Goal: Information Seeking & Learning: Learn about a topic

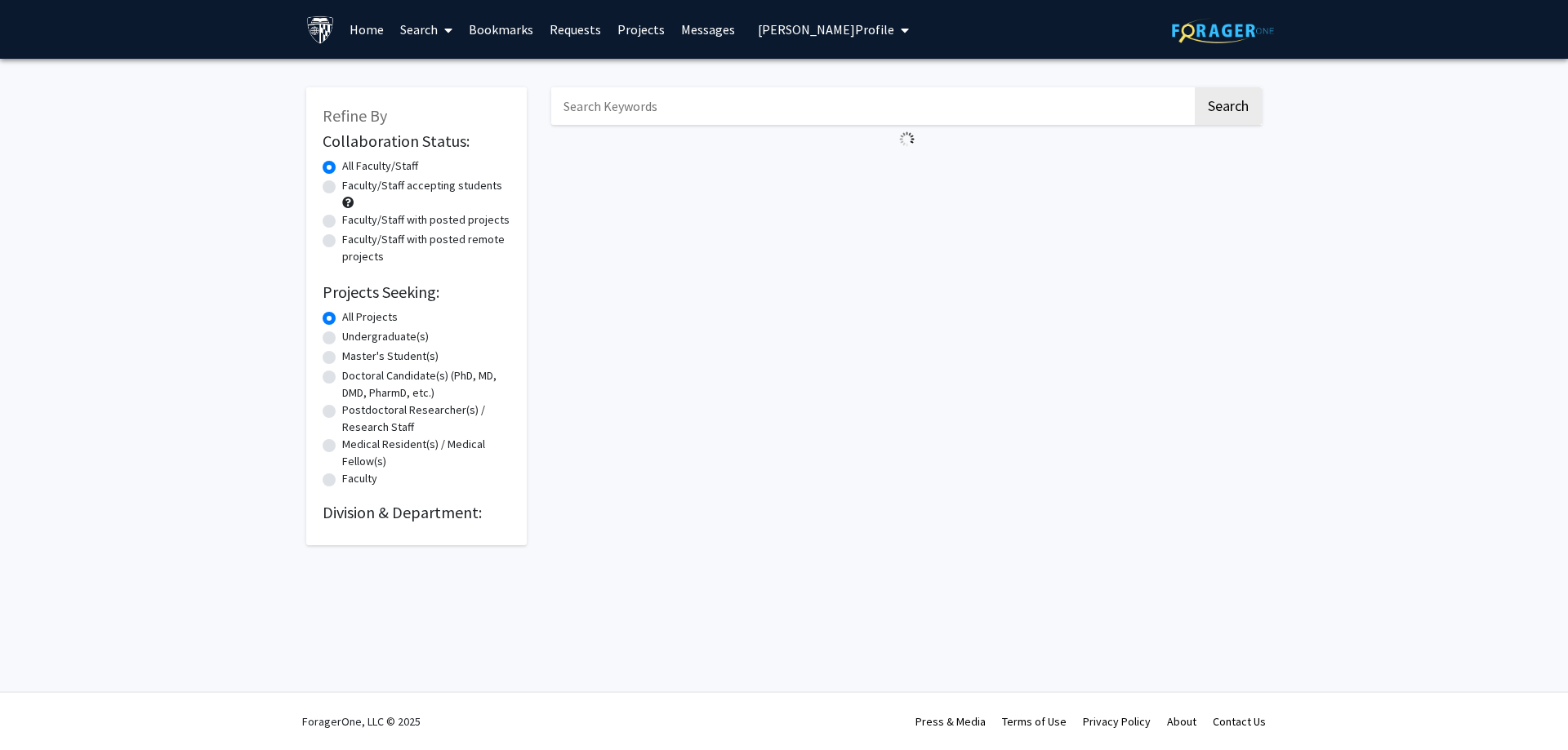
click at [1161, 39] on div "Skip navigation Home Search Bookmarks Requests Projects Messages Jonathan Lai's…" at bounding box center [783, 29] width 980 height 59
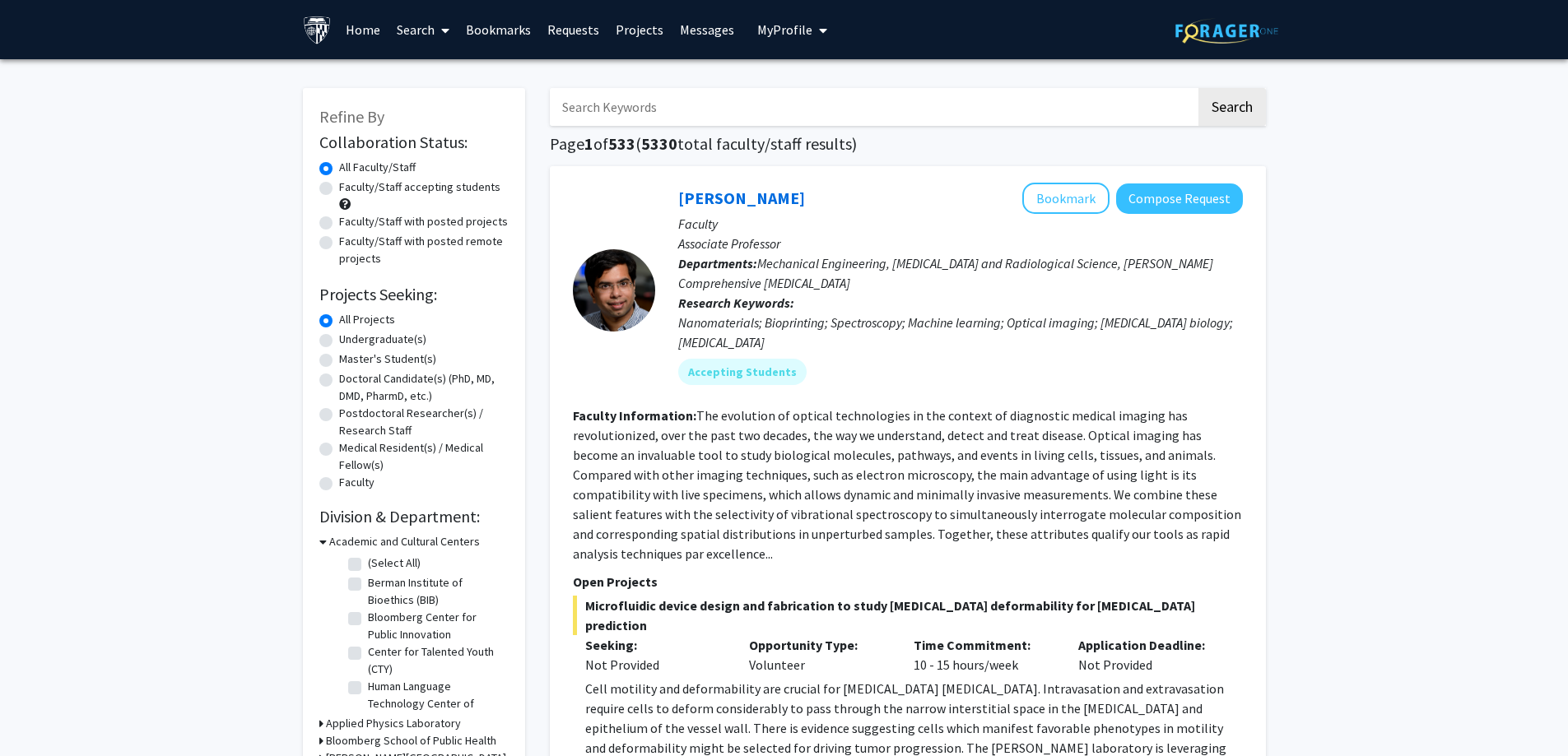
click at [654, 102] on input "Search Keywords" at bounding box center [872, 107] width 646 height 38
type input "radiol"
click at [512, 31] on link "Bookmarks" at bounding box center [497, 30] width 81 height 57
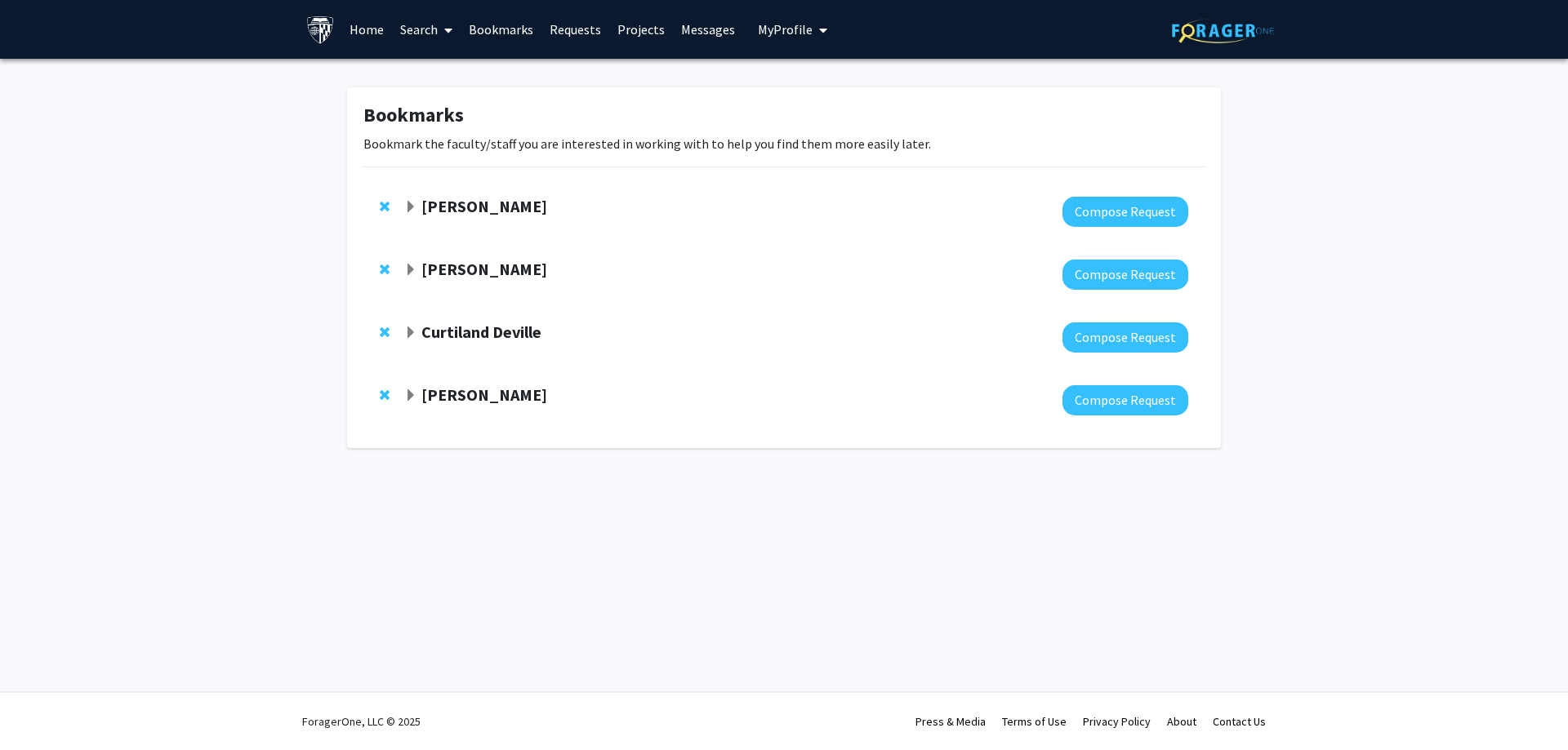
click at [458, 191] on div "Yannis Paulus Compose Request" at bounding box center [784, 212] width 841 height 62
drag, startPoint x: 462, startPoint y: 192, endPoint x: 475, endPoint y: 199, distance: 14.8
click at [463, 194] on div "Yannis Paulus Compose Request" at bounding box center [784, 212] width 841 height 62
click at [475, 199] on strong "[PERSON_NAME]" at bounding box center [484, 206] width 126 height 21
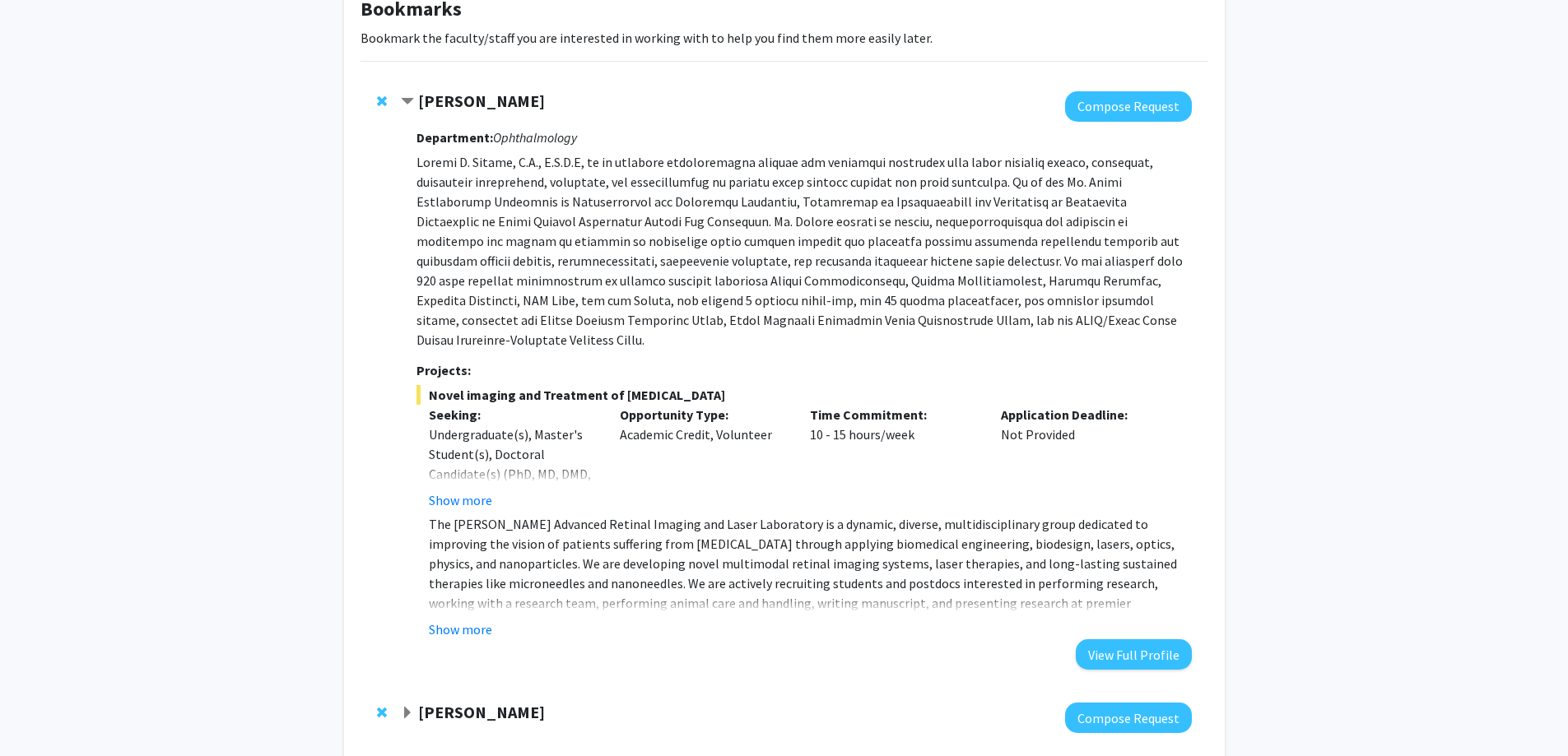
scroll to position [82, 0]
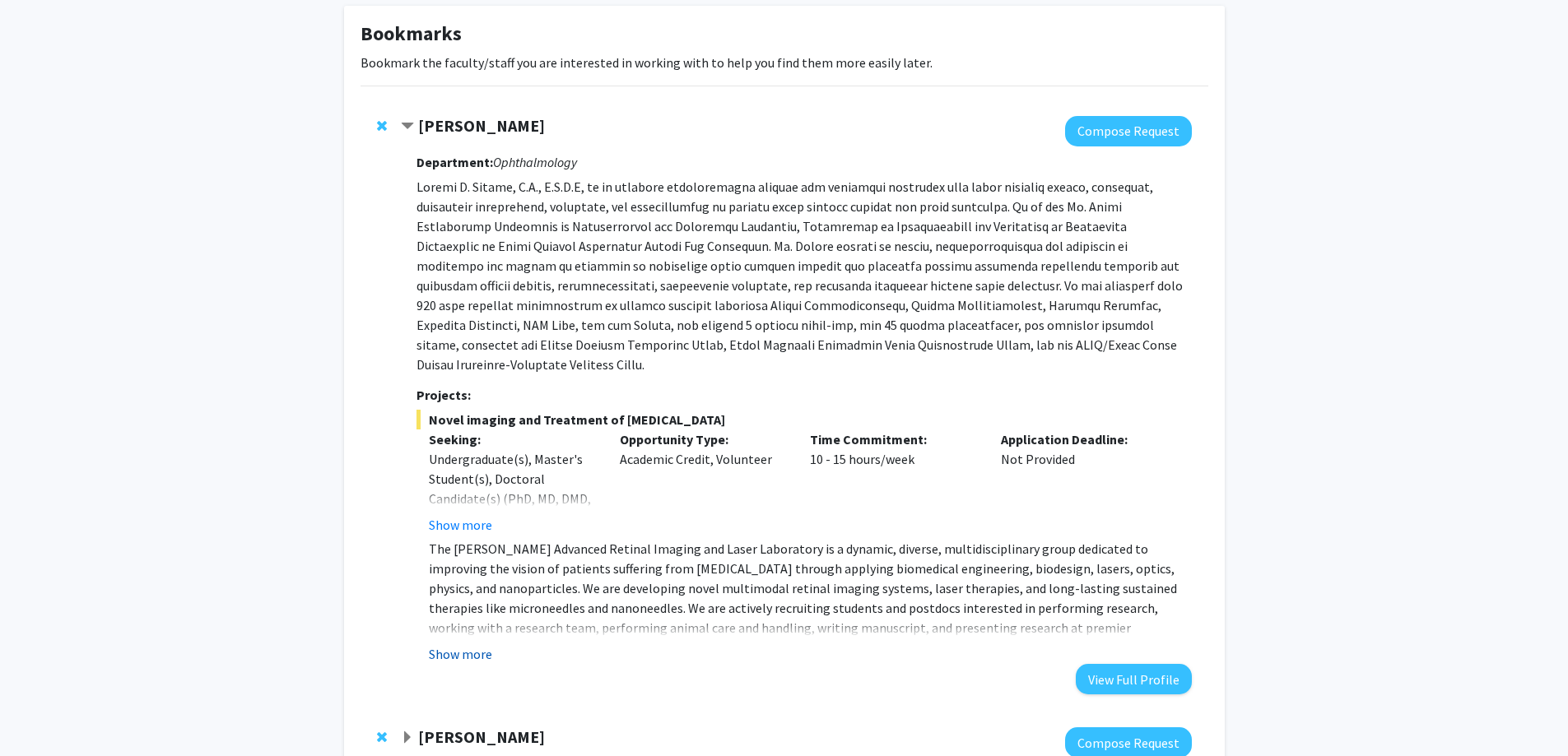
click at [463, 644] on button "Show more" at bounding box center [460, 654] width 63 height 20
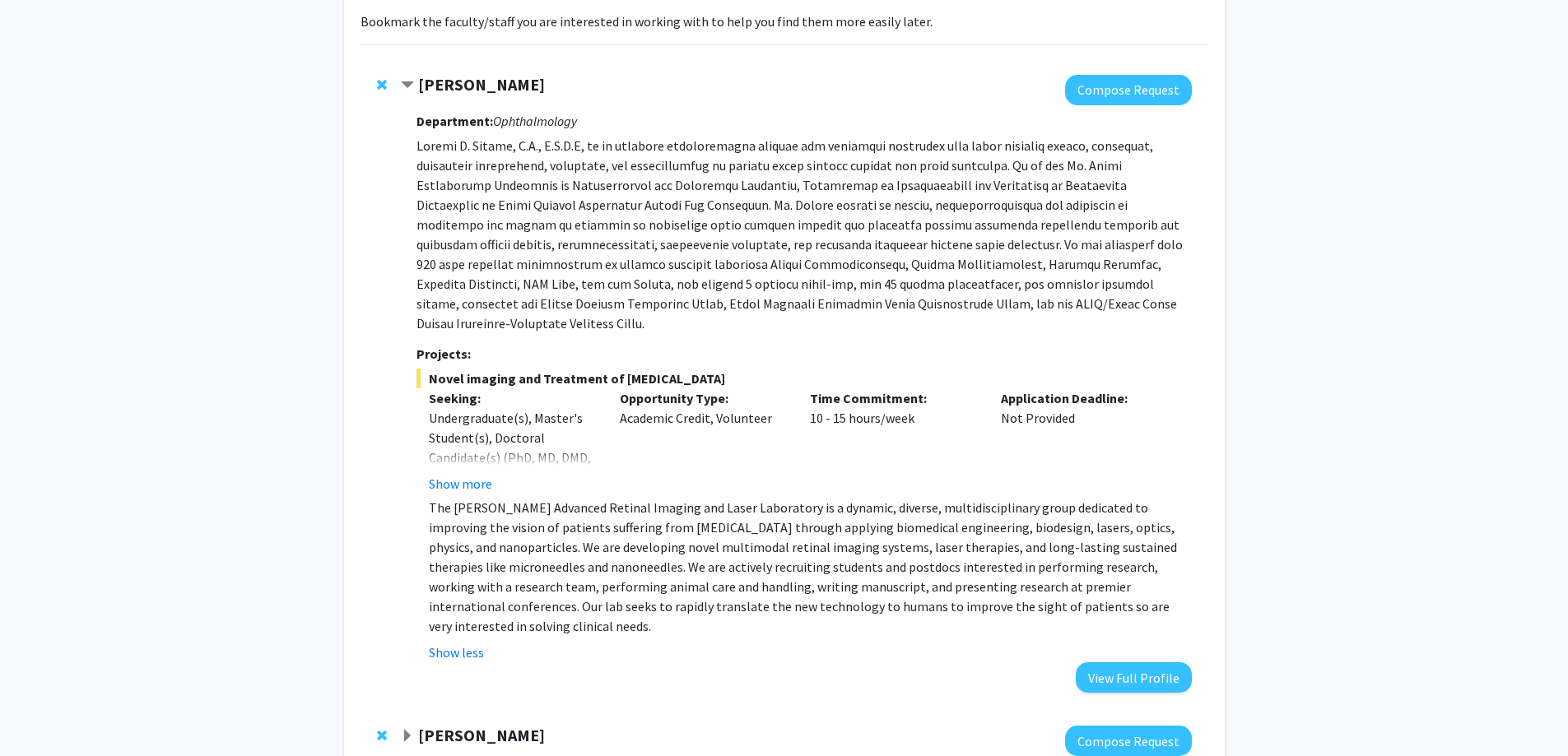
scroll to position [164, 0]
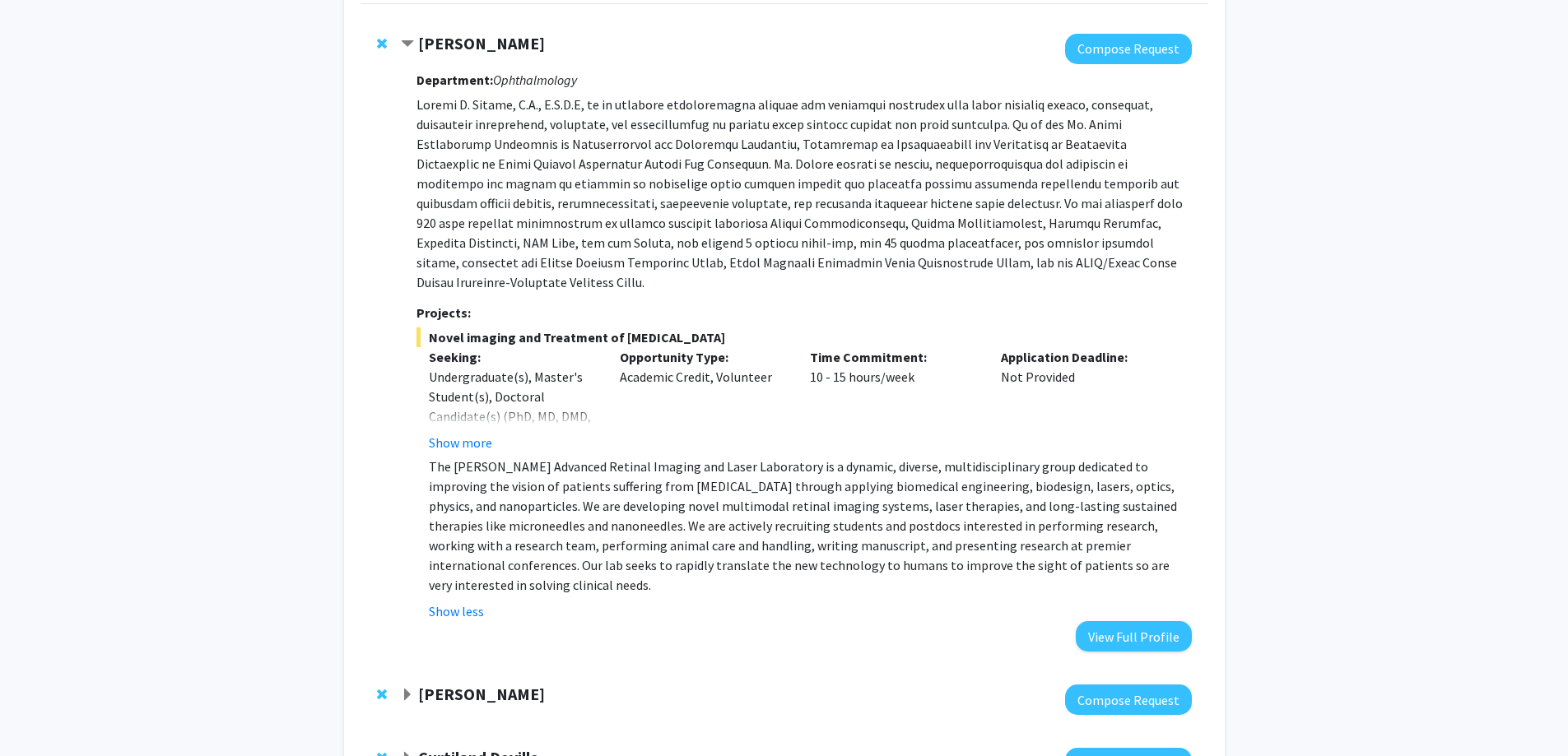
click at [732, 481] on p "The [PERSON_NAME] Advanced Retinal Imaging and Laser Laboratory is a dynamic, d…" at bounding box center [809, 526] width 762 height 138
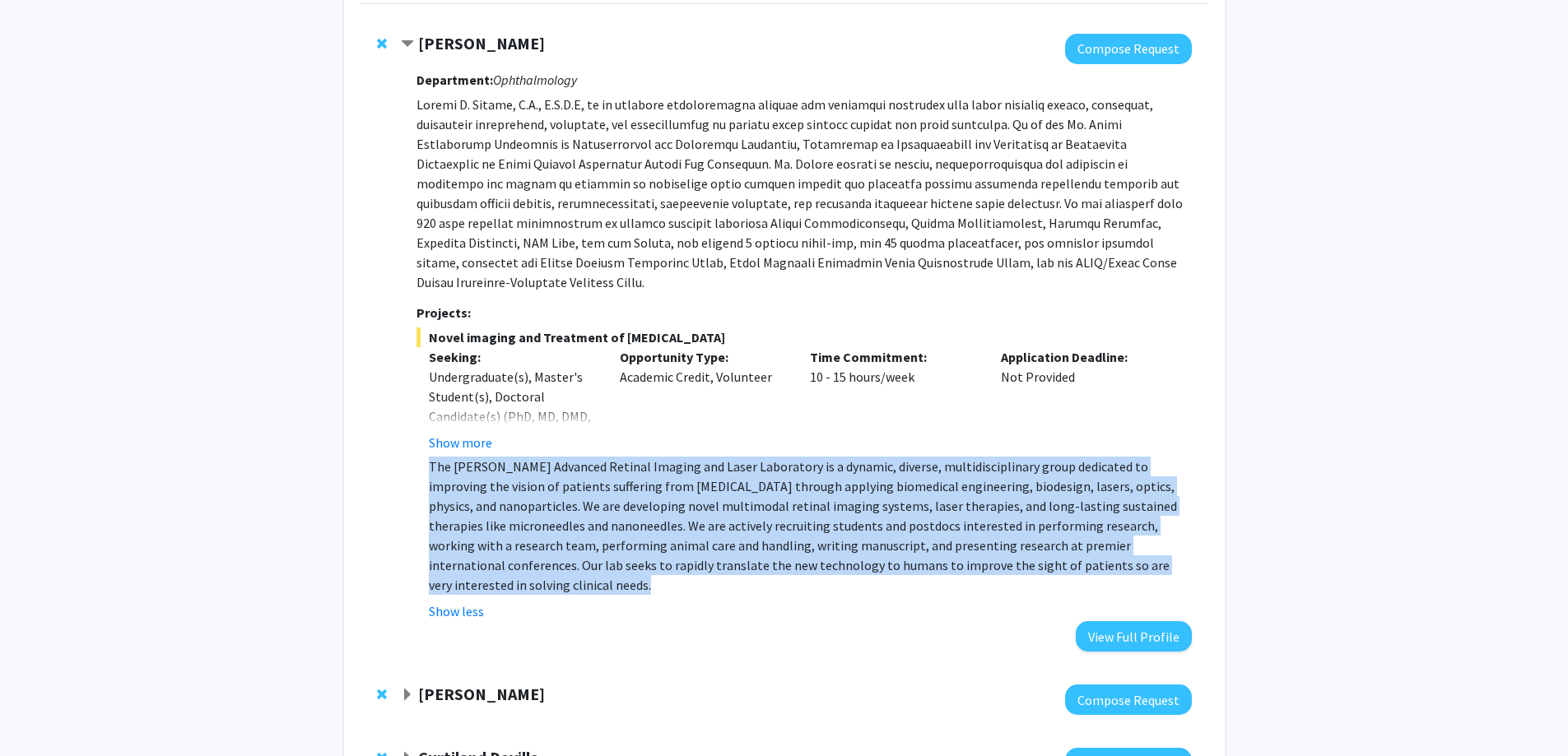
click at [666, 470] on p "The [PERSON_NAME] Advanced Retinal Imaging and Laser Laboratory is a dynamic, d…" at bounding box center [809, 526] width 762 height 138
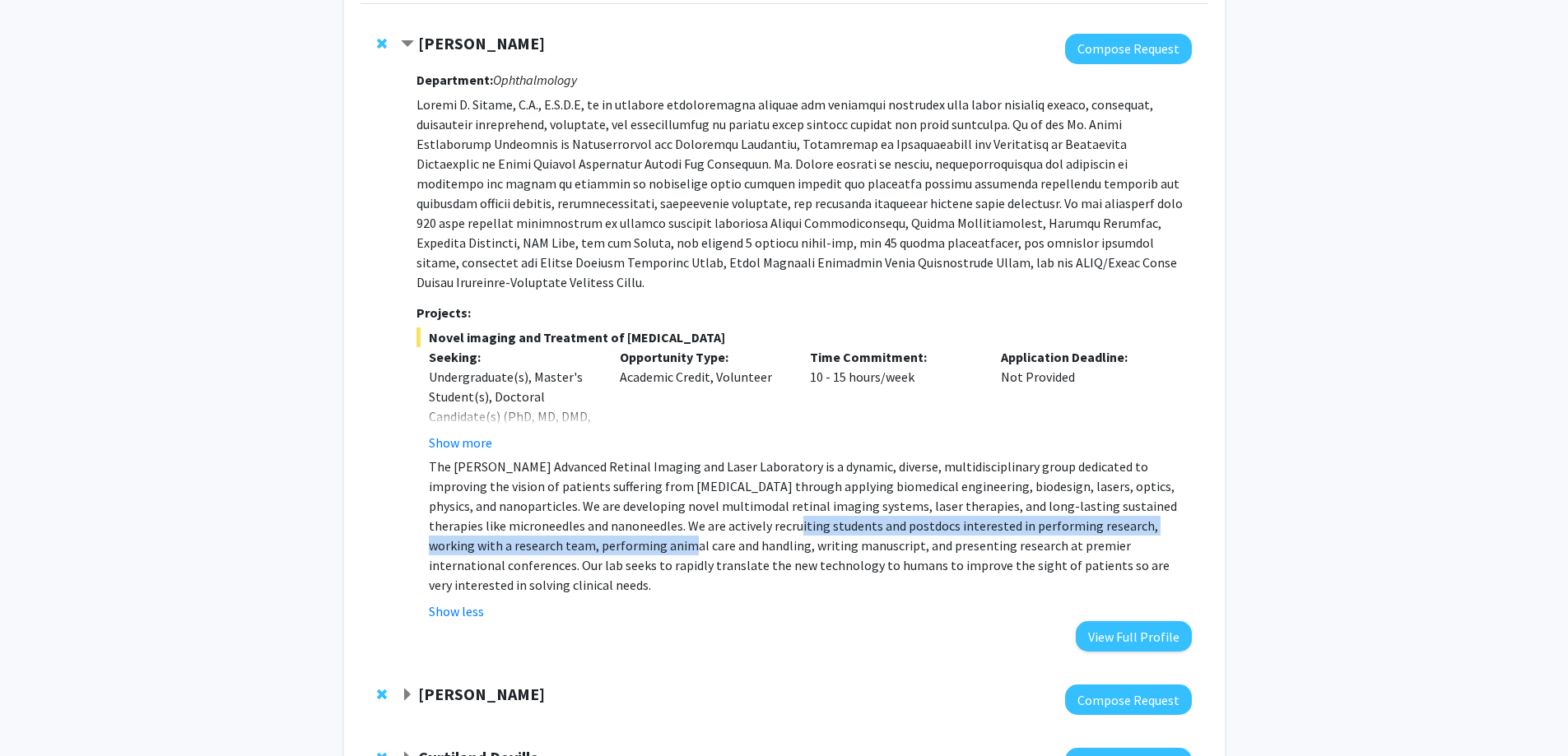
drag, startPoint x: 627, startPoint y: 523, endPoint x: 689, endPoint y: 512, distance: 63.0
click at [680, 512] on p "The [PERSON_NAME] Advanced Retinal Imaging and Laser Laboratory is a dynamic, d…" at bounding box center [809, 526] width 762 height 138
click at [689, 512] on p "The [PERSON_NAME] Advanced Retinal Imaging and Laser Laboratory is a dynamic, d…" at bounding box center [809, 526] width 762 height 138
drag, startPoint x: 661, startPoint y: 514, endPoint x: 780, endPoint y: 524, distance: 119.4
click at [779, 524] on p "The [PERSON_NAME] Advanced Retinal Imaging and Laser Laboratory is a dynamic, d…" at bounding box center [809, 526] width 762 height 138
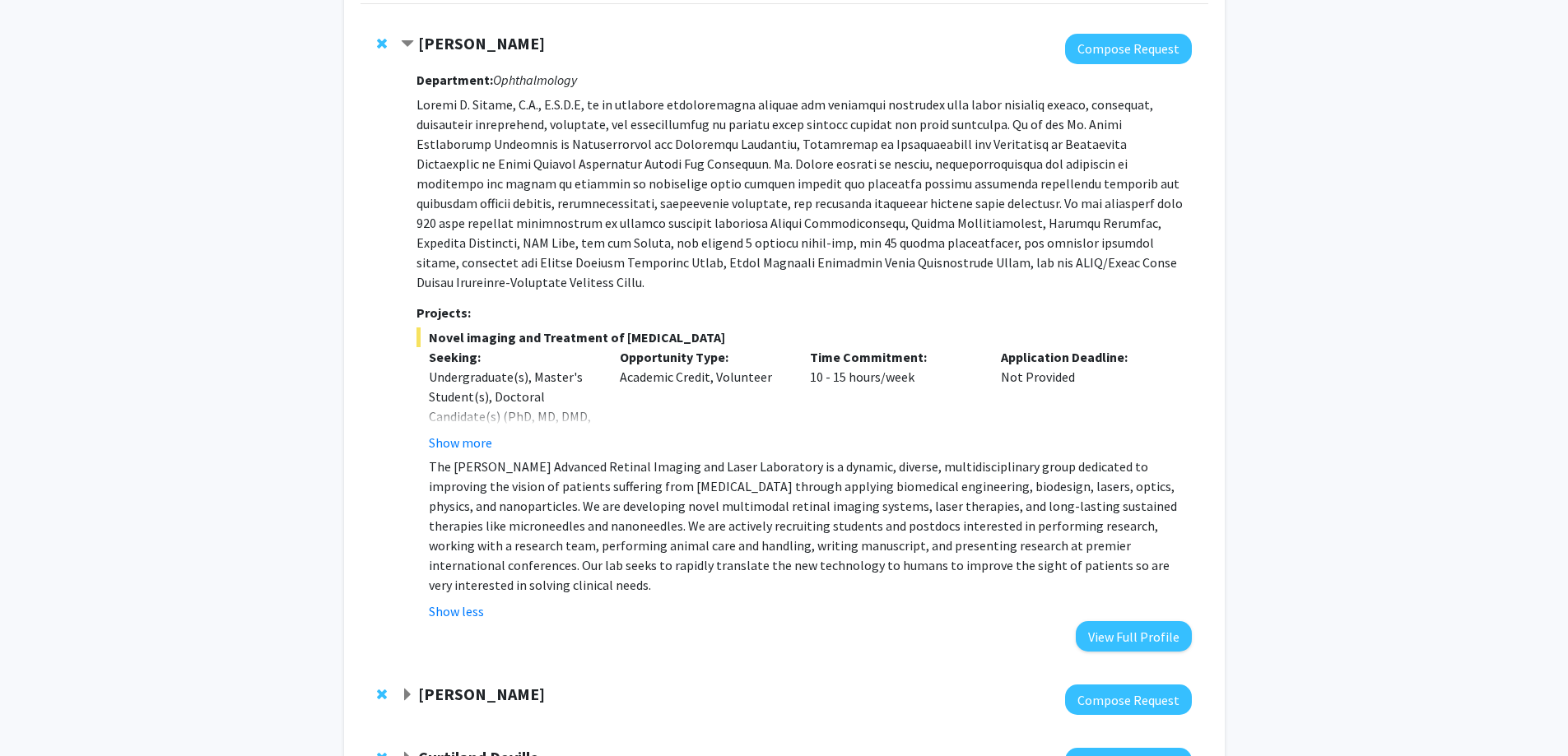
click at [797, 526] on p "The [PERSON_NAME] Advanced Retinal Imaging and Laser Laboratory is a dynamic, d…" at bounding box center [809, 526] width 762 height 138
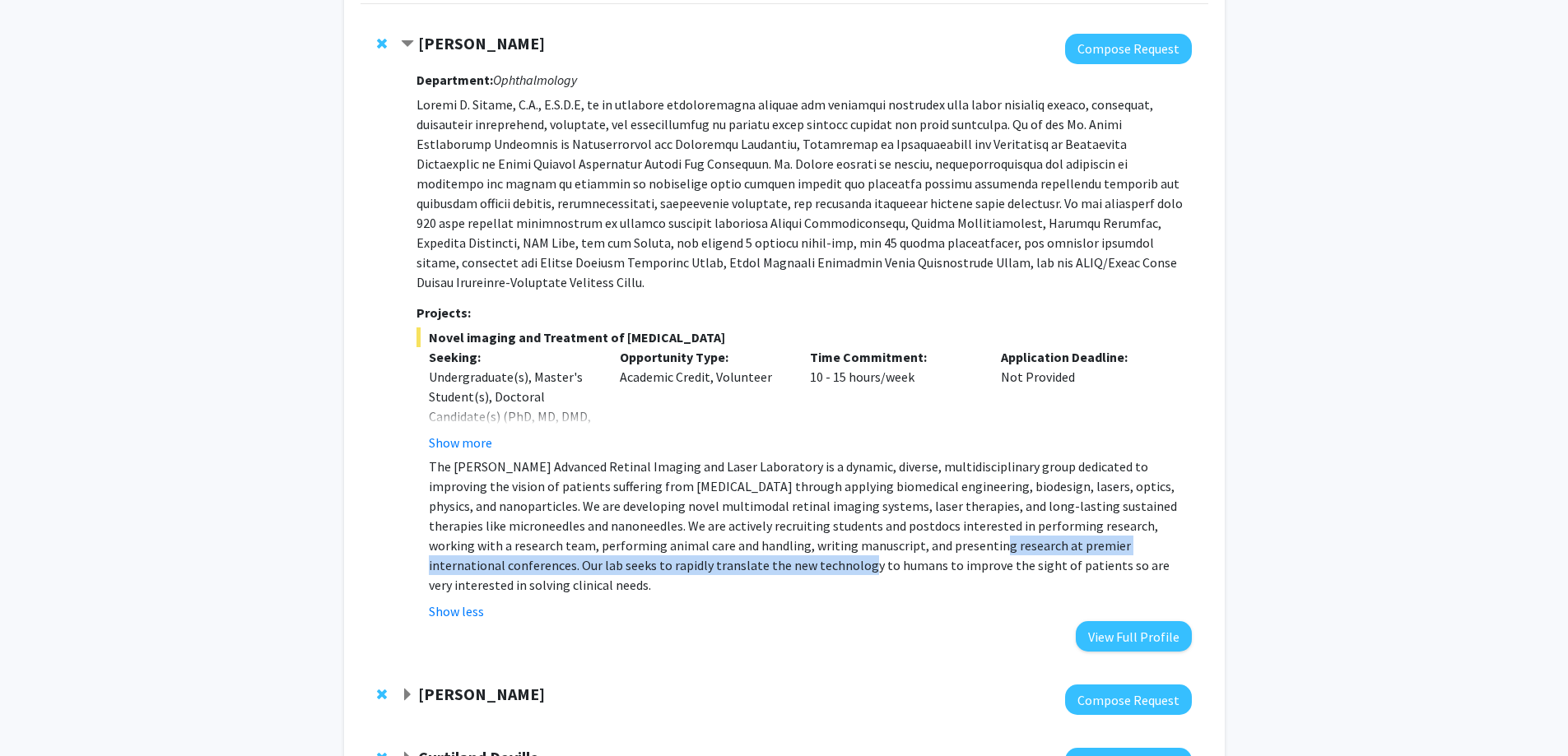
drag, startPoint x: 875, startPoint y: 535, endPoint x: 679, endPoint y: 552, distance: 196.7
click at [679, 552] on p "The [PERSON_NAME] Advanced Retinal Imaging and Laser Laboratory is a dynamic, d…" at bounding box center [809, 526] width 762 height 138
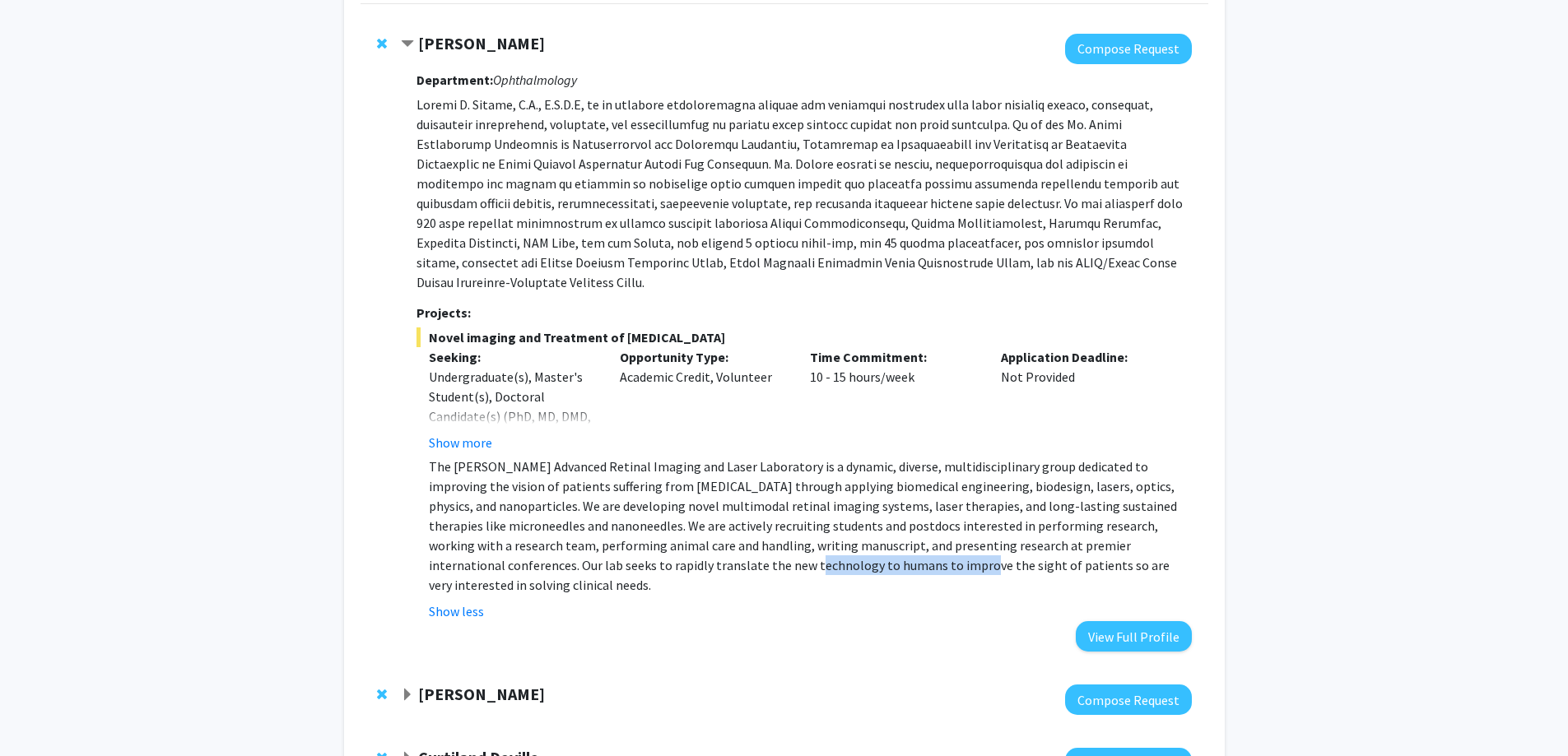
drag, startPoint x: 630, startPoint y: 554, endPoint x: 853, endPoint y: 558, distance: 223.0
click at [826, 556] on fg-read-more "The Paulus Advanced Retinal Imaging and Laser Laboratory is a dynamic, diverse,…" at bounding box center [803, 539] width 774 height 164
click at [863, 558] on fg-read-more "The Paulus Advanced Retinal Imaging and Laser Laboratory is a dynamic, diverse,…" at bounding box center [803, 539] width 774 height 164
drag, startPoint x: 841, startPoint y: 547, endPoint x: 776, endPoint y: 552, distance: 65.2
click at [804, 551] on p "The [PERSON_NAME] Advanced Retinal Imaging and Laser Laboratory is a dynamic, d…" at bounding box center [809, 526] width 762 height 138
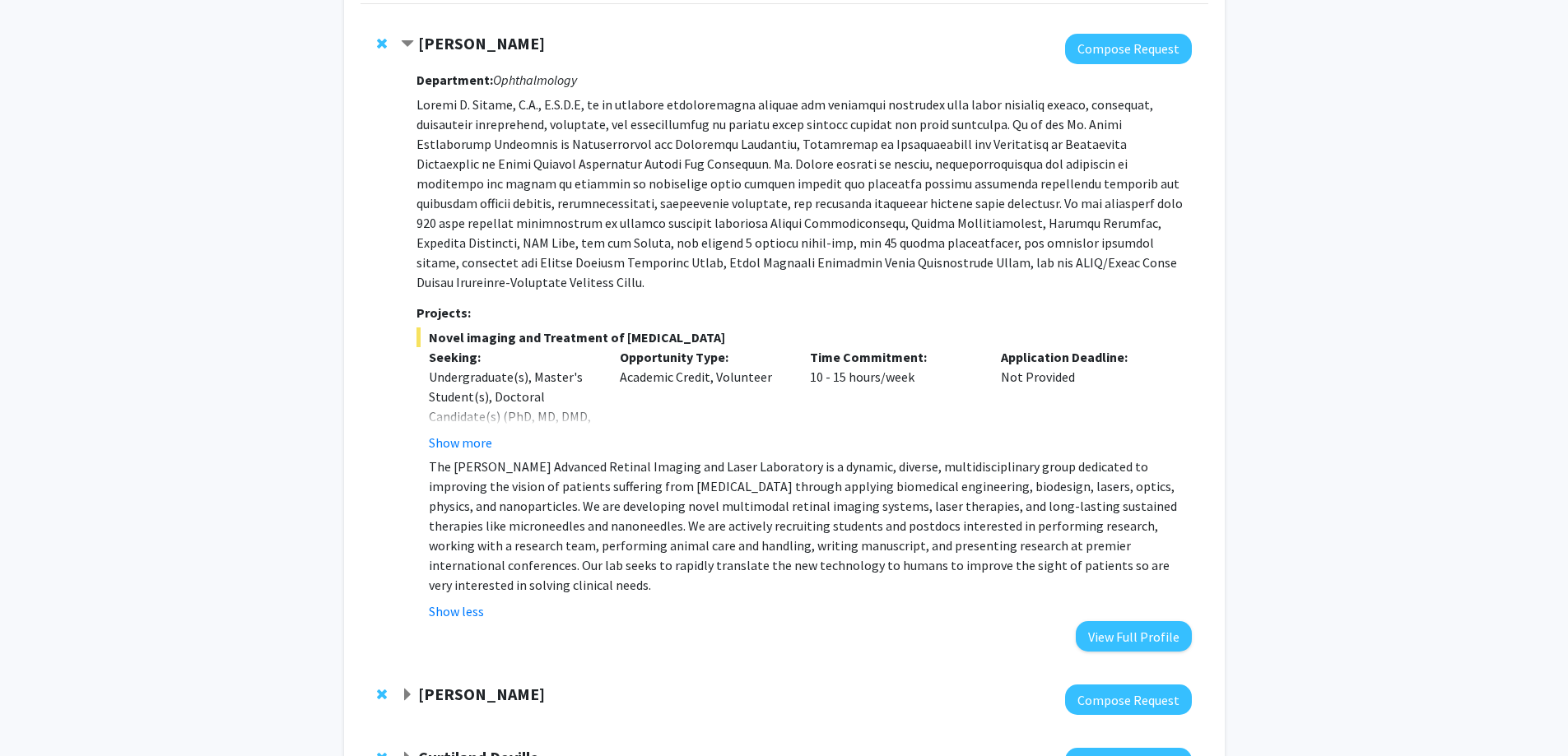
click at [776, 552] on p "The [PERSON_NAME] Advanced Retinal Imaging and Laser Laboratory is a dynamic, d…" at bounding box center [809, 526] width 762 height 138
drag, startPoint x: 696, startPoint y: 543, endPoint x: 747, endPoint y: 537, distance: 51.4
click at [707, 541] on p "The [PERSON_NAME] Advanced Retinal Imaging and Laser Laboratory is a dynamic, d…" at bounding box center [809, 526] width 762 height 138
click at [747, 537] on p "The [PERSON_NAME] Advanced Retinal Imaging and Laser Laboratory is a dynamic, d…" at bounding box center [809, 526] width 762 height 138
drag, startPoint x: 816, startPoint y: 507, endPoint x: 661, endPoint y: 505, distance: 155.0
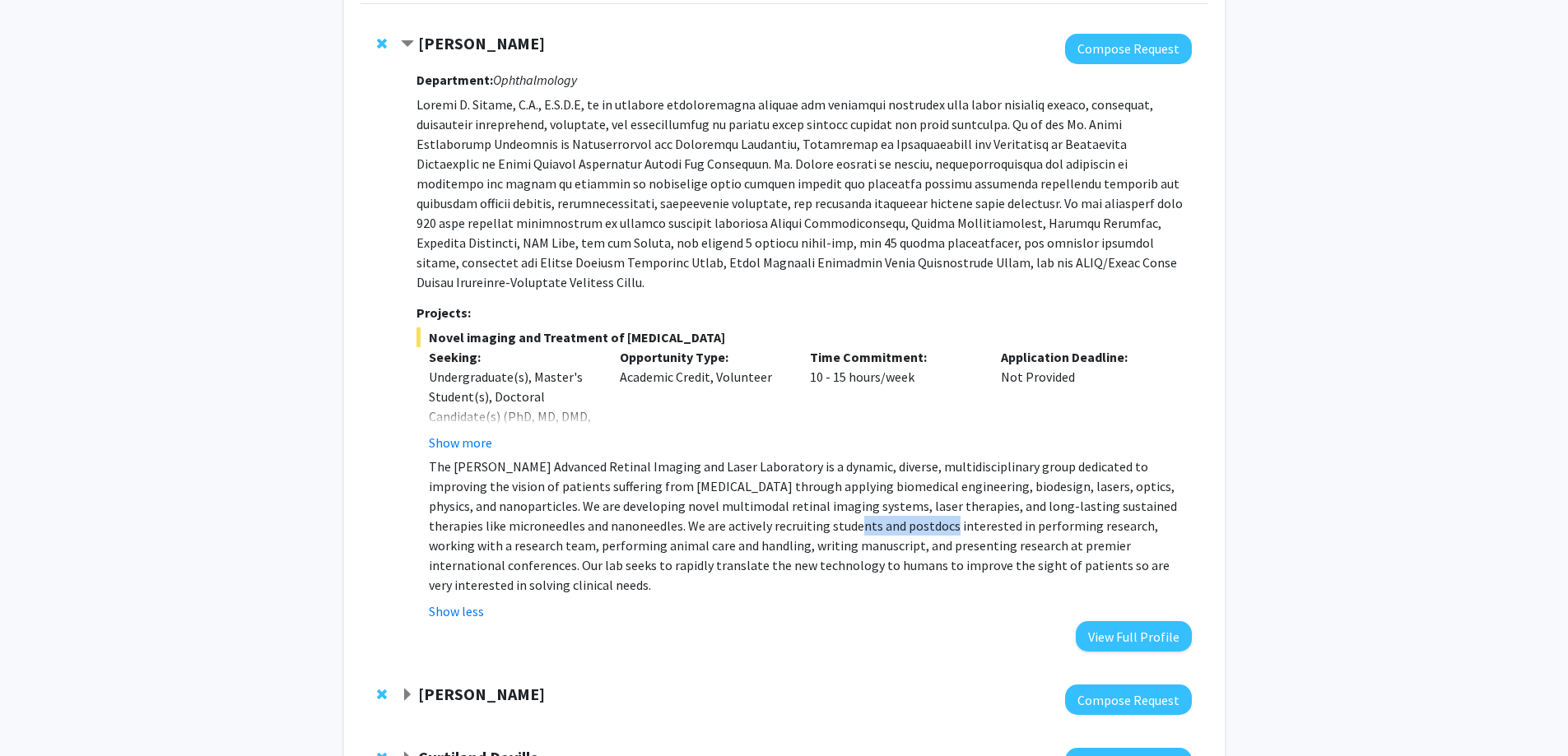
click at [725, 504] on p "The [PERSON_NAME] Advanced Retinal Imaging and Laser Laboratory is a dynamic, d…" at bounding box center [809, 526] width 762 height 138
click at [661, 505] on p "The [PERSON_NAME] Advanced Retinal Imaging and Laser Laboratory is a dynamic, d…" at bounding box center [809, 526] width 762 height 138
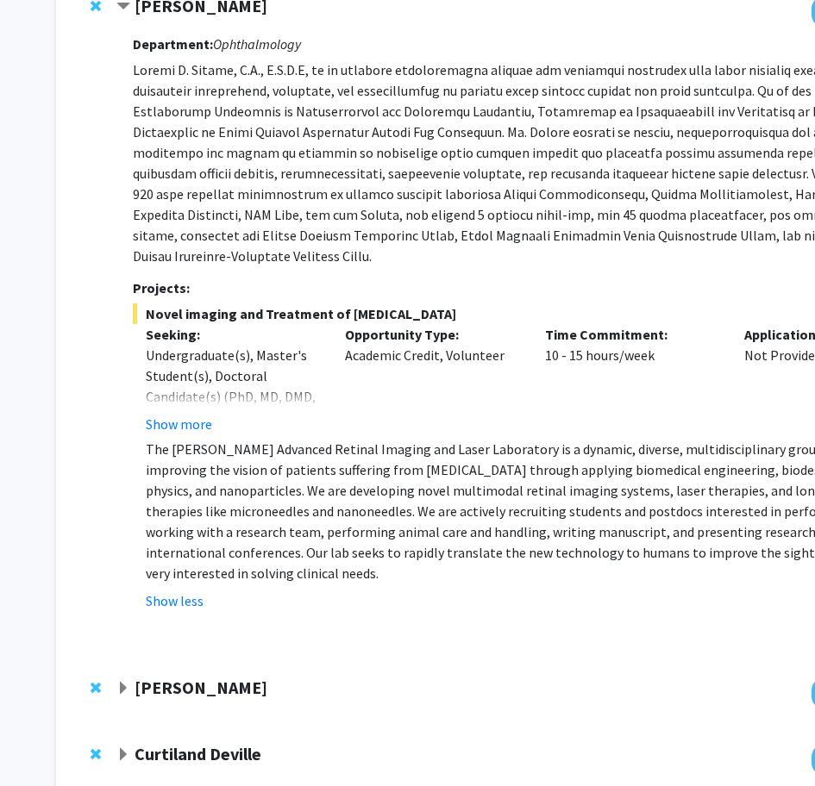
scroll to position [352, 0]
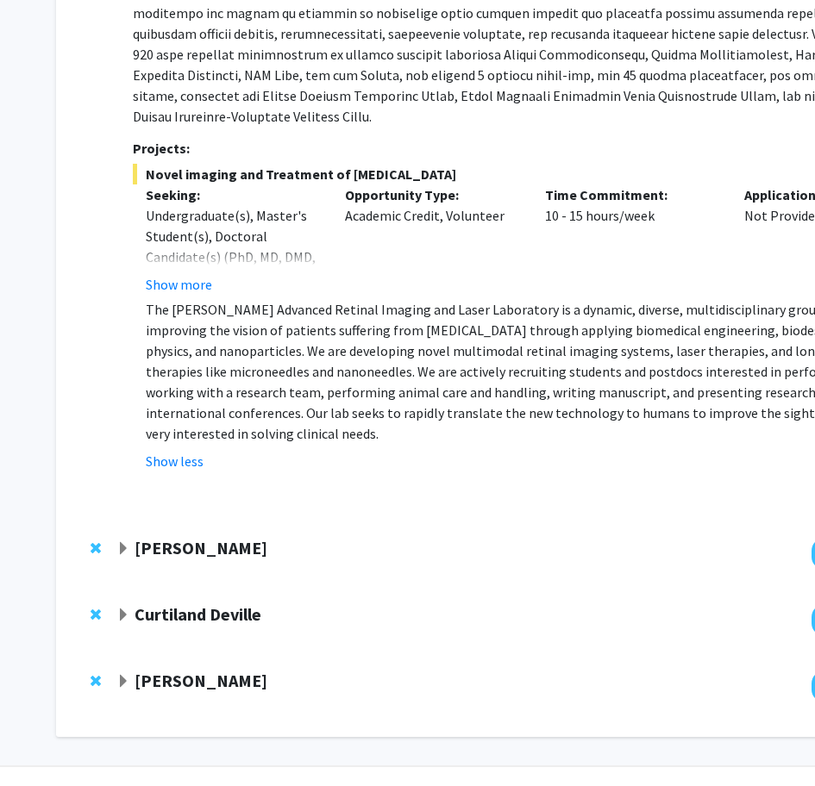
click at [229, 604] on div at bounding box center [530, 620] width 828 height 32
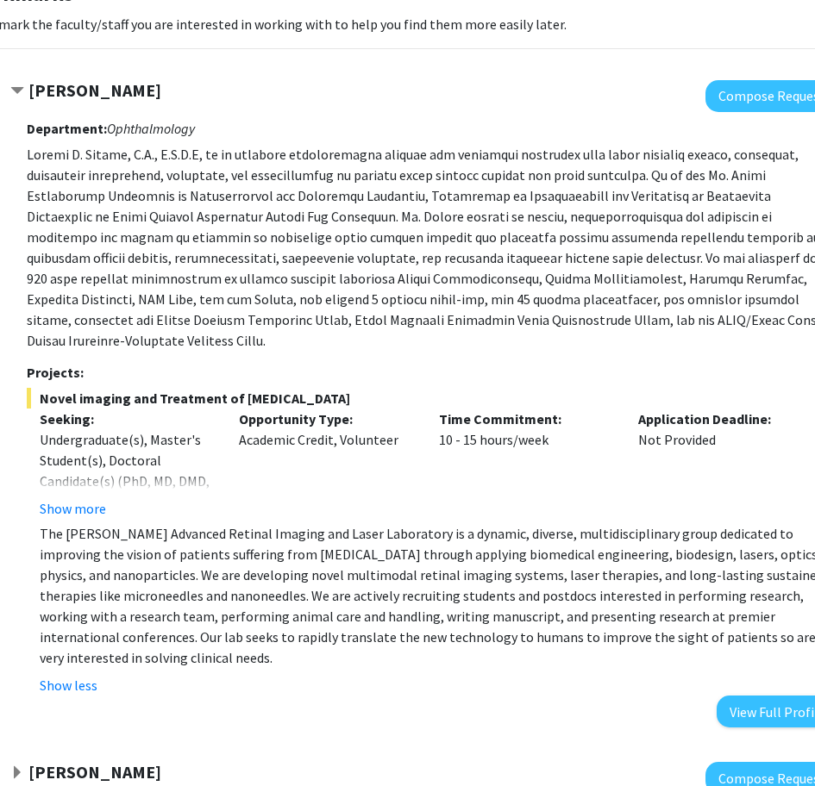
scroll to position [0, 106]
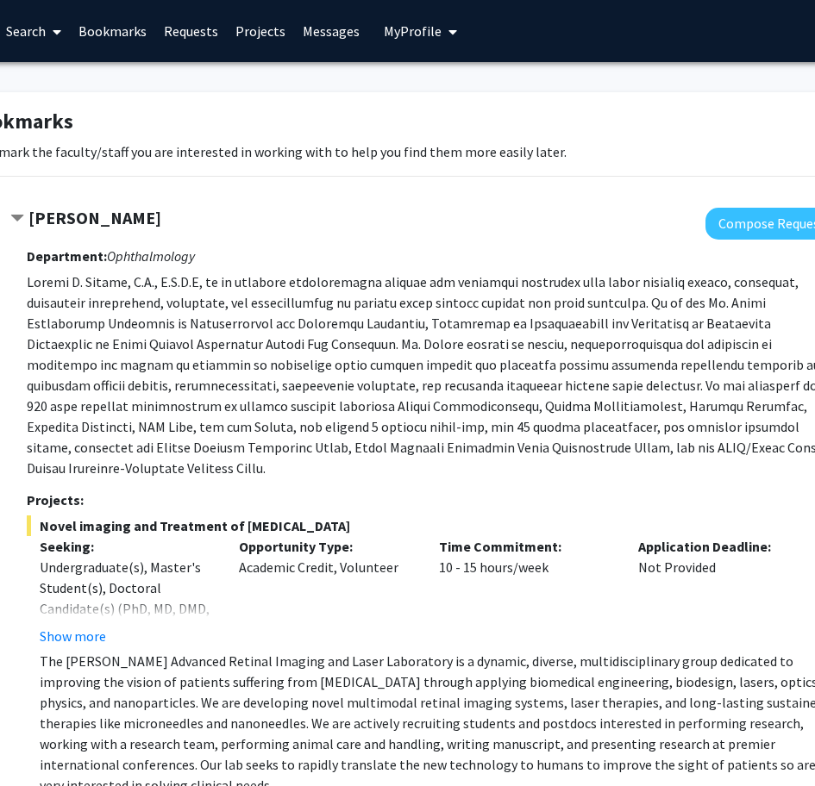
click at [366, 288] on p at bounding box center [432, 375] width 811 height 207
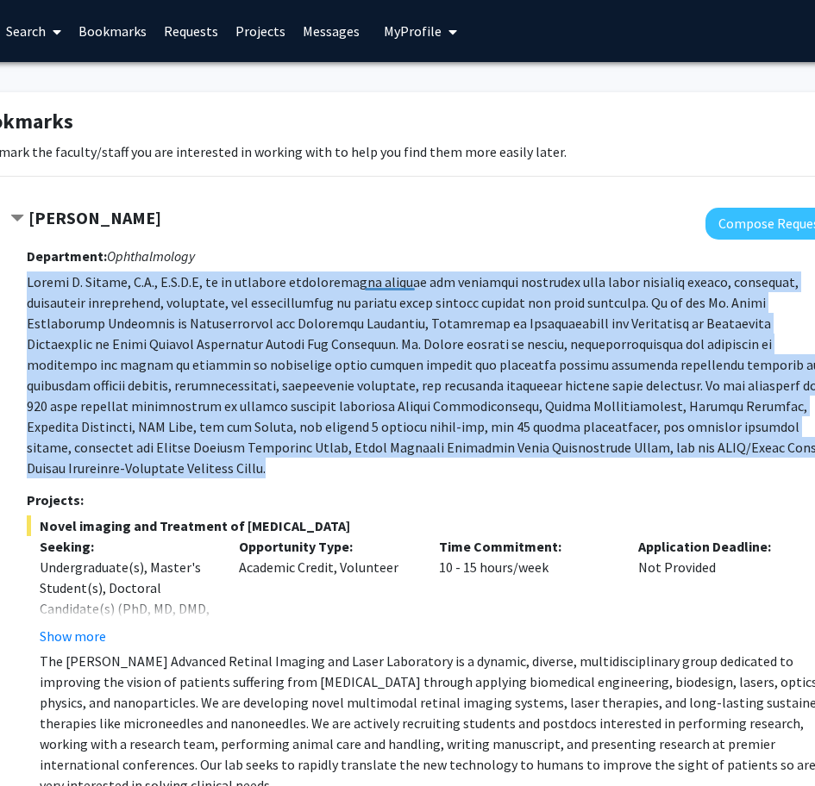
click at [366, 288] on html "Skip navigation Home Search Bookmarks Requests Projects Messages My Profile Jon…" at bounding box center [301, 393] width 815 height 786
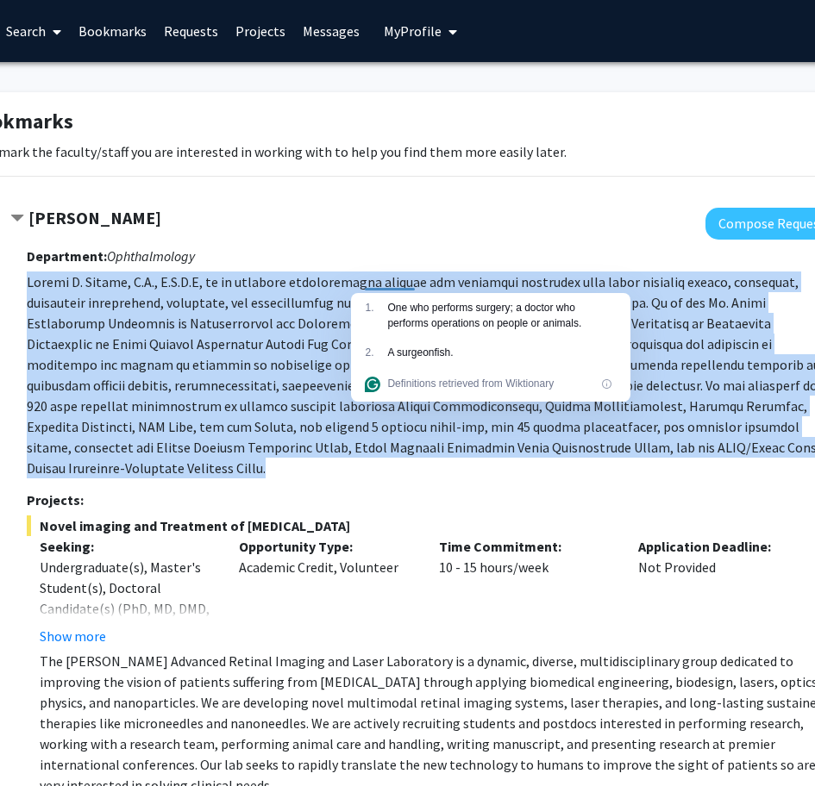
click at [272, 383] on p at bounding box center [432, 375] width 811 height 207
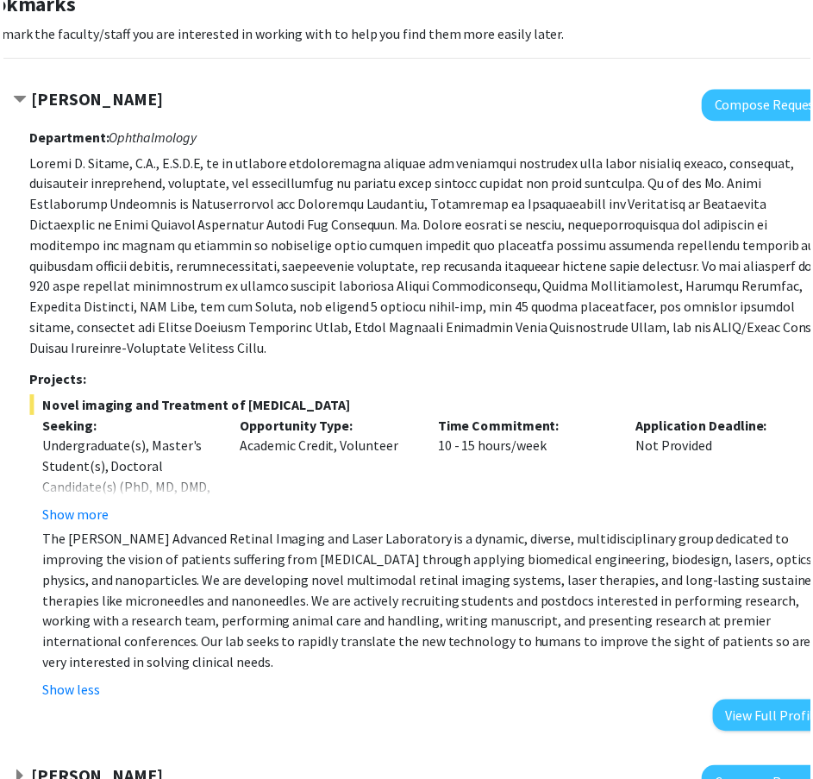
scroll to position [86, 106]
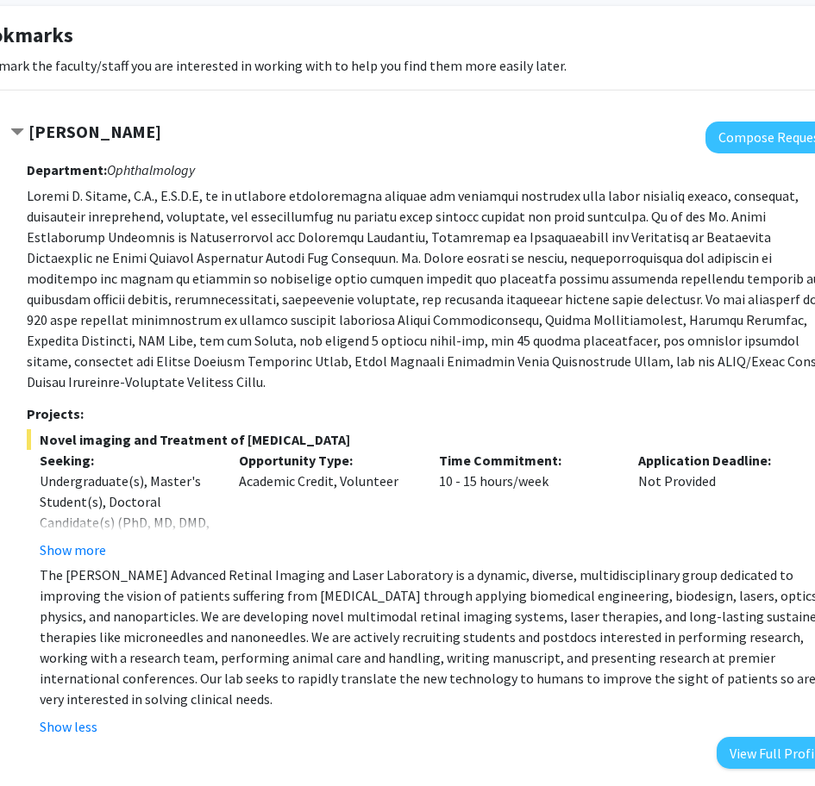
click at [285, 230] on p at bounding box center [432, 288] width 811 height 207
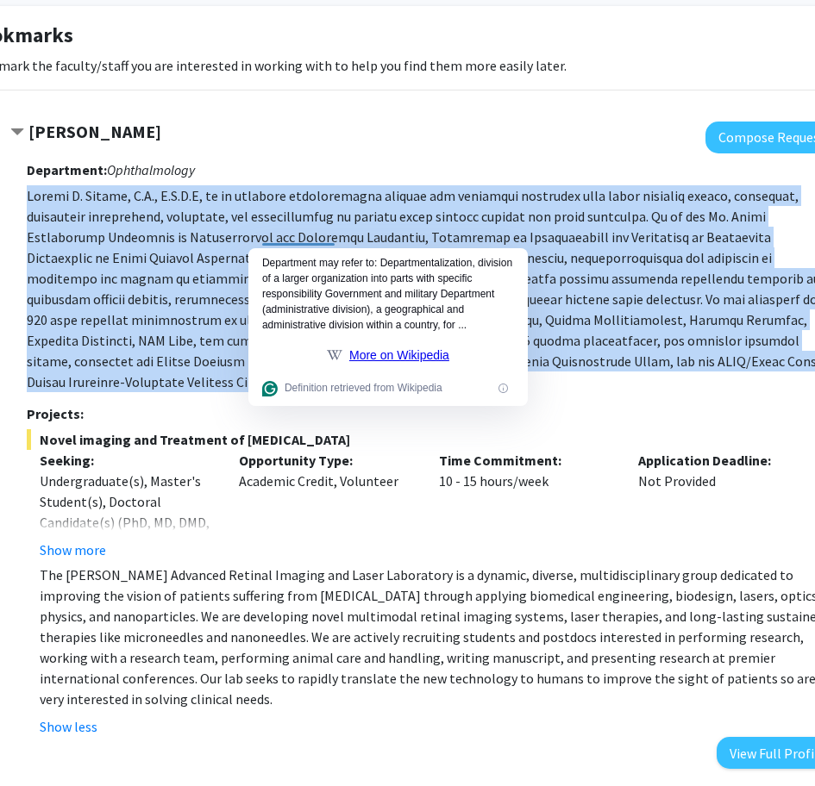
click at [285, 230] on p at bounding box center [432, 288] width 811 height 207
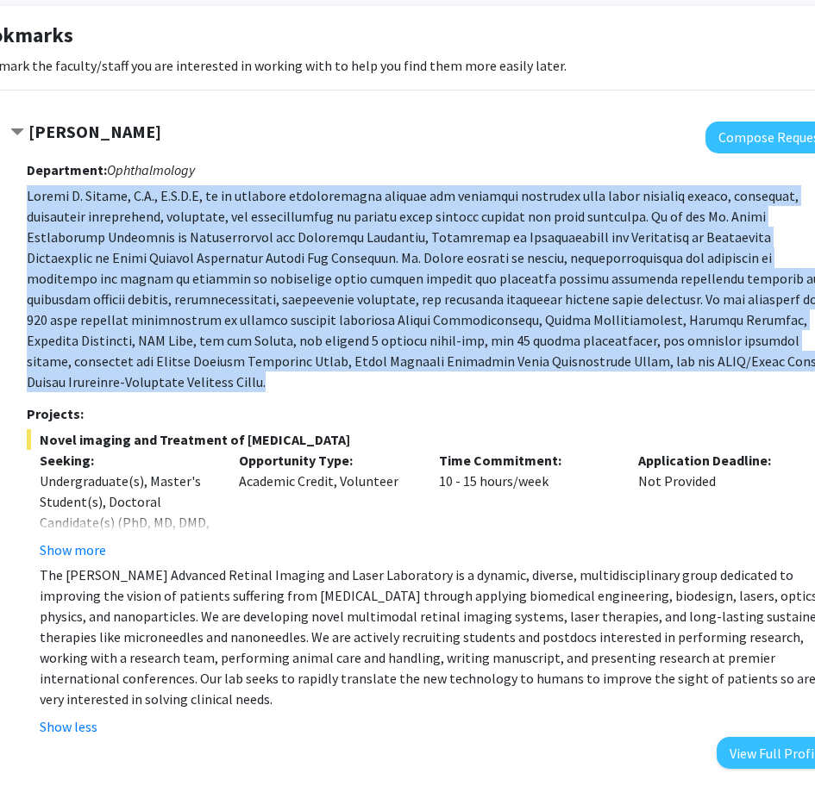
click at [331, 228] on p at bounding box center [432, 288] width 811 height 207
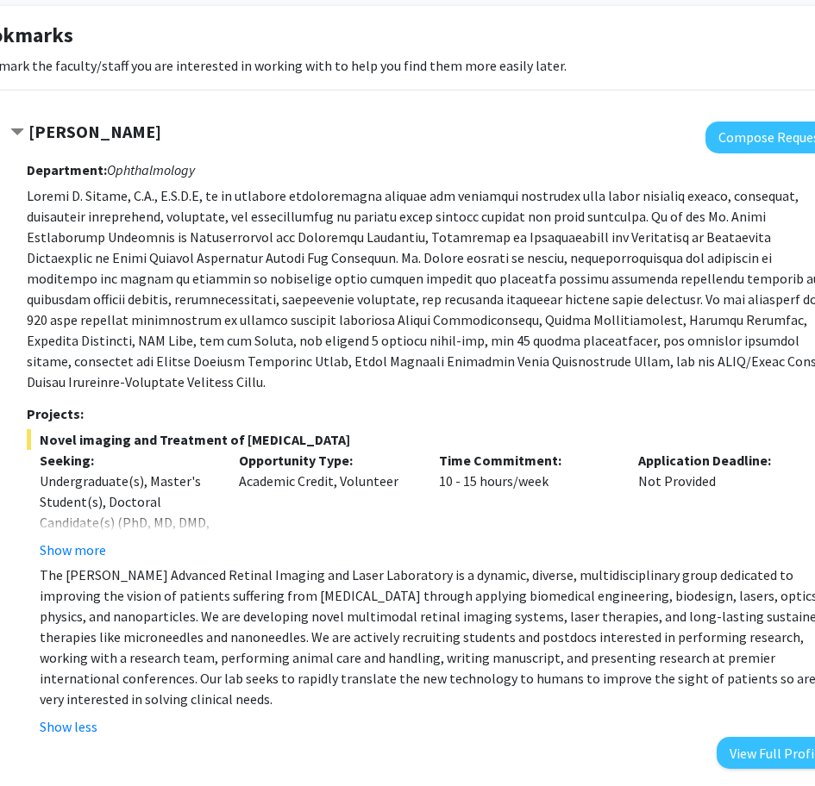
click at [414, 265] on p at bounding box center [432, 288] width 811 height 207
click at [412, 265] on p at bounding box center [432, 288] width 811 height 207
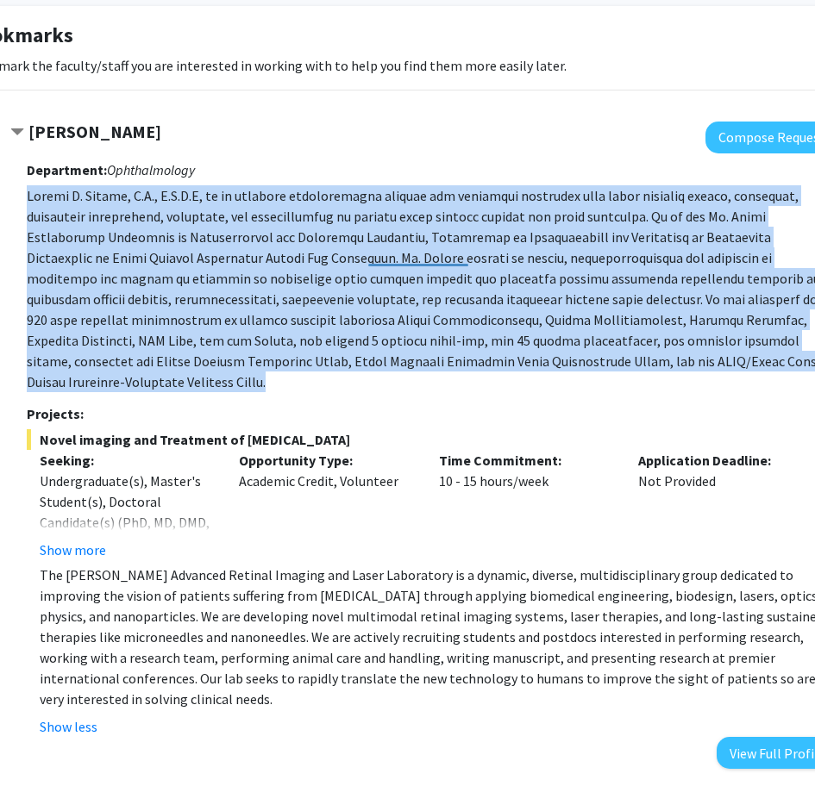
click at [412, 265] on html "Skip navigation Home Search Bookmarks Requests Projects Messages My Profile Jon…" at bounding box center [301, 307] width 815 height 786
click at [493, 254] on p at bounding box center [432, 288] width 811 height 207
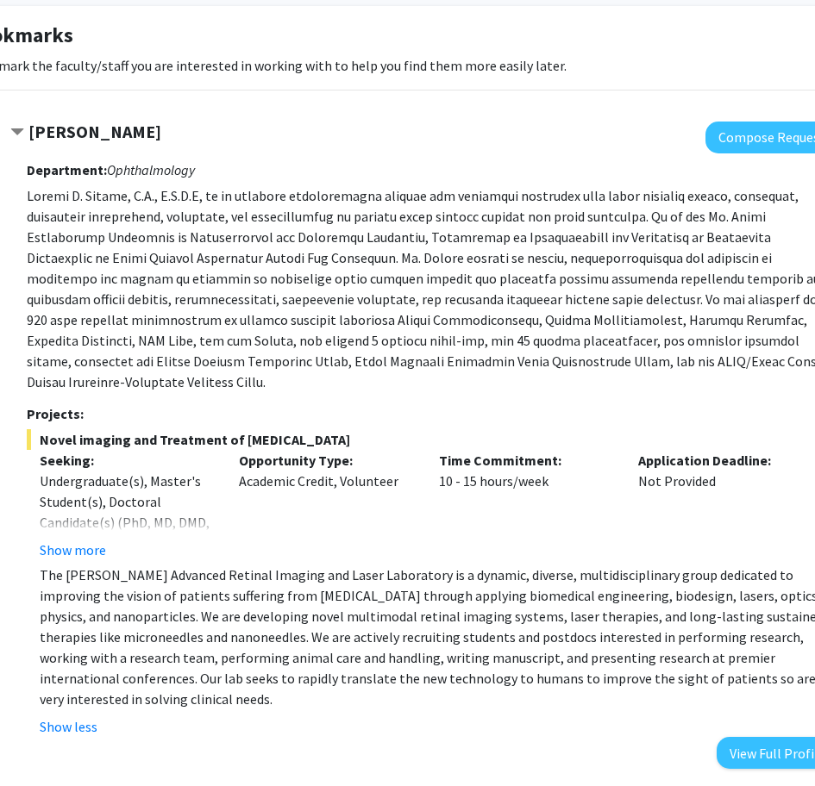
click at [258, 588] on p "The [PERSON_NAME] Advanced Retinal Imaging and Laser Laboratory is a dynamic, d…" at bounding box center [439, 637] width 798 height 145
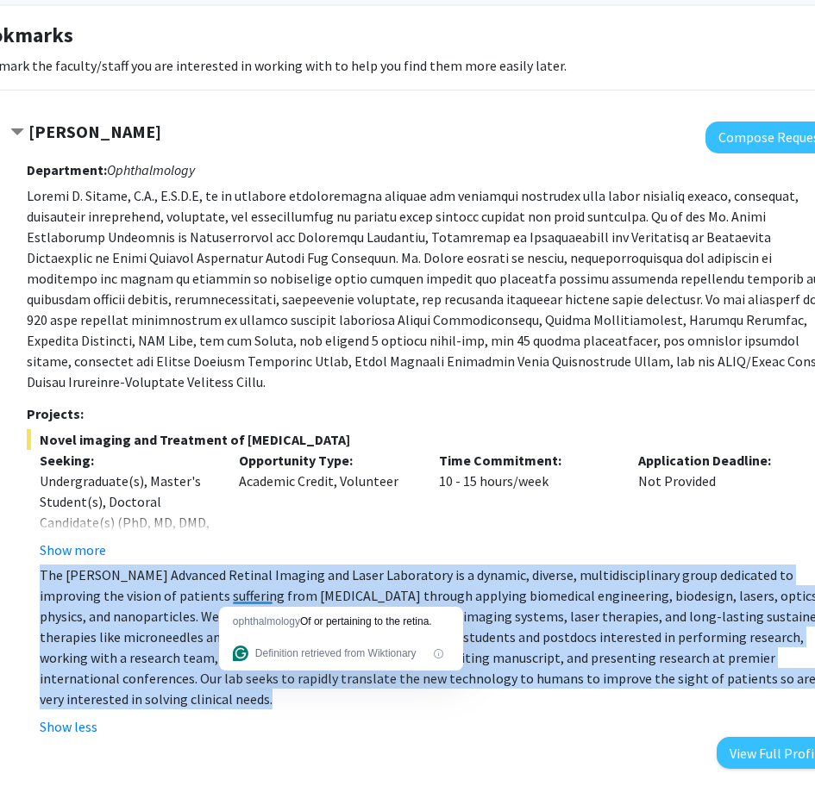
click at [258, 588] on p "The [PERSON_NAME] Advanced Retinal Imaging and Laser Laboratory is a dynamic, d…" at bounding box center [439, 637] width 798 height 145
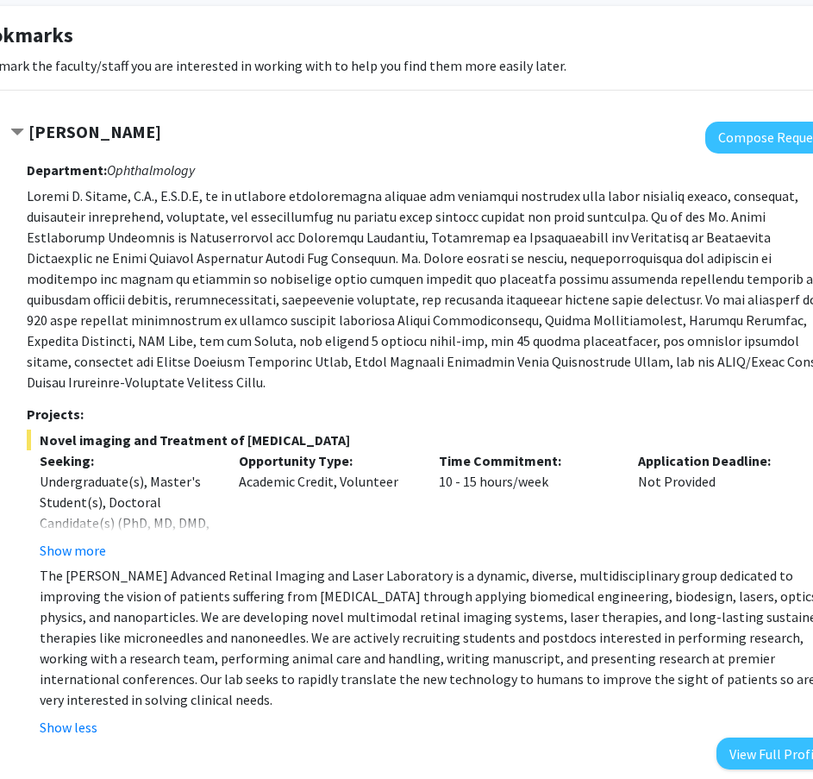
click at [587, 302] on p at bounding box center [432, 288] width 811 height 207
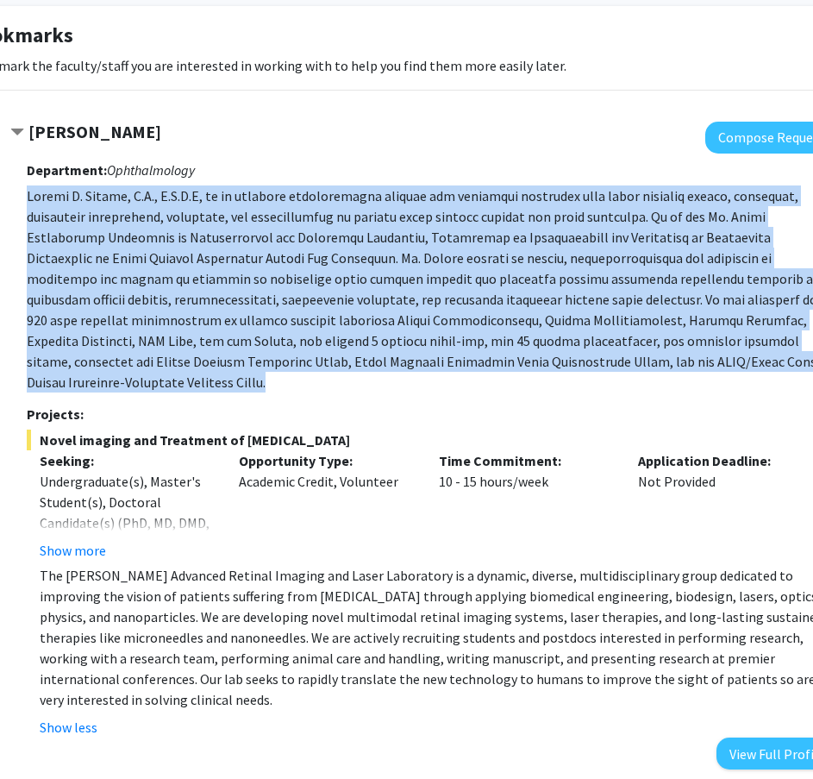
click at [587, 302] on p at bounding box center [432, 288] width 811 height 207
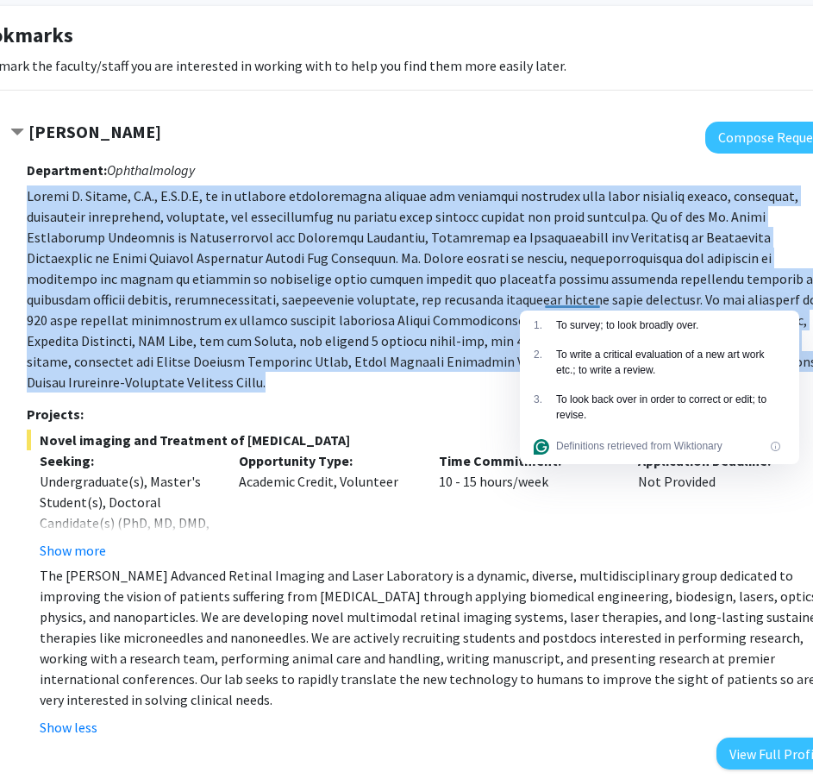
copy p "Yannis M. Paulus, M.D., F.A.C.S, is an academic vitreoretinal surgeon and clini…"
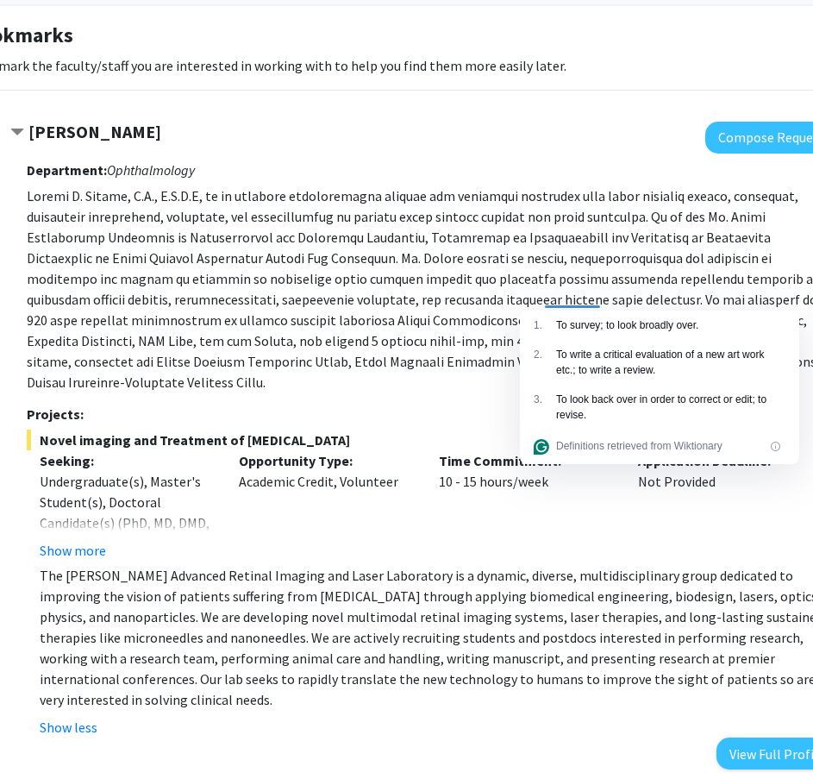
click at [375, 625] on p "The [PERSON_NAME] Advanced Retinal Imaging and Laser Laboratory is a dynamic, d…" at bounding box center [439, 637] width 798 height 145
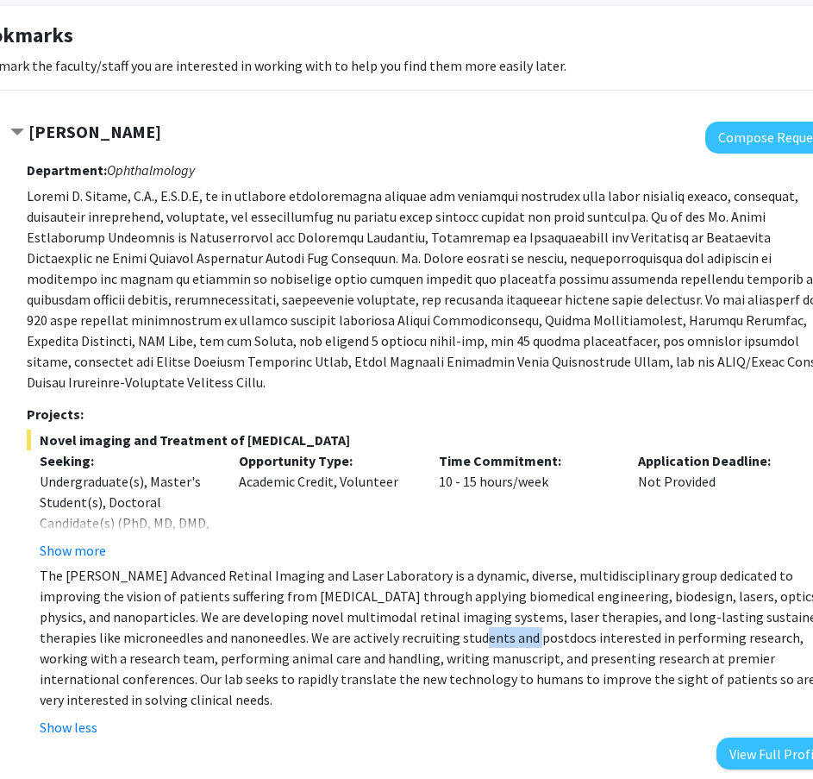
click at [375, 625] on p "The [PERSON_NAME] Advanced Retinal Imaging and Laser Laboratory is a dynamic, d…" at bounding box center [439, 637] width 798 height 145
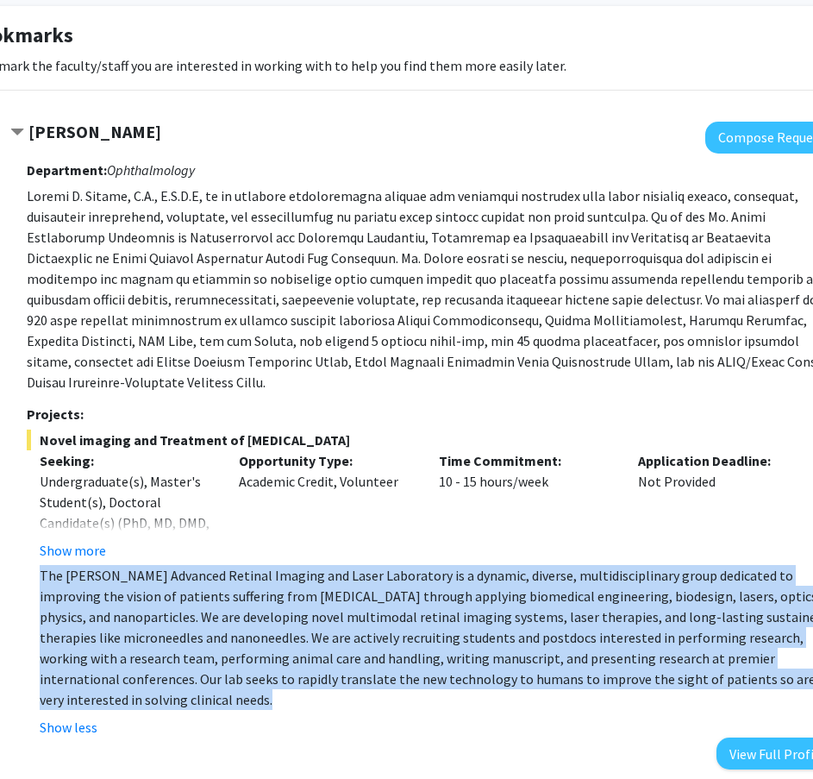
click at [375, 625] on html "Skip navigation Home Search Bookmarks Requests Projects Messages My Profile Jon…" at bounding box center [300, 303] width 813 height 779
click at [67, 717] on button "Show less" at bounding box center [69, 727] width 58 height 21
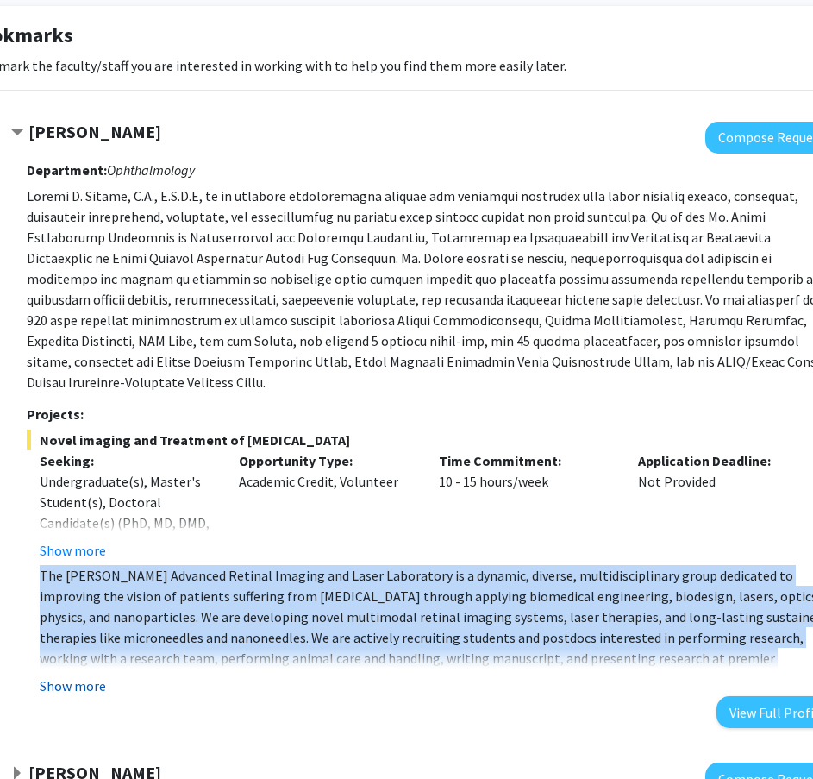
click at [82, 675] on button "Show more" at bounding box center [73, 685] width 66 height 21
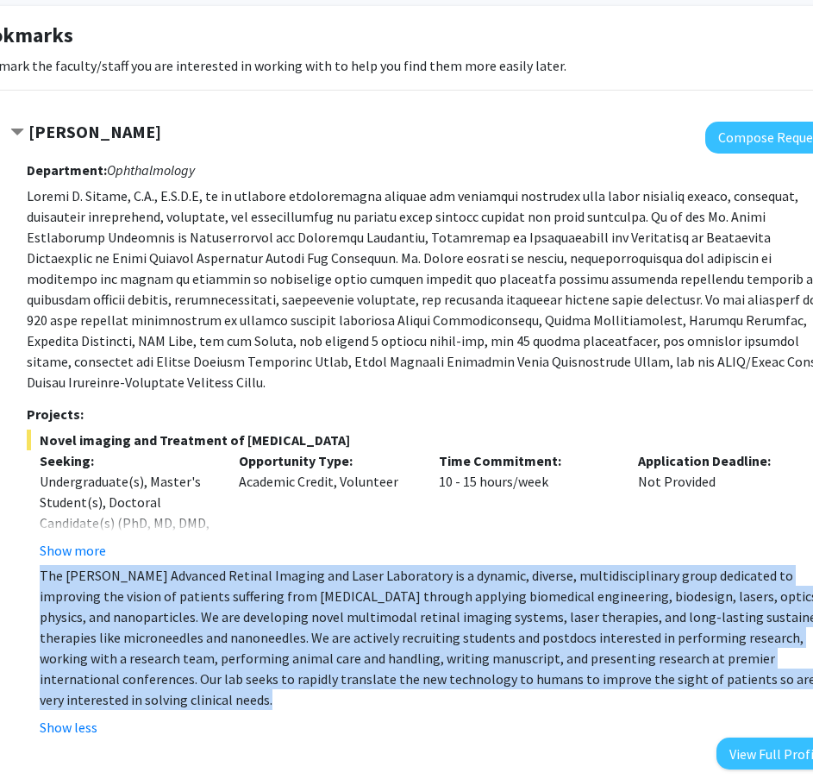
click at [163, 625] on p "The [PERSON_NAME] Advanced Retinal Imaging and Laser Laboratory is a dynamic, d…" at bounding box center [439, 637] width 798 height 145
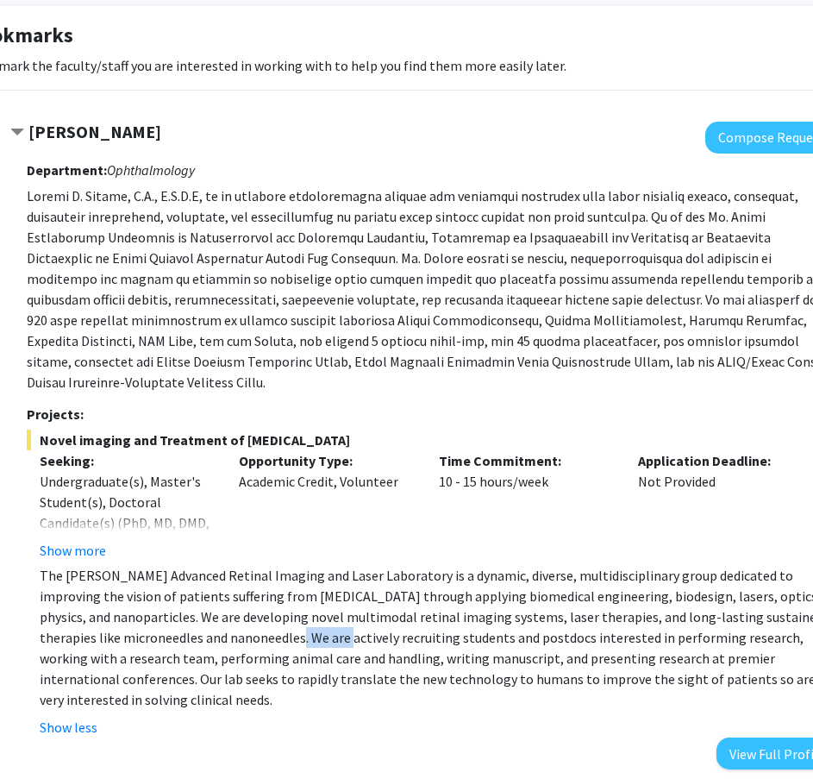
click at [163, 625] on p "The [PERSON_NAME] Advanced Retinal Imaging and Laser Laboratory is a dynamic, d…" at bounding box center [439, 637] width 798 height 145
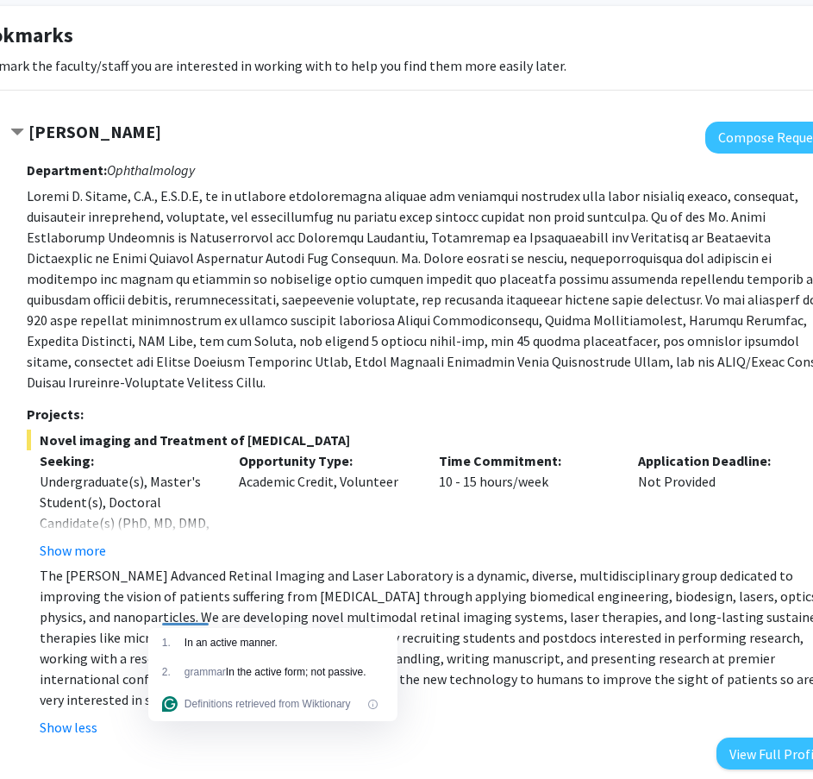
click at [163, 625] on div at bounding box center [185, 616] width 47 height 17
click at [174, 620] on p "The [PERSON_NAME] Advanced Retinal Imaging and Laser Laboratory is a dynamic, d…" at bounding box center [439, 637] width 798 height 145
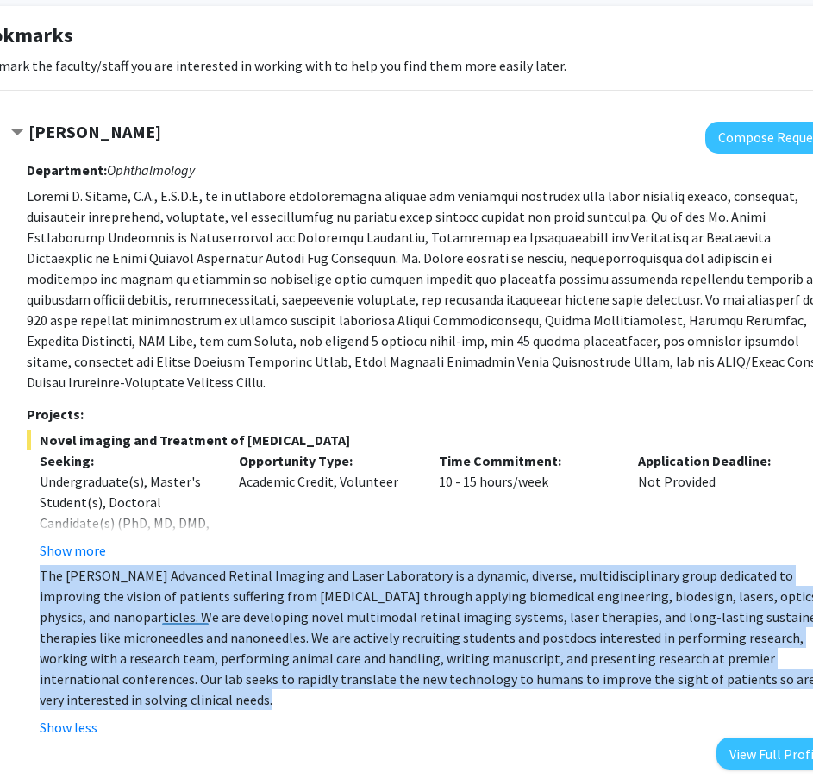
click at [174, 620] on p "The [PERSON_NAME] Advanced Retinal Imaging and Laser Laboratory is a dynamic, d…" at bounding box center [439, 637] width 798 height 145
copy p "The [PERSON_NAME] Advanced Retinal Imaging and Laser Laboratory is a dynamic, d…"
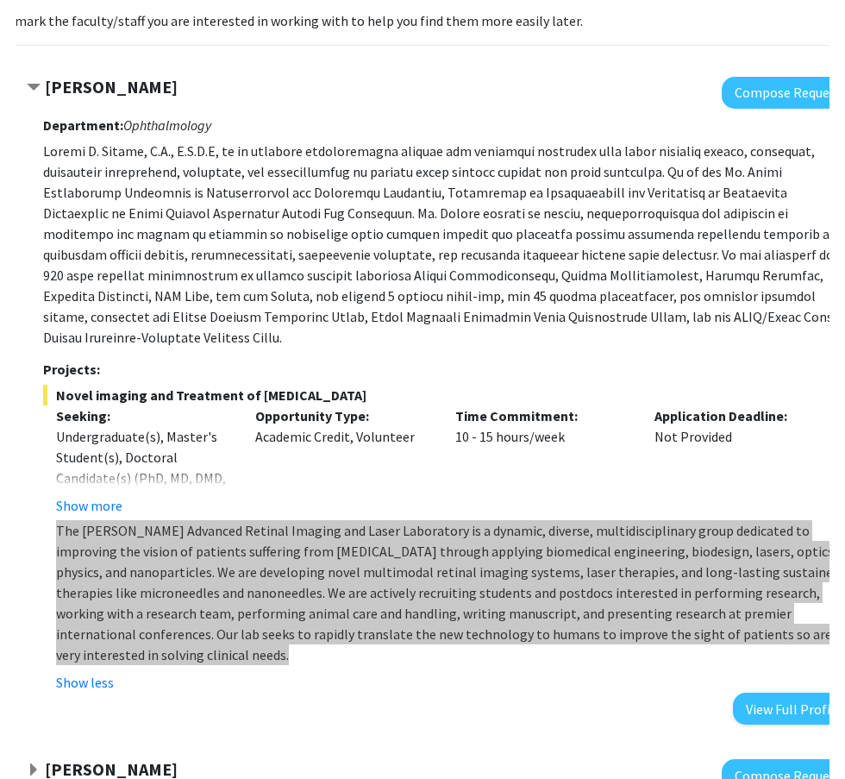
scroll to position [172, 106]
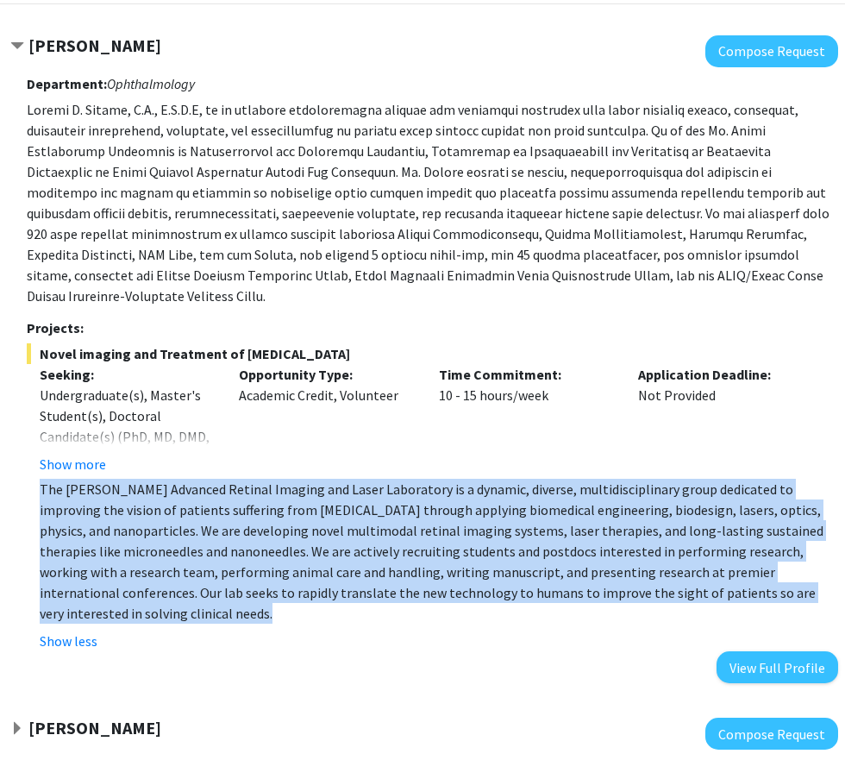
click at [457, 526] on p "The [PERSON_NAME] Advanced Retinal Imaging and Laser Laboratory is a dynamic, d…" at bounding box center [439, 551] width 798 height 145
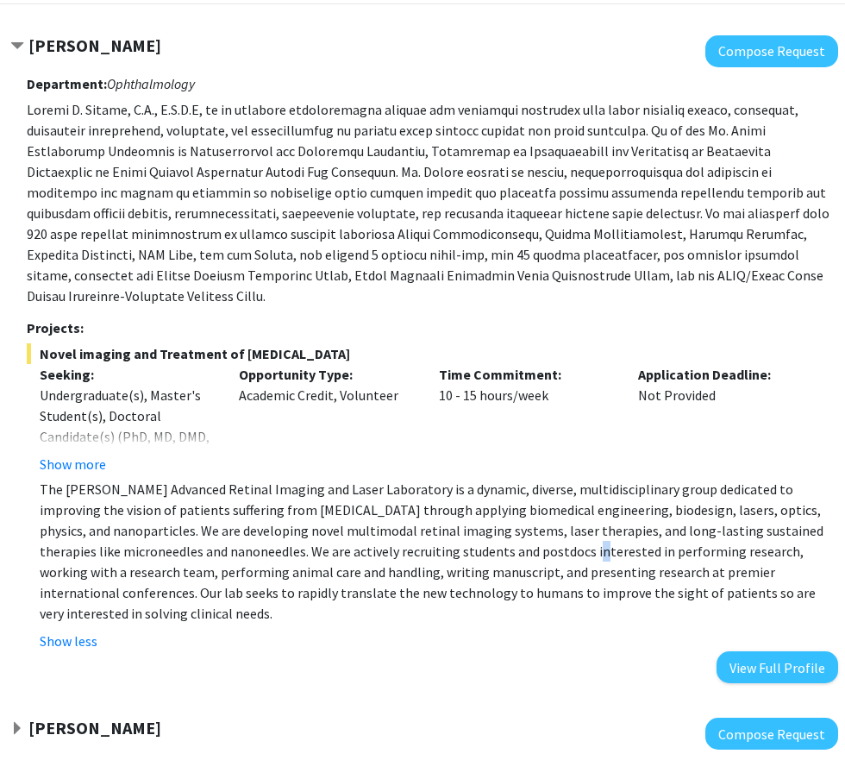
click at [457, 526] on p "The [PERSON_NAME] Advanced Retinal Imaging and Laser Laboratory is a dynamic, d…" at bounding box center [439, 551] width 798 height 145
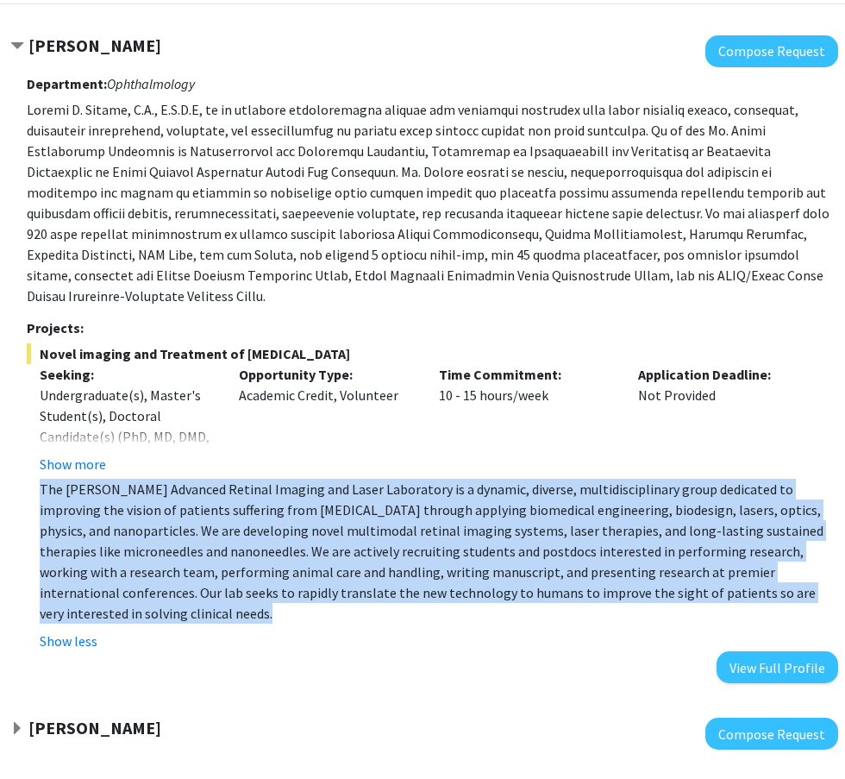
click at [457, 526] on p "The [PERSON_NAME] Advanced Retinal Imaging and Laser Laboratory is a dynamic, d…" at bounding box center [439, 551] width 798 height 145
click at [512, 518] on p "The [PERSON_NAME] Advanced Retinal Imaging and Laser Laboratory is a dynamic, d…" at bounding box center [439, 551] width 798 height 145
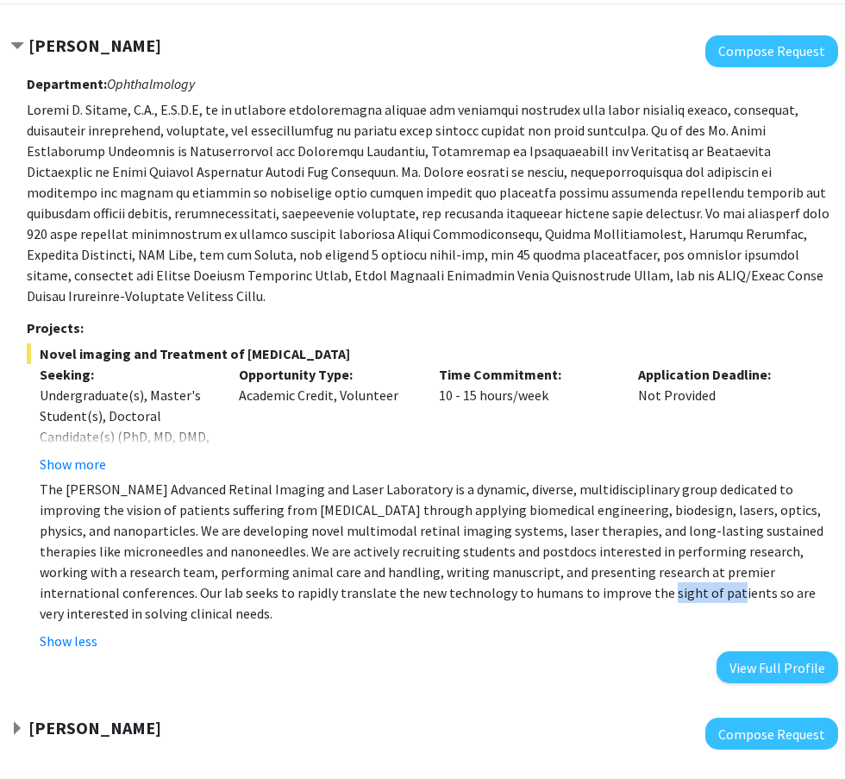
drag, startPoint x: 452, startPoint y: 578, endPoint x: 552, endPoint y: 574, distance: 100.1
click at [549, 574] on p "The [PERSON_NAME] Advanced Retinal Imaging and Laser Laboratory is a dynamic, d…" at bounding box center [439, 551] width 798 height 145
click at [565, 574] on p "The [PERSON_NAME] Advanced Retinal Imaging and Laser Laboratory is a dynamic, d…" at bounding box center [439, 551] width 798 height 145
drag, startPoint x: 495, startPoint y: 567, endPoint x: 572, endPoint y: 567, distance: 76.7
click at [565, 567] on p "The [PERSON_NAME] Advanced Retinal Imaging and Laser Laboratory is a dynamic, d…" at bounding box center [439, 551] width 798 height 145
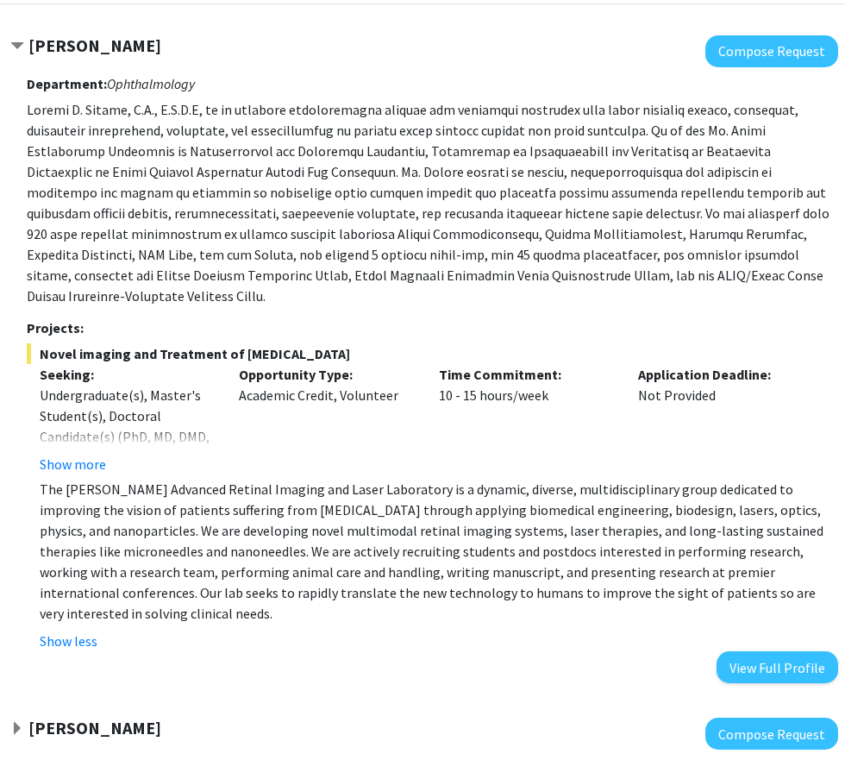
click at [588, 567] on p "The [PERSON_NAME] Advanced Retinal Imaging and Laser Laboratory is a dynamic, d…" at bounding box center [439, 551] width 798 height 145
drag, startPoint x: 472, startPoint y: 567, endPoint x: 585, endPoint y: 569, distance: 113.8
click at [551, 570] on p "The [PERSON_NAME] Advanced Retinal Imaging and Laser Laboratory is a dynamic, d…" at bounding box center [439, 551] width 798 height 145
click at [585, 569] on p "The [PERSON_NAME] Advanced Retinal Imaging and Laser Laboratory is a dynamic, d…" at bounding box center [439, 551] width 798 height 145
drag, startPoint x: 400, startPoint y: 575, endPoint x: 535, endPoint y: 573, distance: 135.4
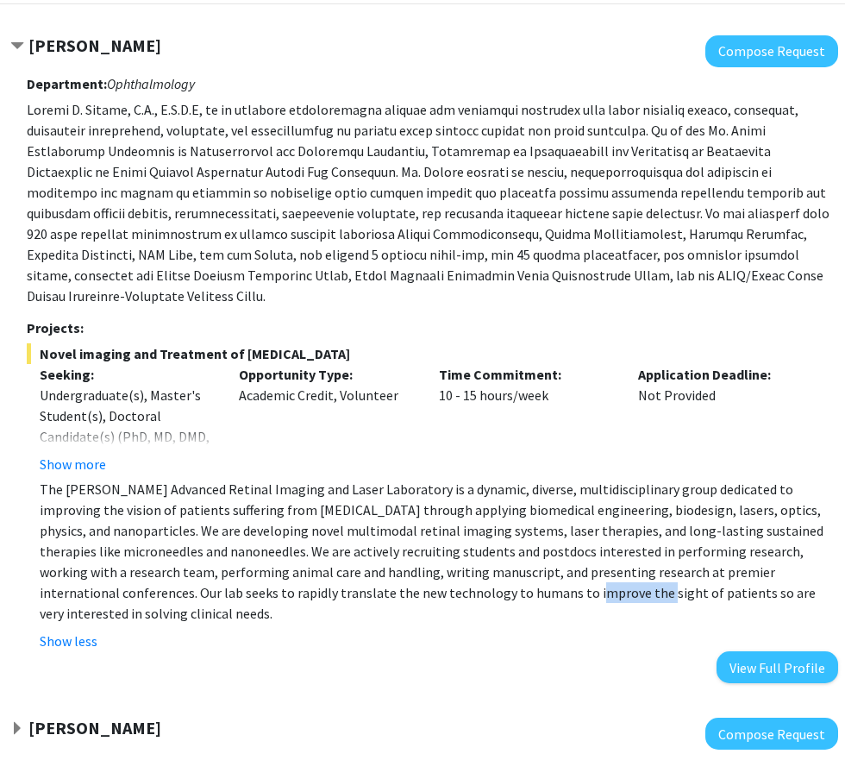
click at [507, 573] on p "The [PERSON_NAME] Advanced Retinal Imaging and Laser Laboratory is a dynamic, d…" at bounding box center [439, 551] width 798 height 145
click at [535, 573] on p "The [PERSON_NAME] Advanced Retinal Imaging and Laser Laboratory is a dynamic, d…" at bounding box center [439, 551] width 798 height 145
click at [767, 651] on button "View Full Profile" at bounding box center [778, 667] width 122 height 32
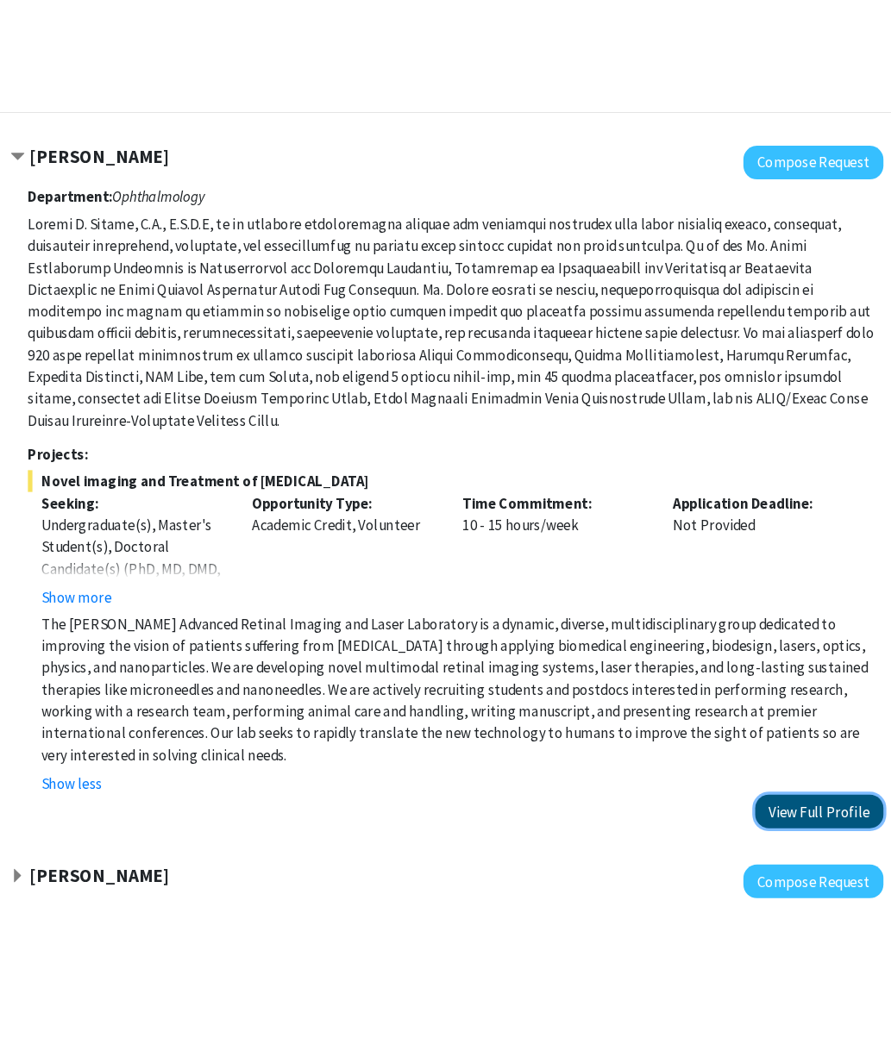
scroll to position [83, 0]
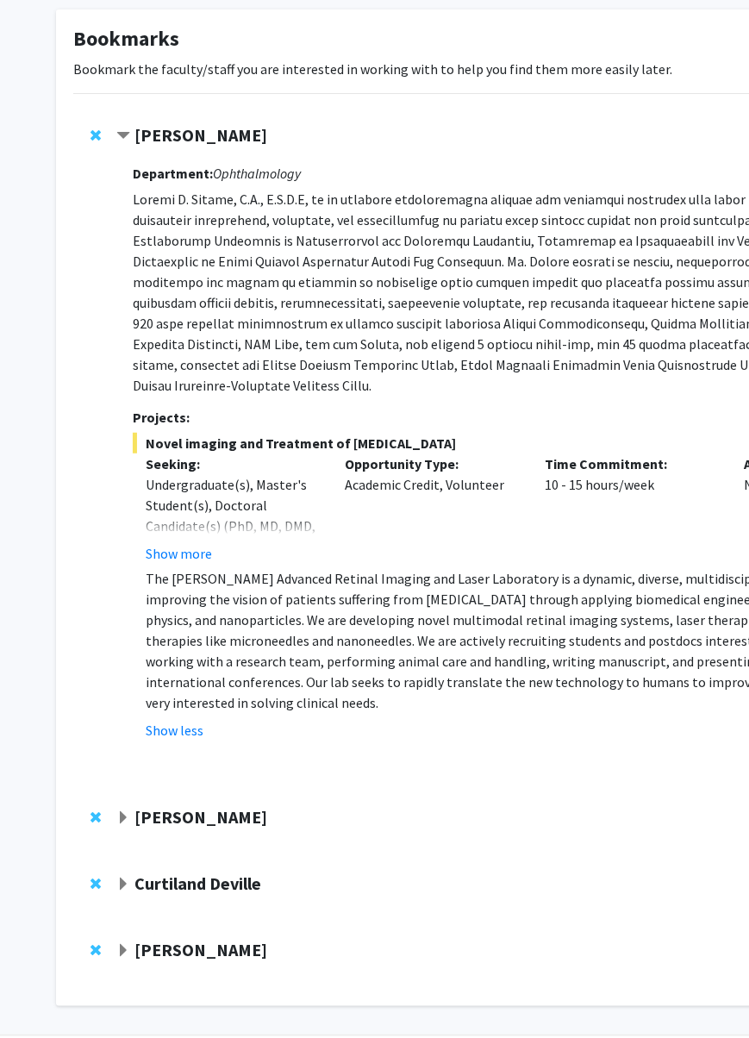
click at [187, 792] on strong "[PERSON_NAME]" at bounding box center [201, 817] width 133 height 22
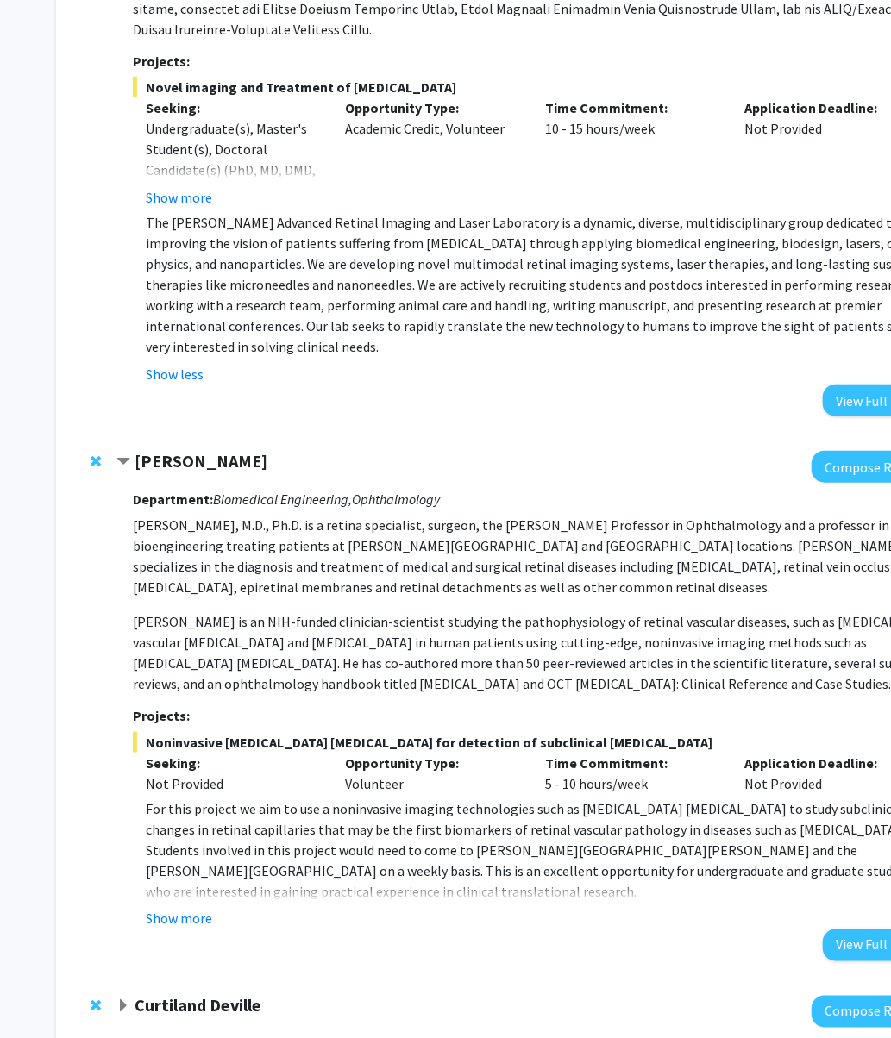
scroll to position [542, 0]
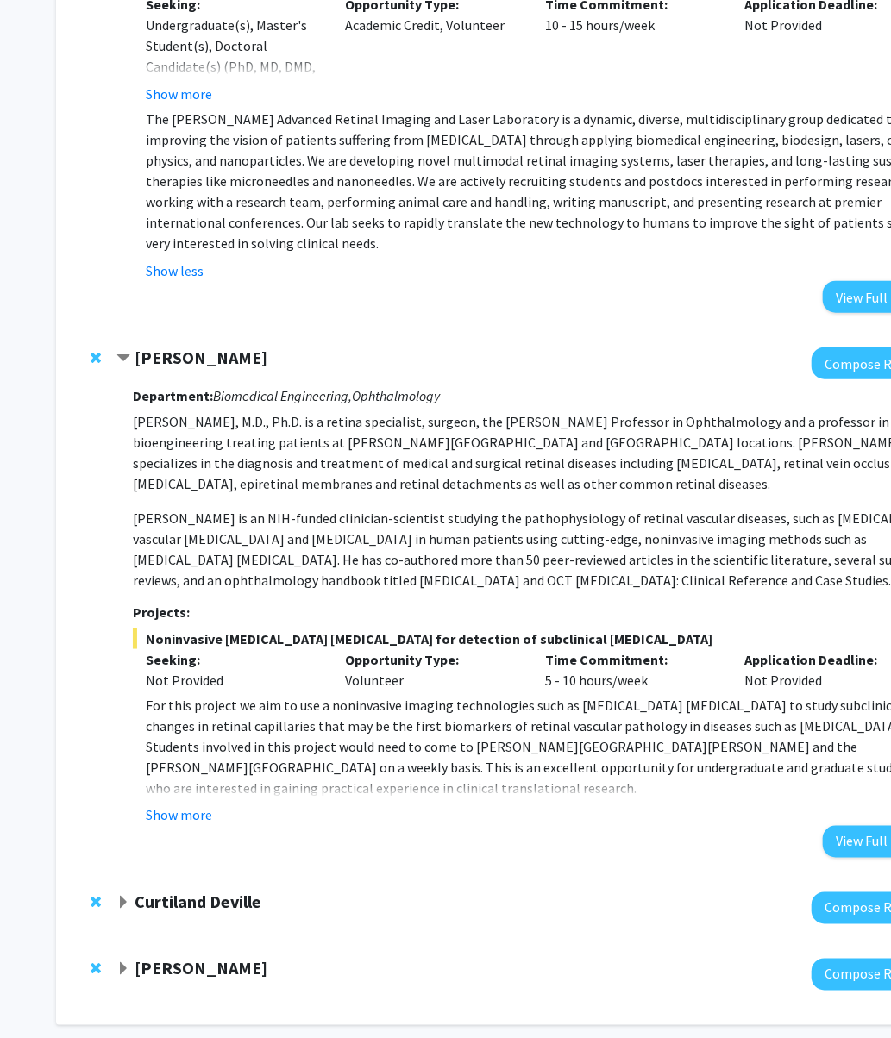
drag, startPoint x: 500, startPoint y: 1036, endPoint x: 577, endPoint y: 1036, distance: 76.7
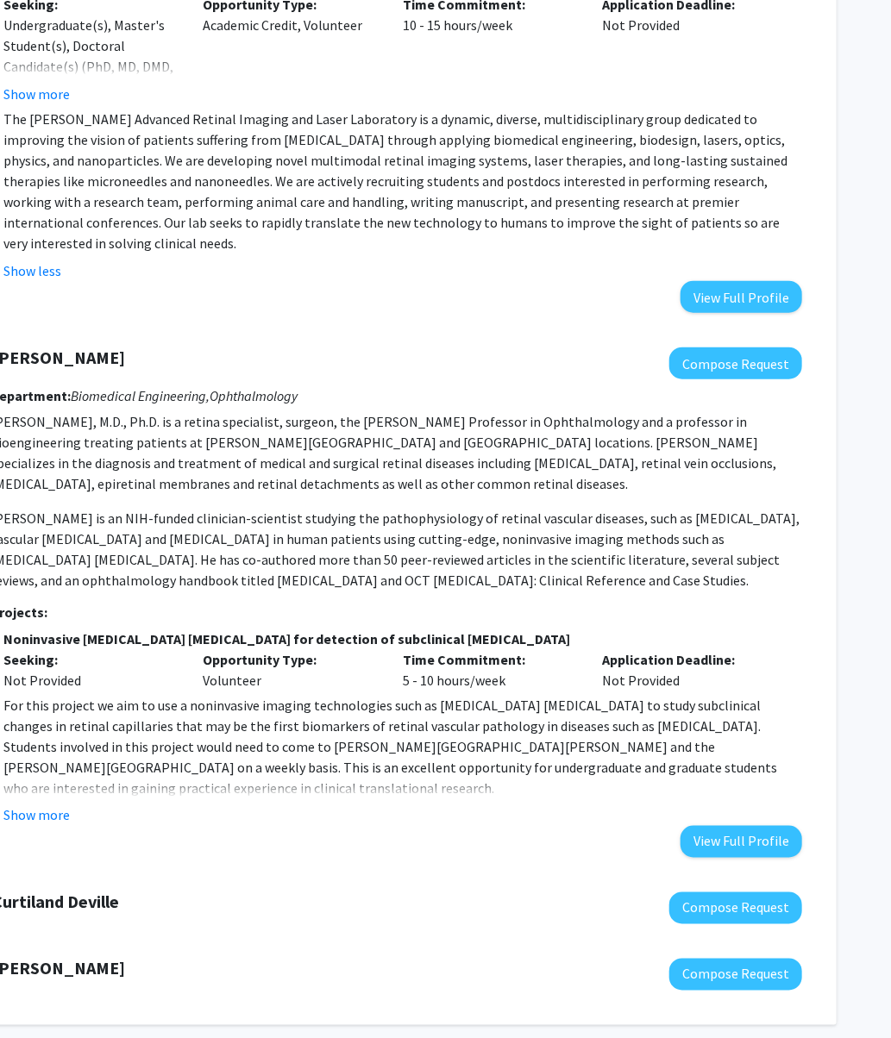
scroll to position [542, 105]
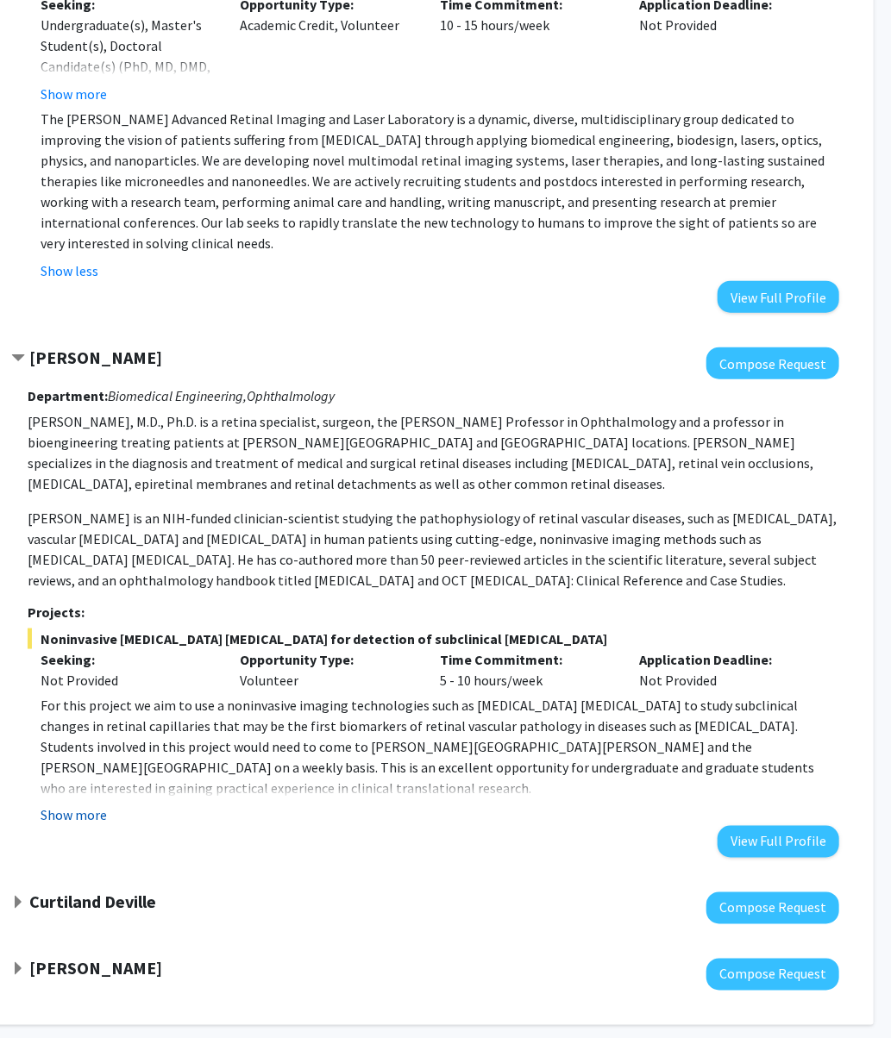
click at [101, 792] on button "Show more" at bounding box center [74, 815] width 66 height 21
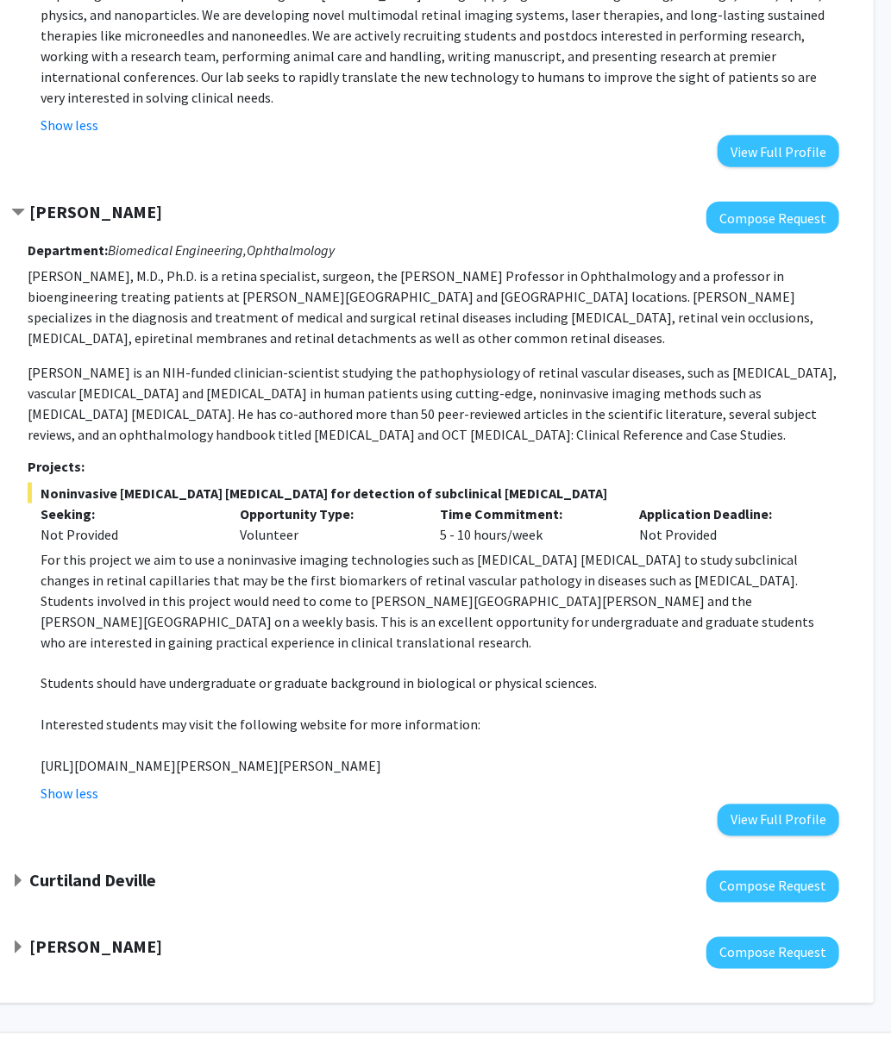
scroll to position [702, 105]
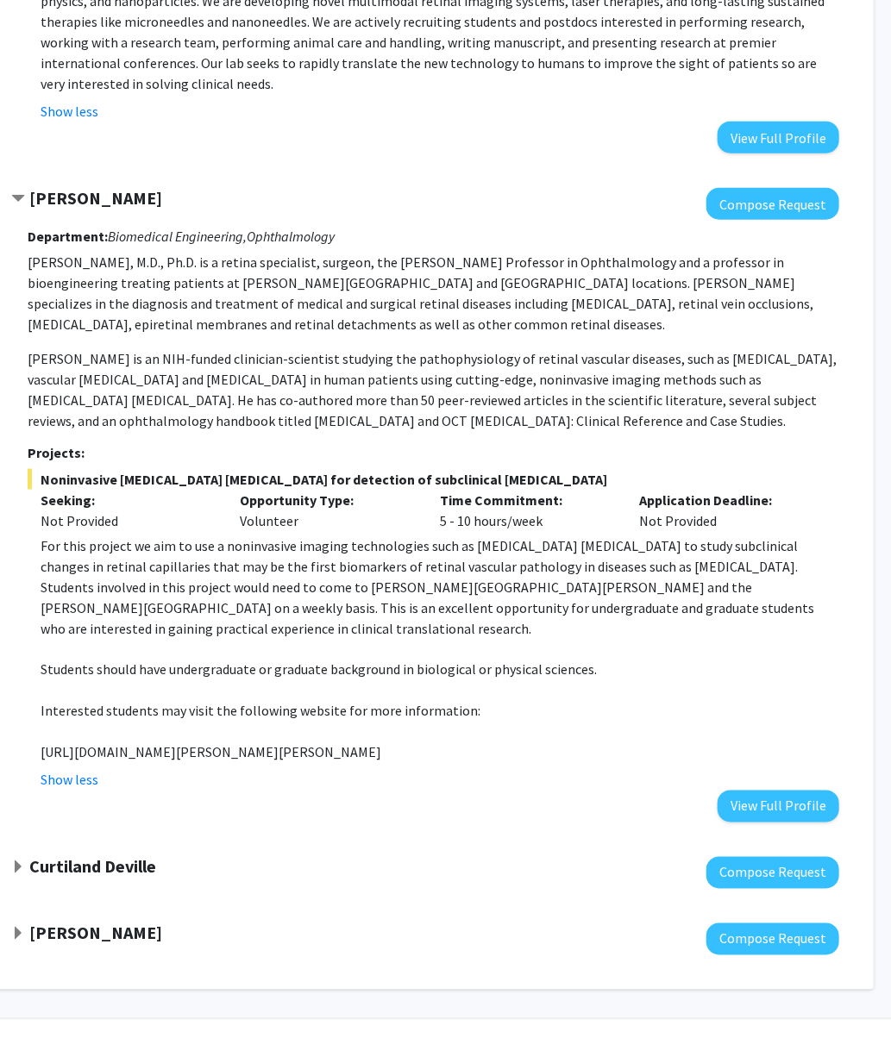
click at [128, 792] on strong "Curtiland Deville" at bounding box center [92, 867] width 127 height 22
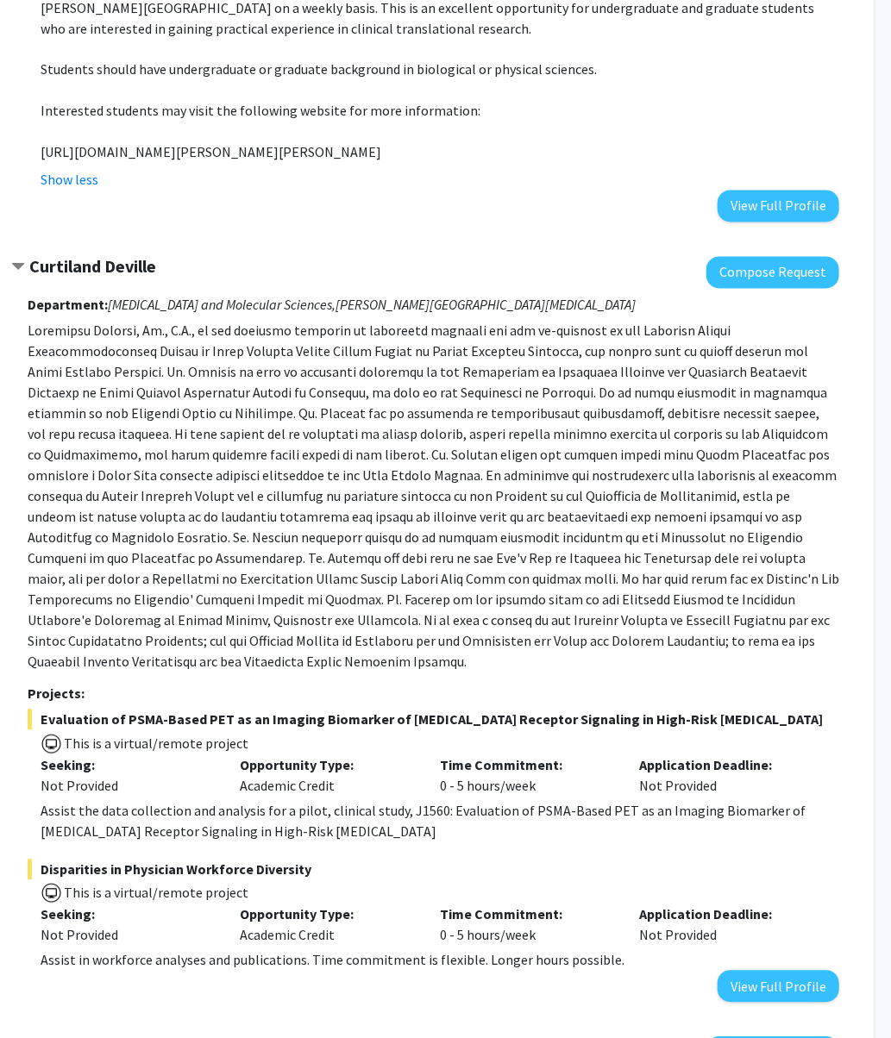
scroll to position [1392, 105]
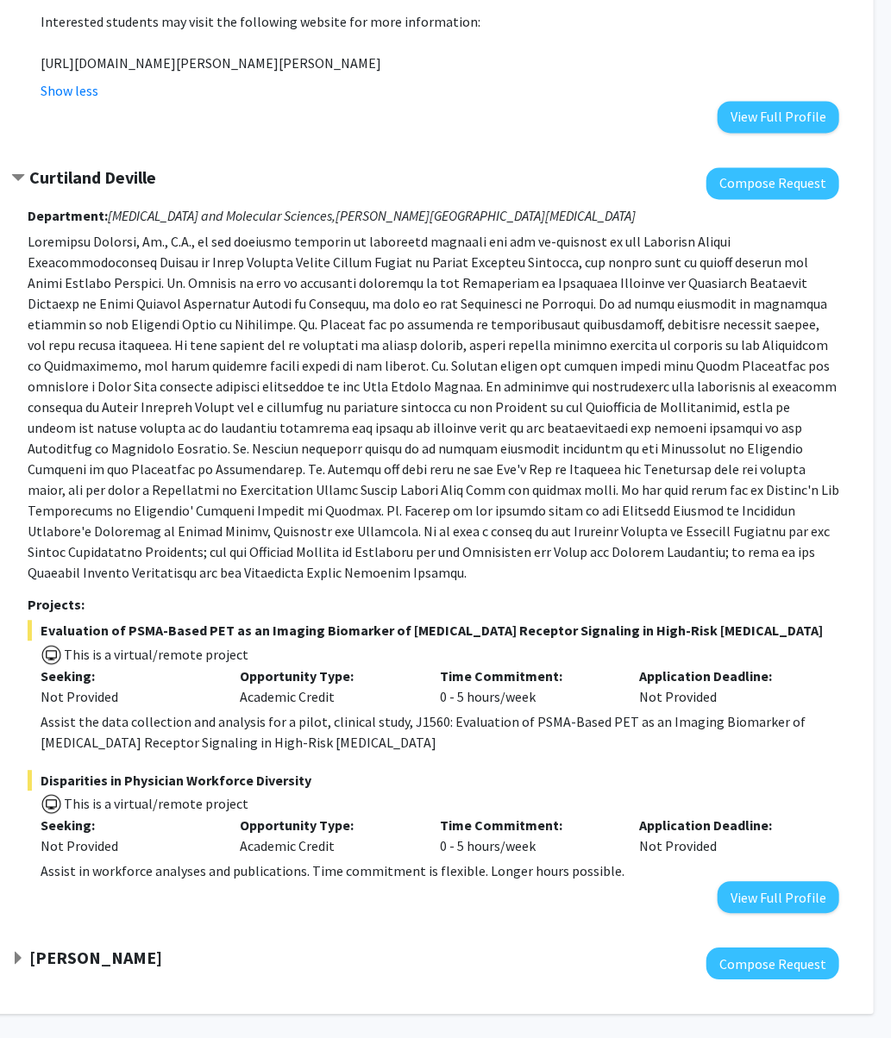
click at [87, 792] on div at bounding box center [425, 964] width 828 height 32
click at [107, 792] on strong "[PERSON_NAME]" at bounding box center [95, 958] width 133 height 22
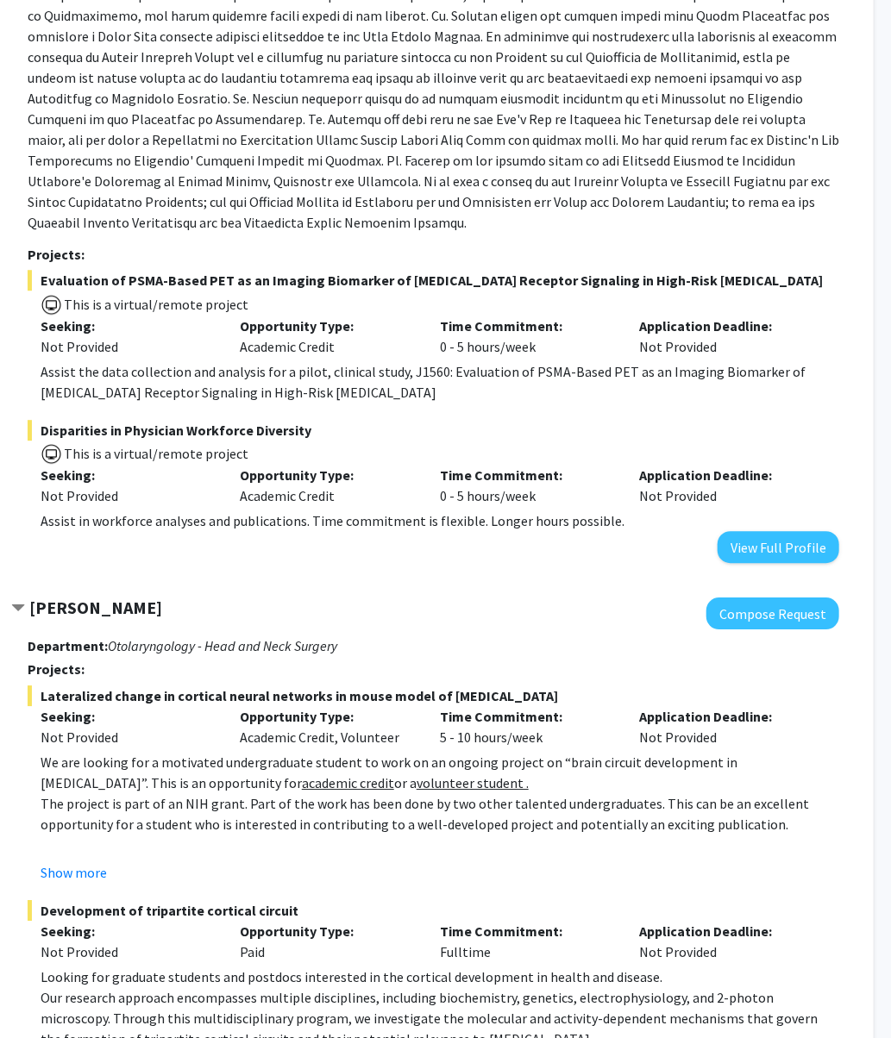
scroll to position [1852, 105]
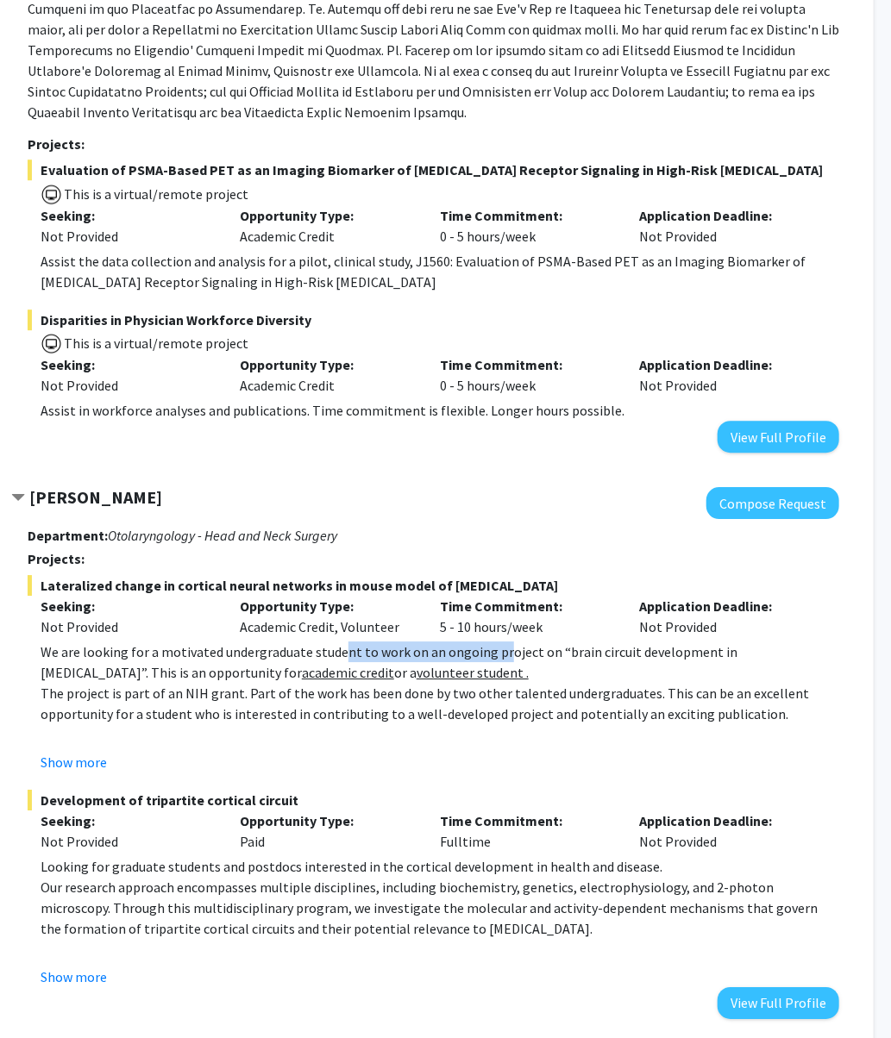
drag, startPoint x: 415, startPoint y: 586, endPoint x: 526, endPoint y: 598, distance: 111.8
click at [524, 642] on p "We are looking for a motivated undergraduate student to work on an ongoing proj…" at bounding box center [440, 662] width 798 height 41
click at [531, 642] on p "We are looking for a motivated undergraduate student to work on an ongoing proj…" at bounding box center [440, 662] width 798 height 41
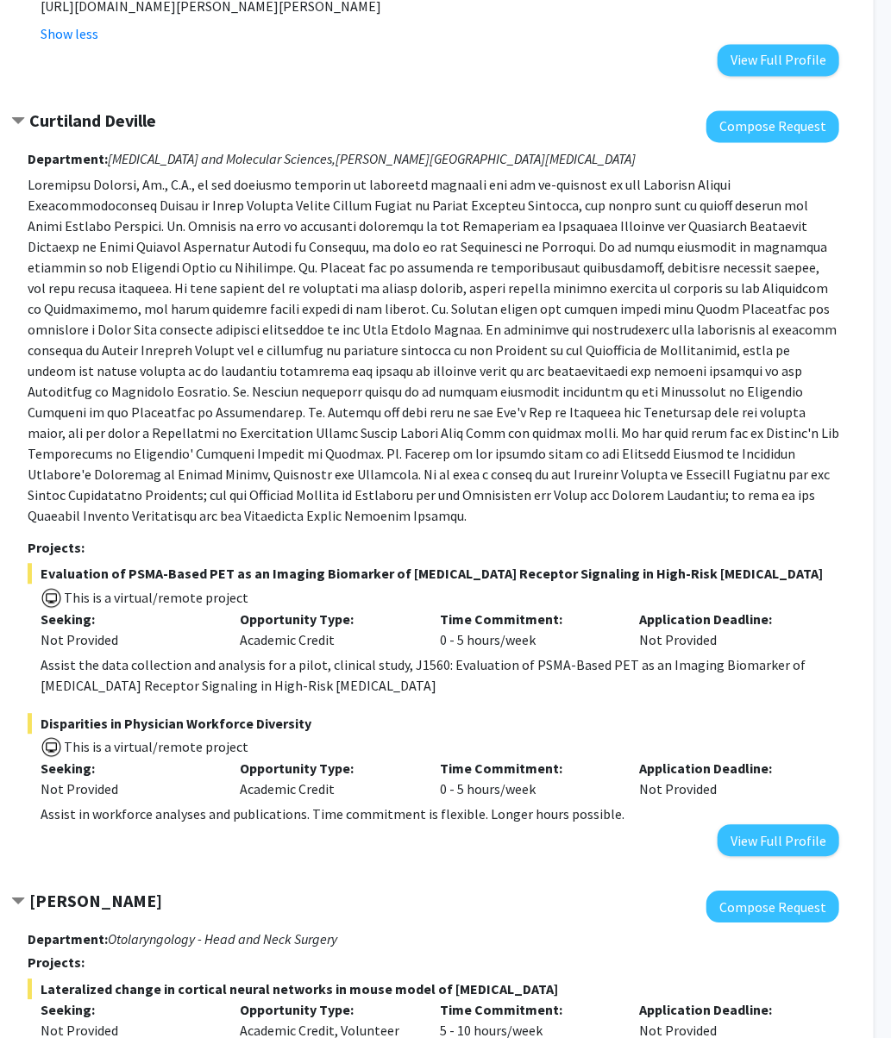
scroll to position [1392, 105]
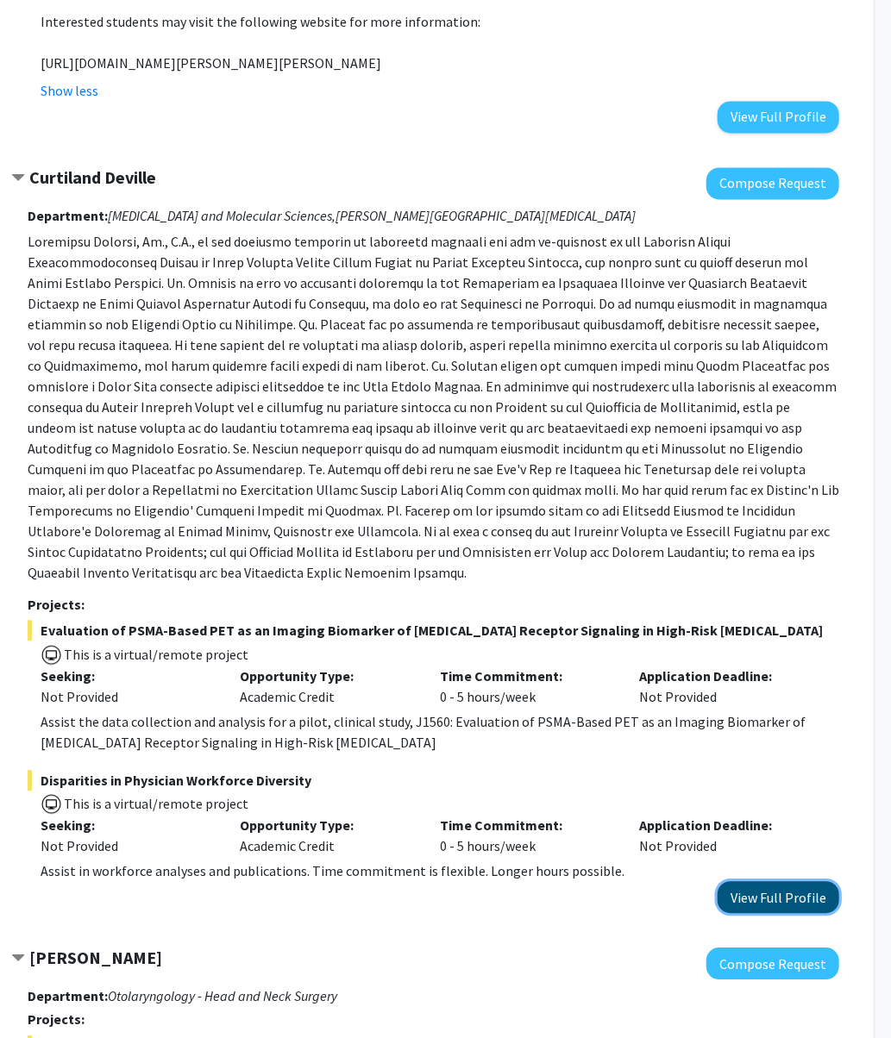
click at [783, 792] on button "View Full Profile" at bounding box center [778, 897] width 122 height 32
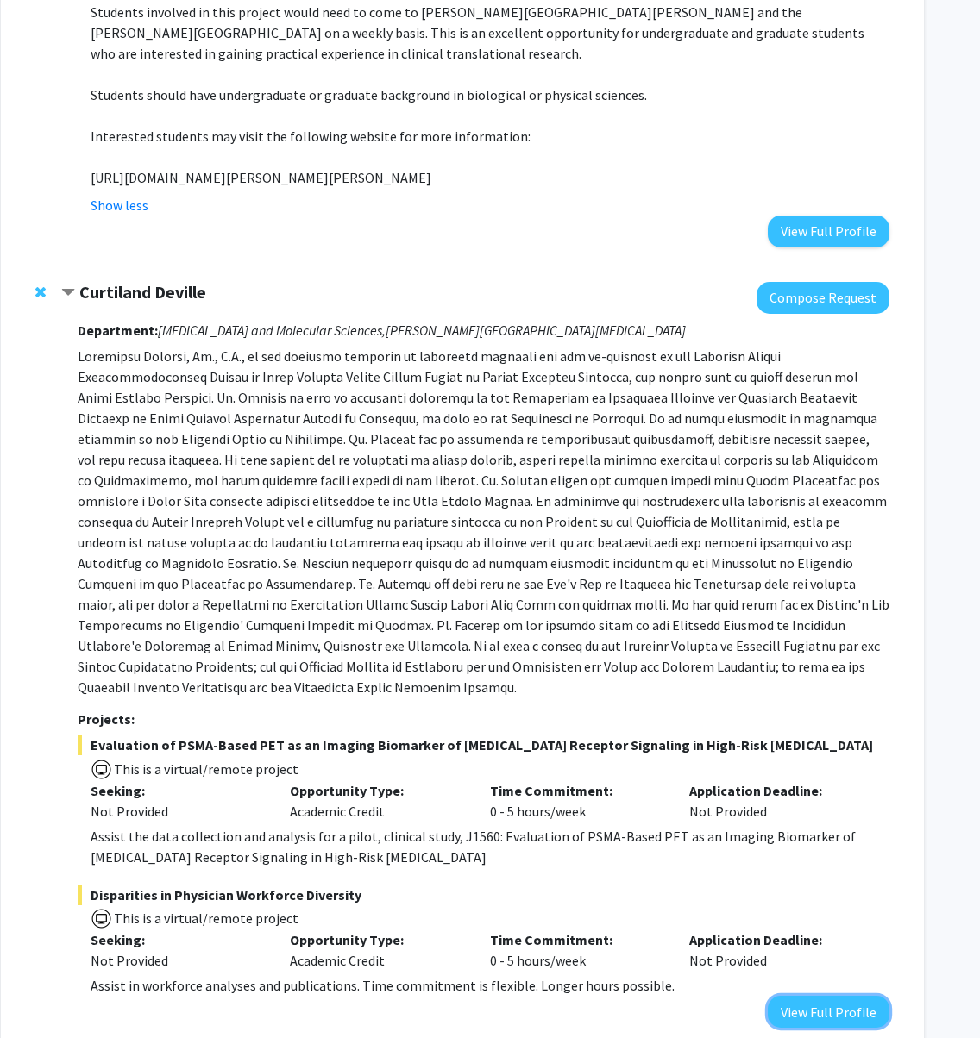
scroll to position [1392, 55]
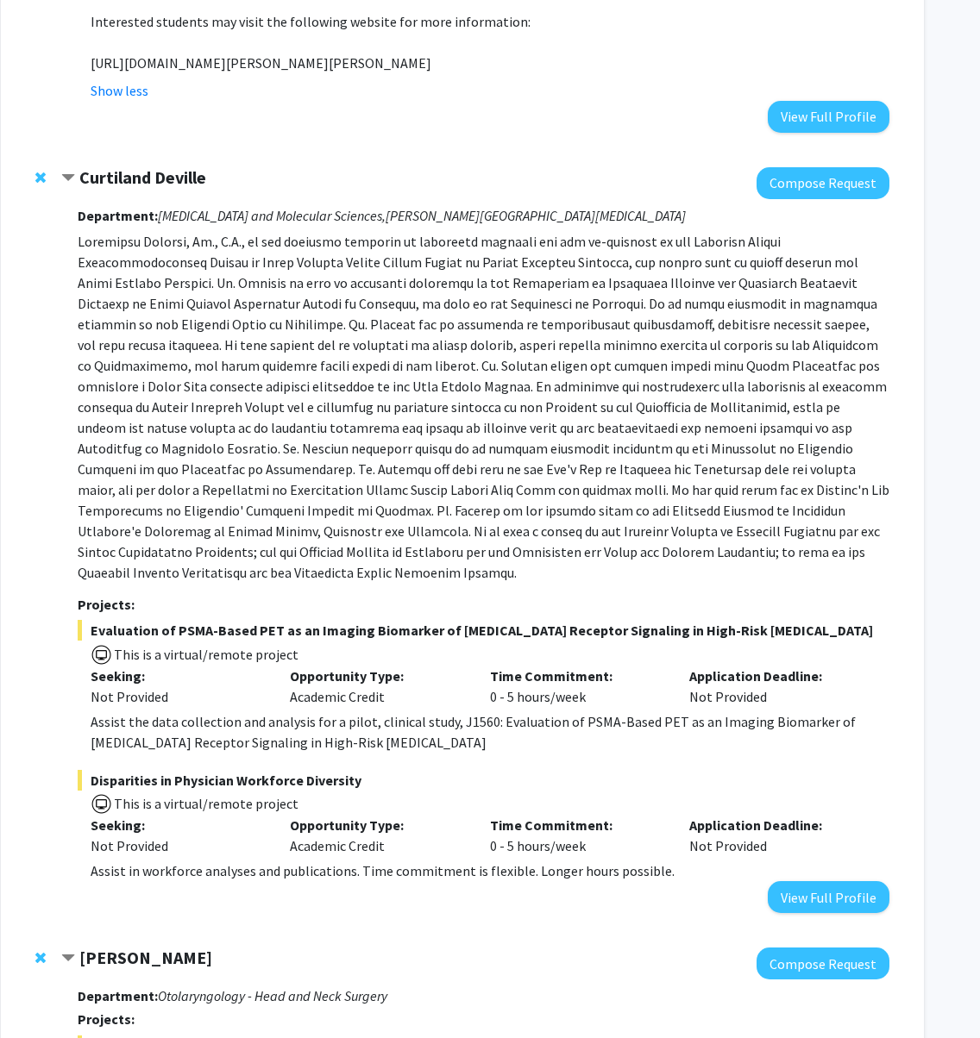
click at [798, 792] on div "Assist in workforce analyses and publications. Time commitment is flexible. Lon…" at bounding box center [490, 871] width 798 height 21
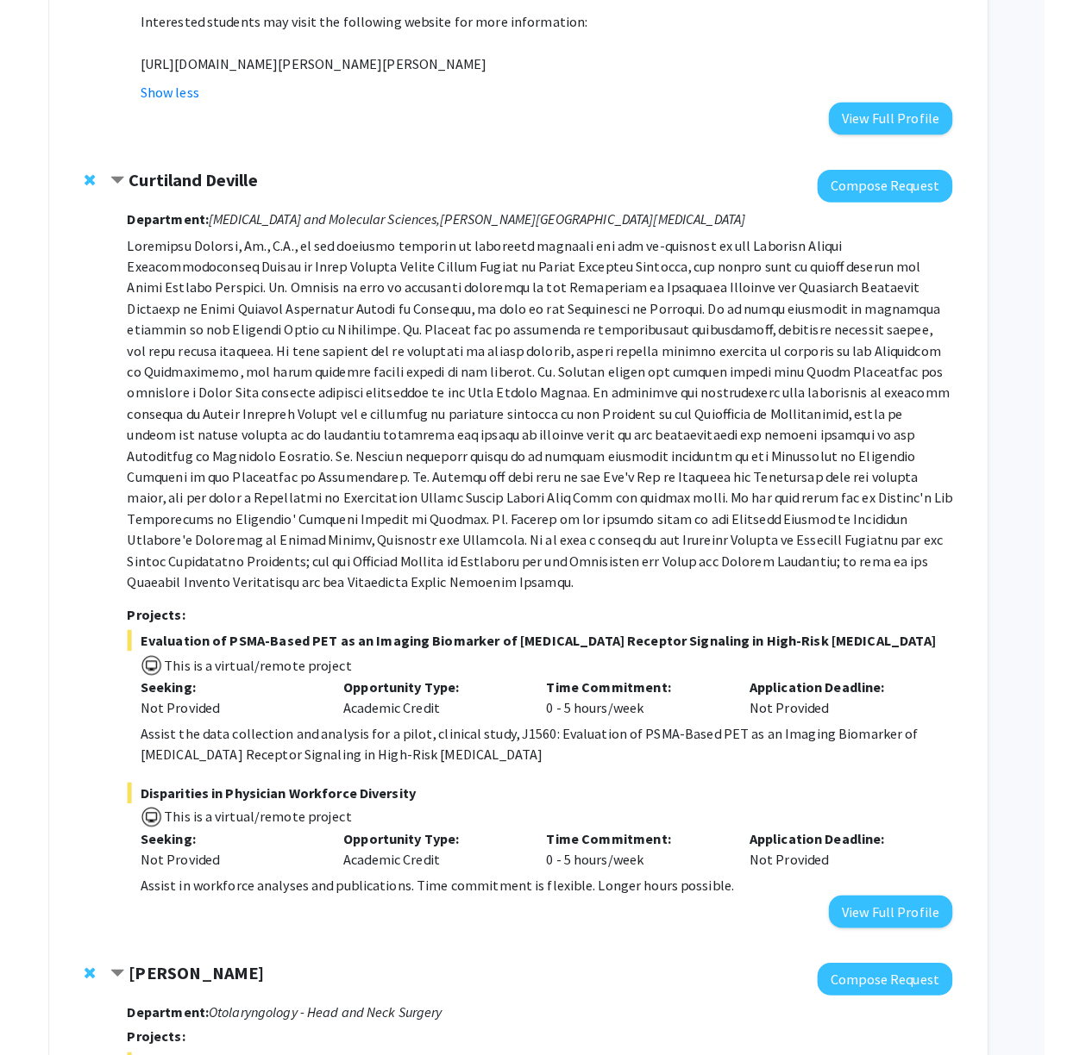
scroll to position [1392, 0]
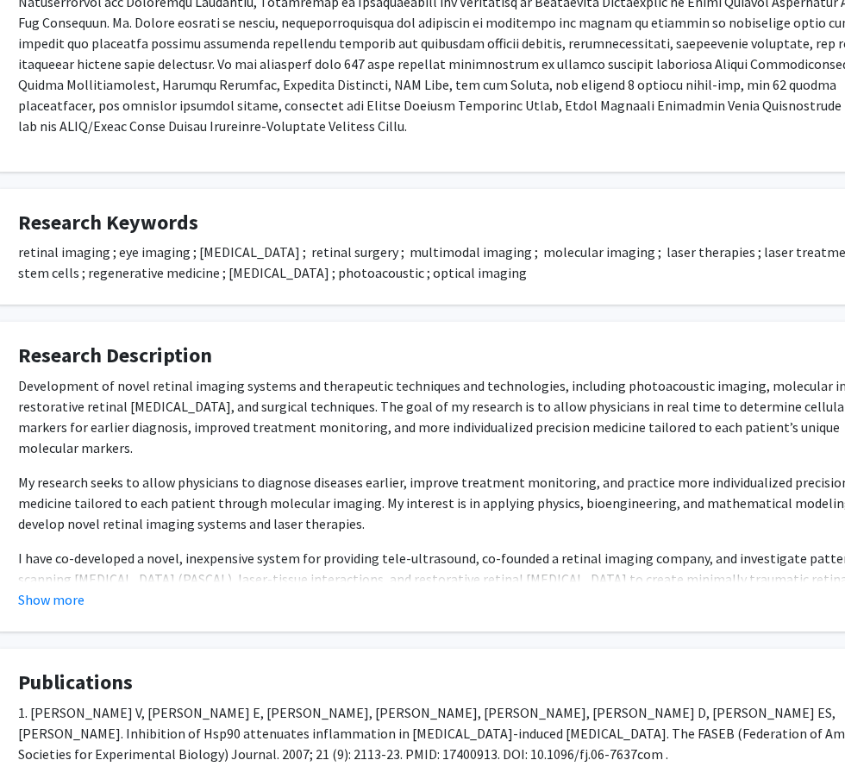
scroll to position [776, 59]
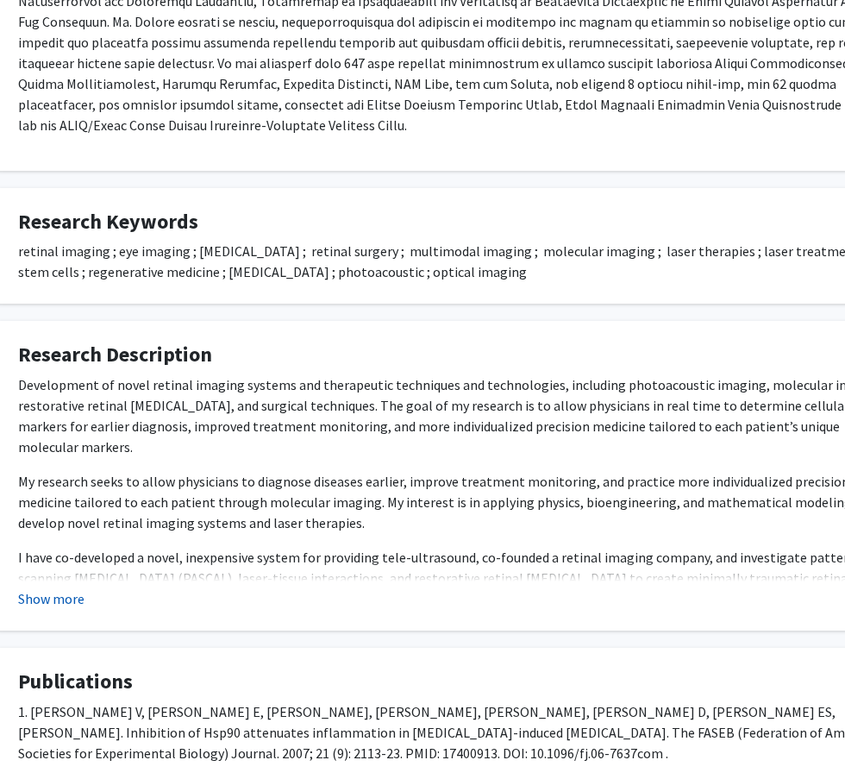
click at [55, 604] on button "Show more" at bounding box center [51, 598] width 66 height 21
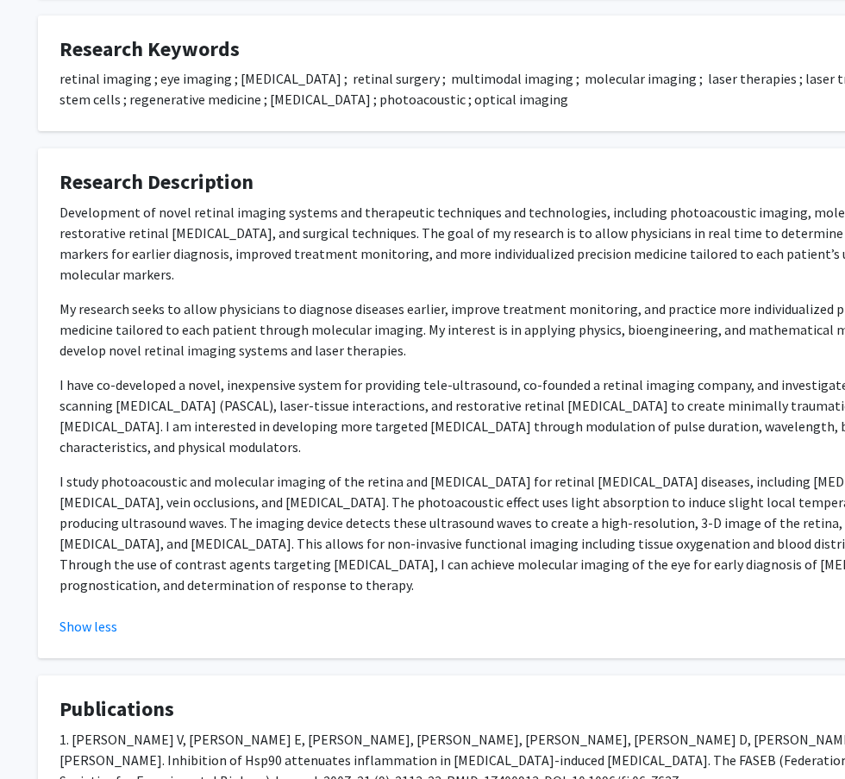
scroll to position [948, 0]
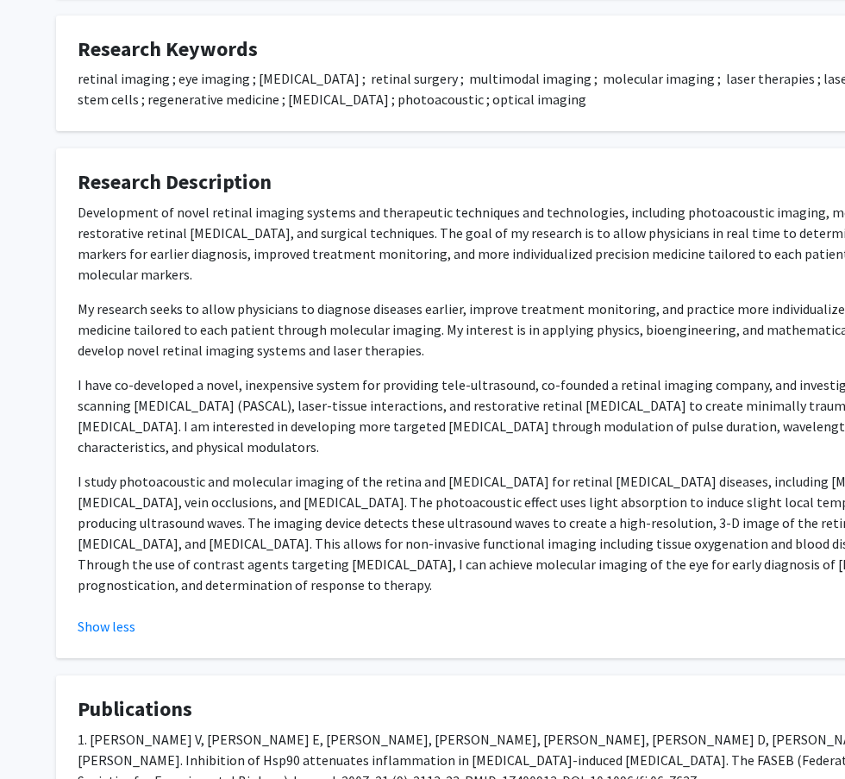
drag, startPoint x: 156, startPoint y: 552, endPoint x: 78, endPoint y: 207, distance: 353.7
click at [78, 207] on div "Development of novel retinal imaging systems and therapeutic techniques and tec…" at bounding box center [518, 398] width 880 height 393
copy div "Development of novel retinal imaging systems and therapeutic techniques and tec…"
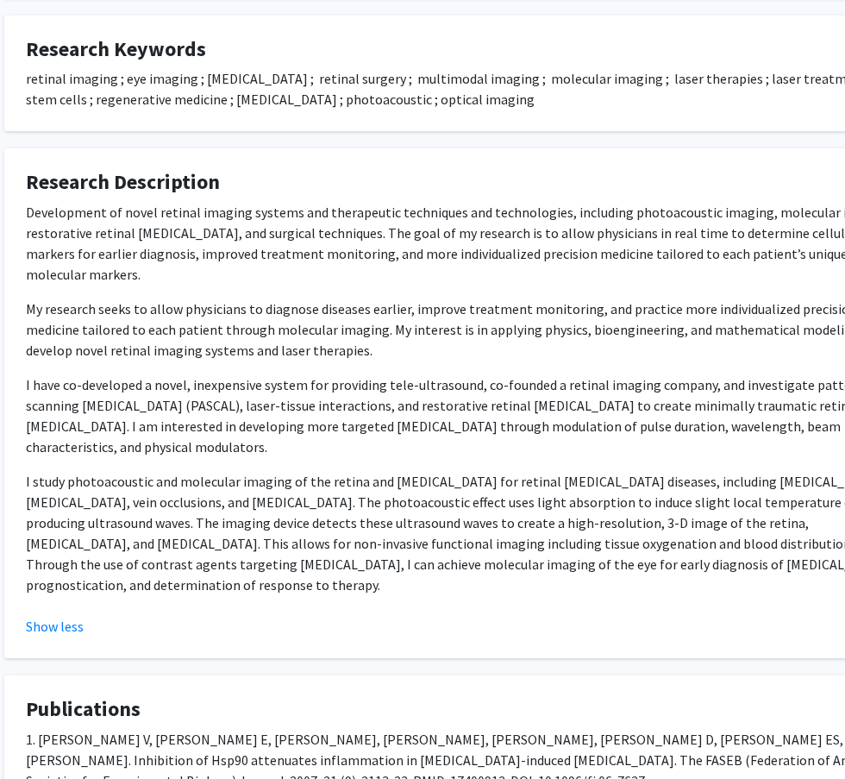
scroll to position [948, 55]
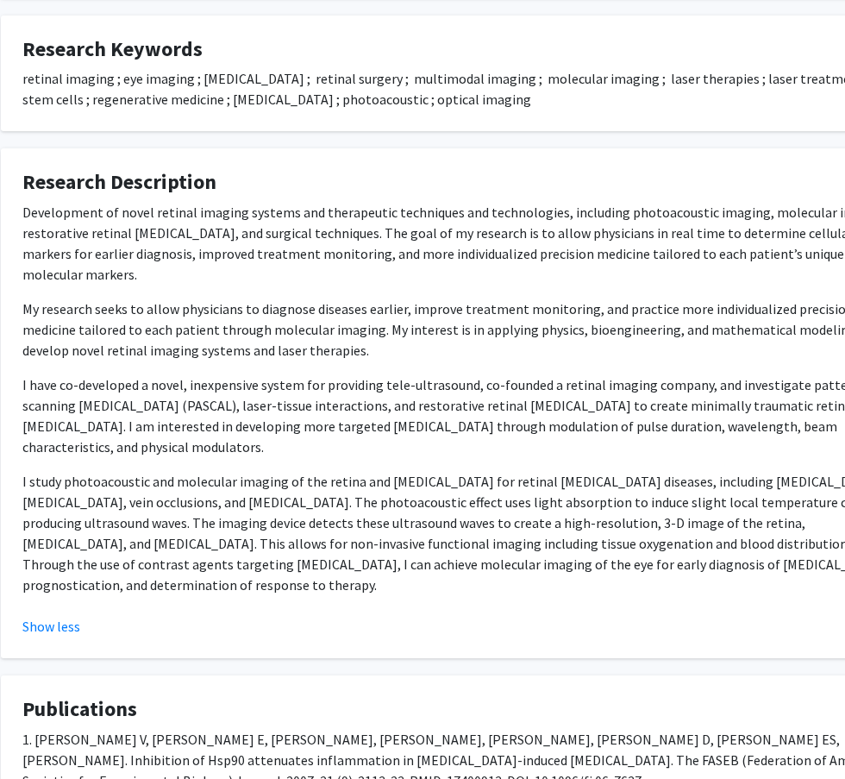
click at [563, 298] on p "My research seeks to allow physicians to diagnose diseases earlier, improve tre…" at bounding box center [462, 329] width 880 height 62
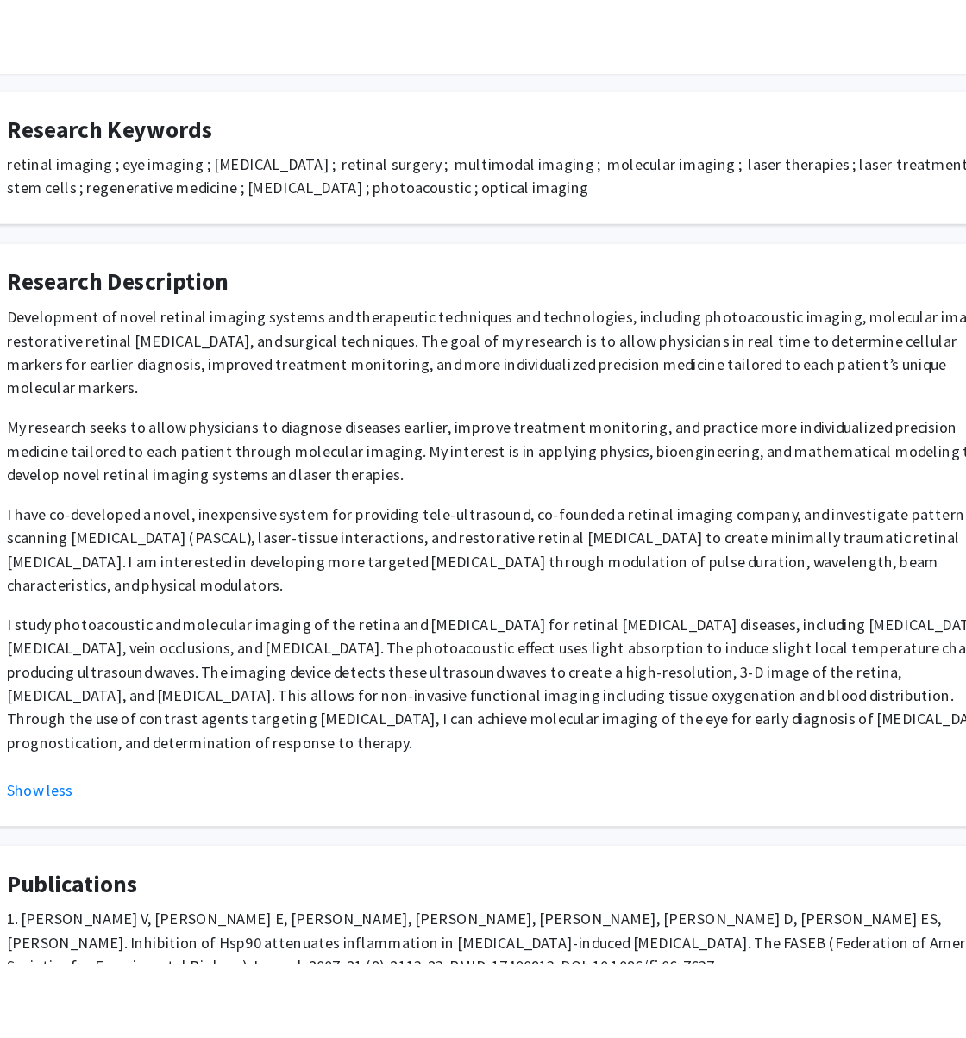
scroll to position [948, 69]
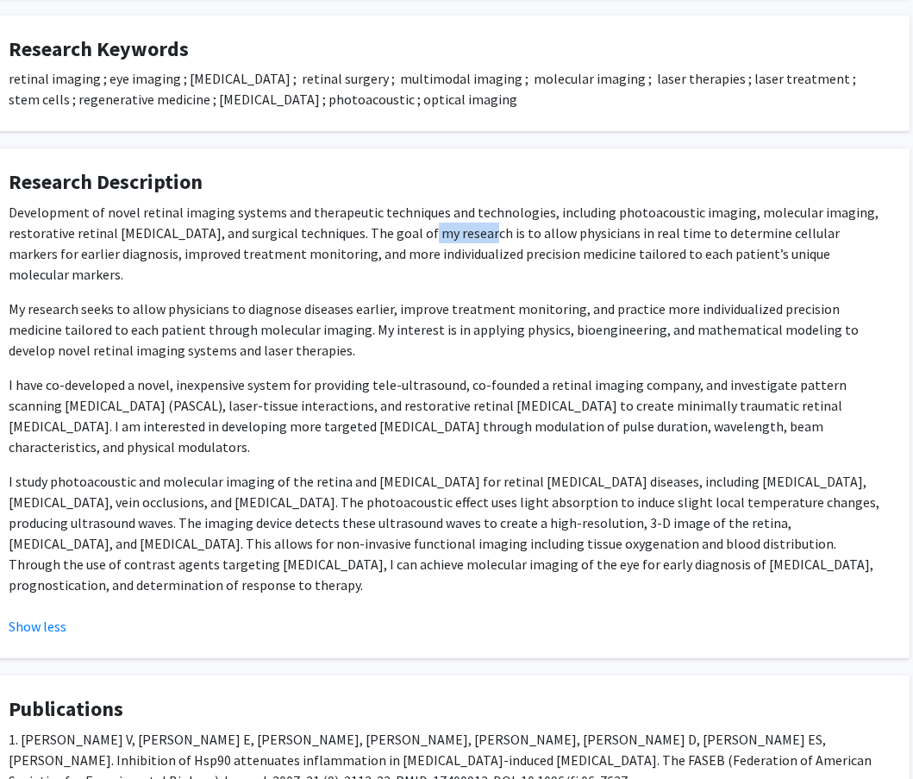
drag, startPoint x: 408, startPoint y: 226, endPoint x: 499, endPoint y: 229, distance: 91.5
click at [492, 228] on p "Development of novel retinal imaging systems and therapeutic techniques and tec…" at bounding box center [449, 243] width 880 height 83
click at [504, 229] on p "Development of novel retinal imaging systems and therapeutic techniques and tec…" at bounding box center [449, 243] width 880 height 83
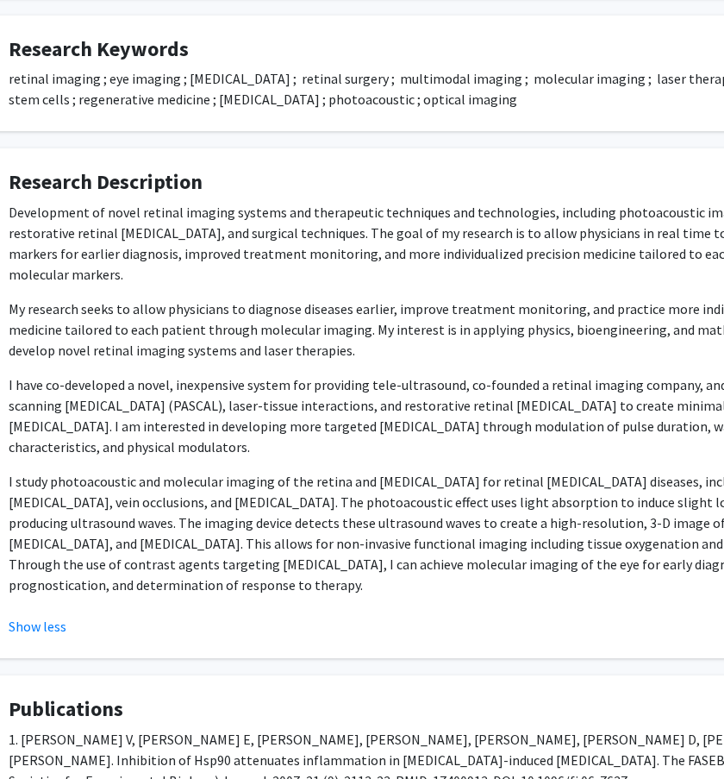
click at [322, 223] on p "Development of novel retinal imaging systems and therapeutic techniques and tec…" at bounding box center [449, 243] width 880 height 83
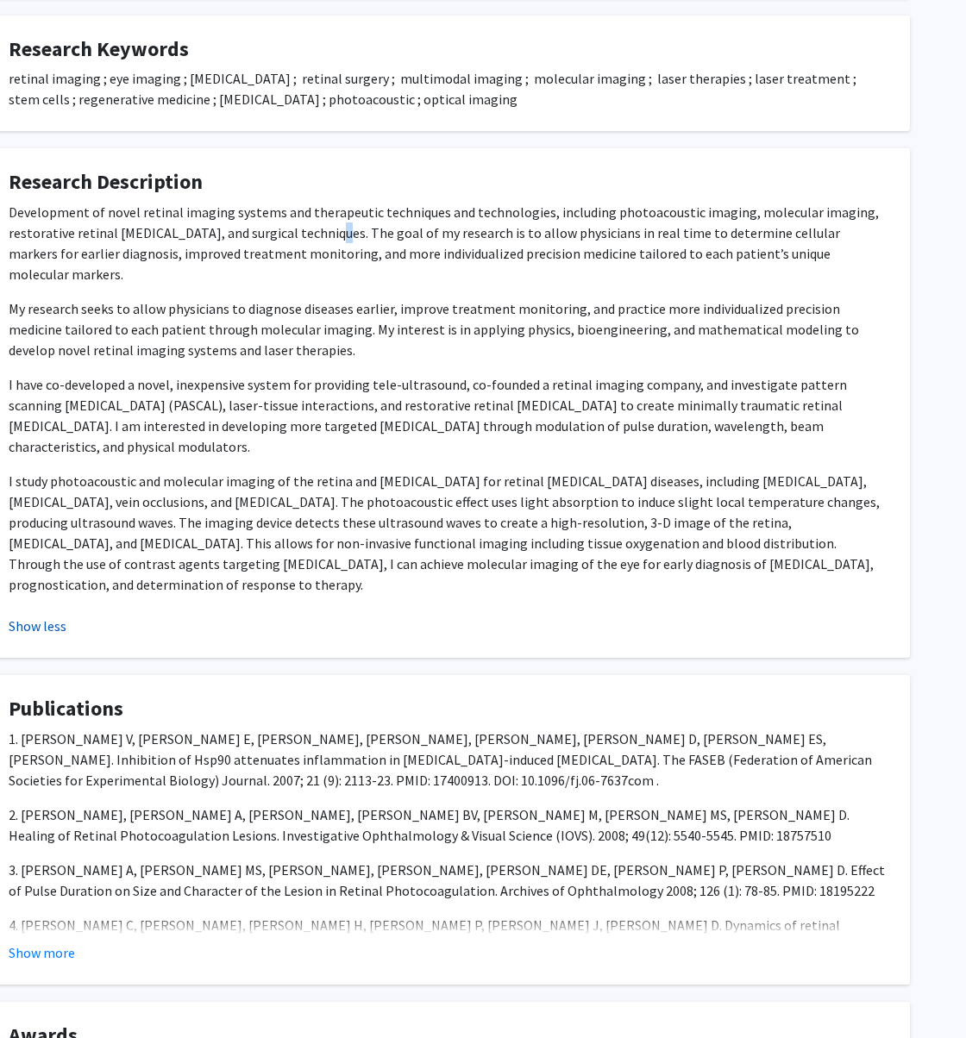
click at [53, 616] on button "Show less" at bounding box center [38, 626] width 58 height 21
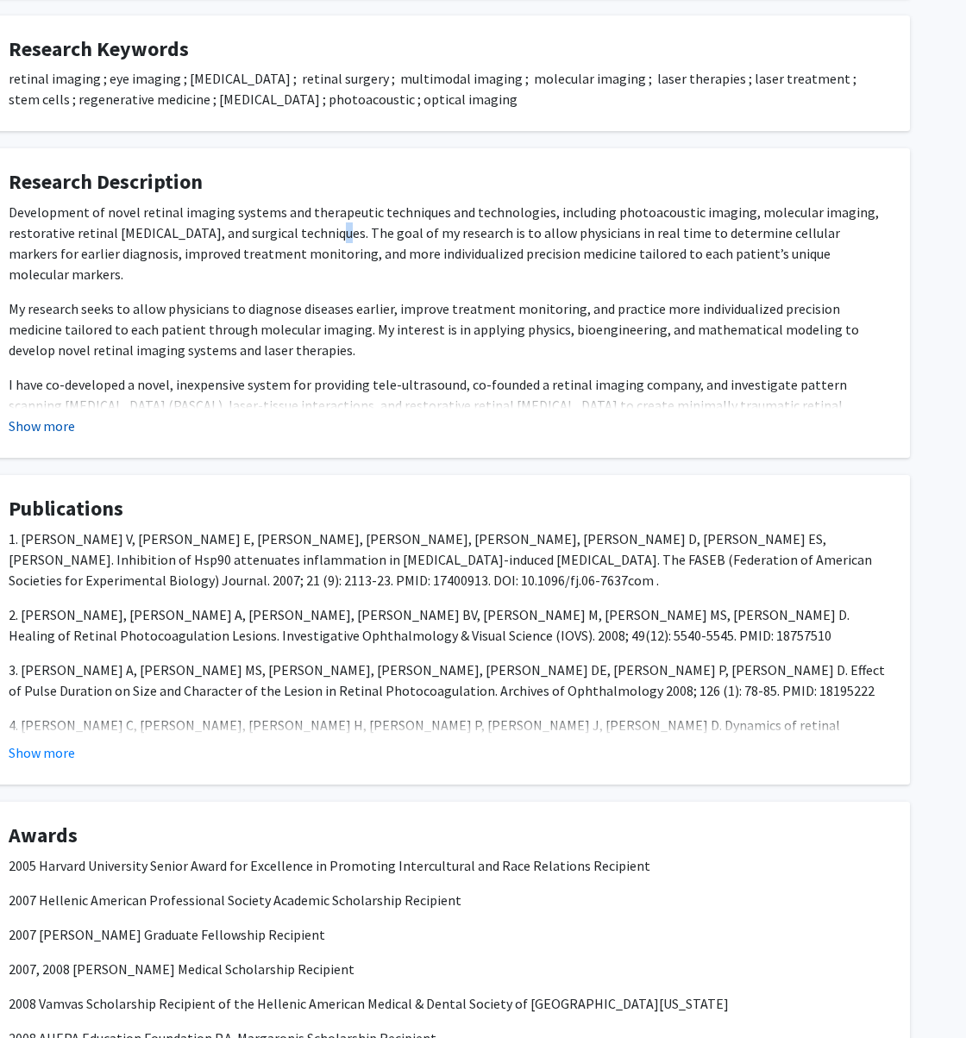
click at [53, 432] on button "Show more" at bounding box center [42, 426] width 66 height 21
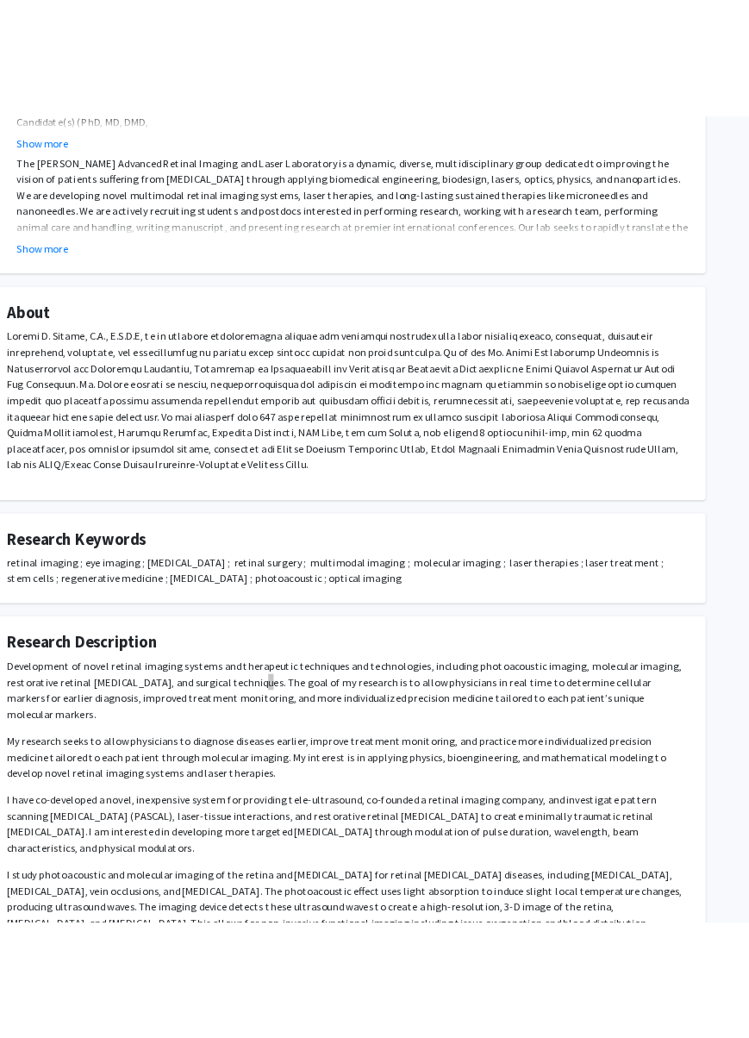
scroll to position [460, 69]
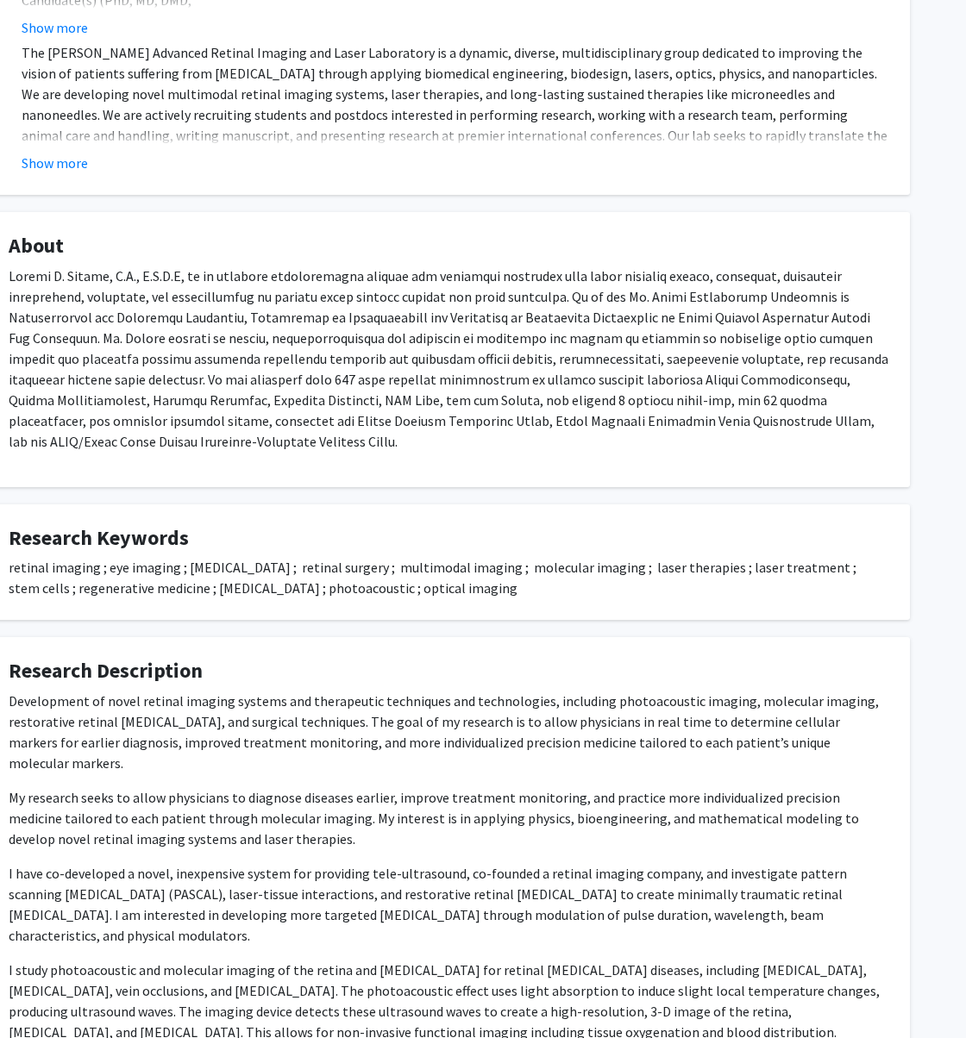
click at [194, 694] on p "Development of novel retinal imaging systems and therapeutic techniques and tec…" at bounding box center [449, 732] width 880 height 83
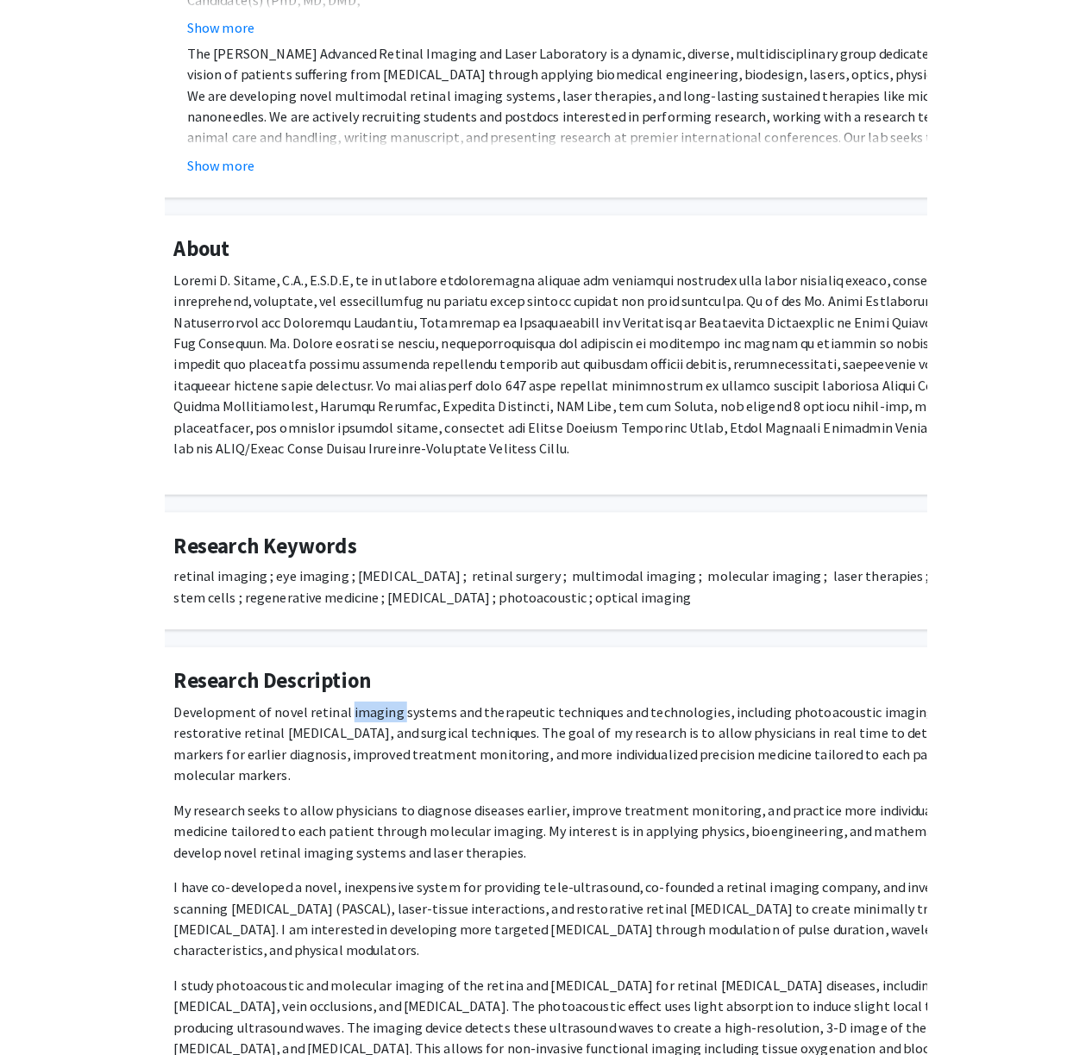
scroll to position [460, 0]
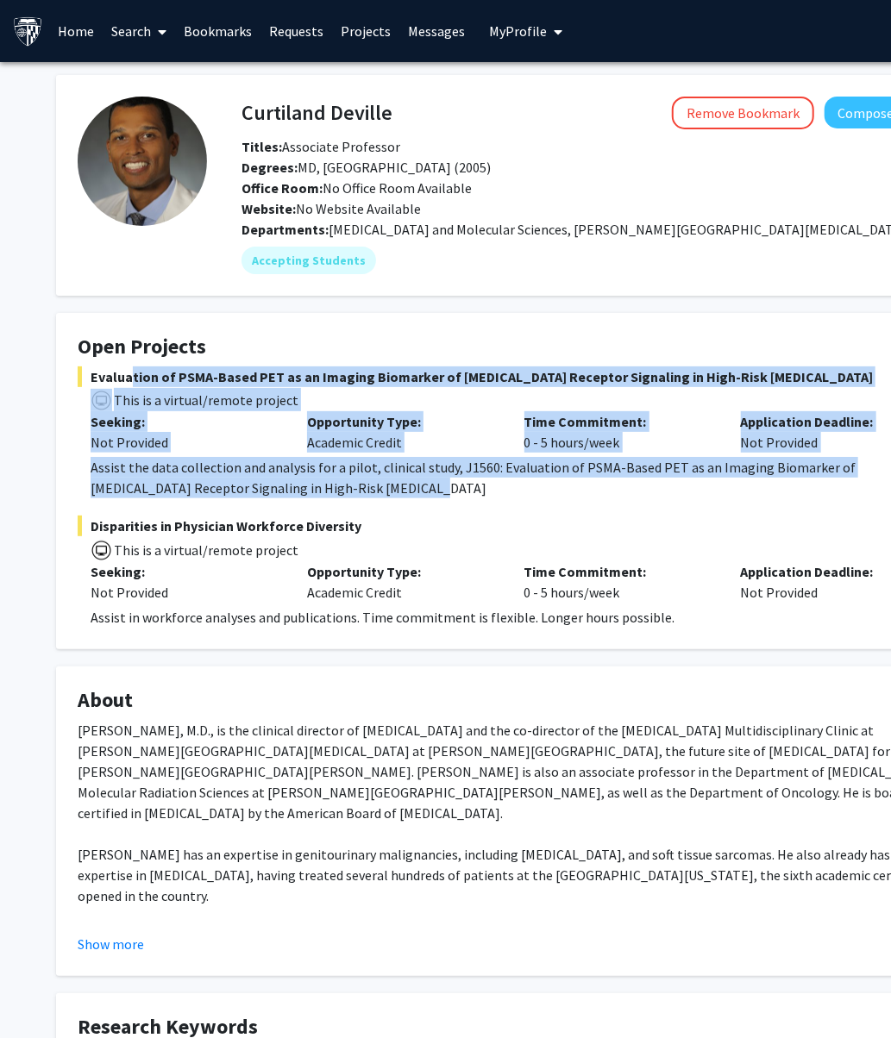
drag, startPoint x: 274, startPoint y: 493, endPoint x: 119, endPoint y: 377, distance: 194.0
click at [119, 377] on div "Evaluation of PSMA-Based PET as an Imaging Biomarker of [MEDICAL_DATA] Receptor…" at bounding box center [518, 432] width 880 height 133
click at [121, 376] on span "Evaluation of PSMA-Based PET as an Imaging Biomarker of [MEDICAL_DATA] Receptor…" at bounding box center [518, 376] width 880 height 21
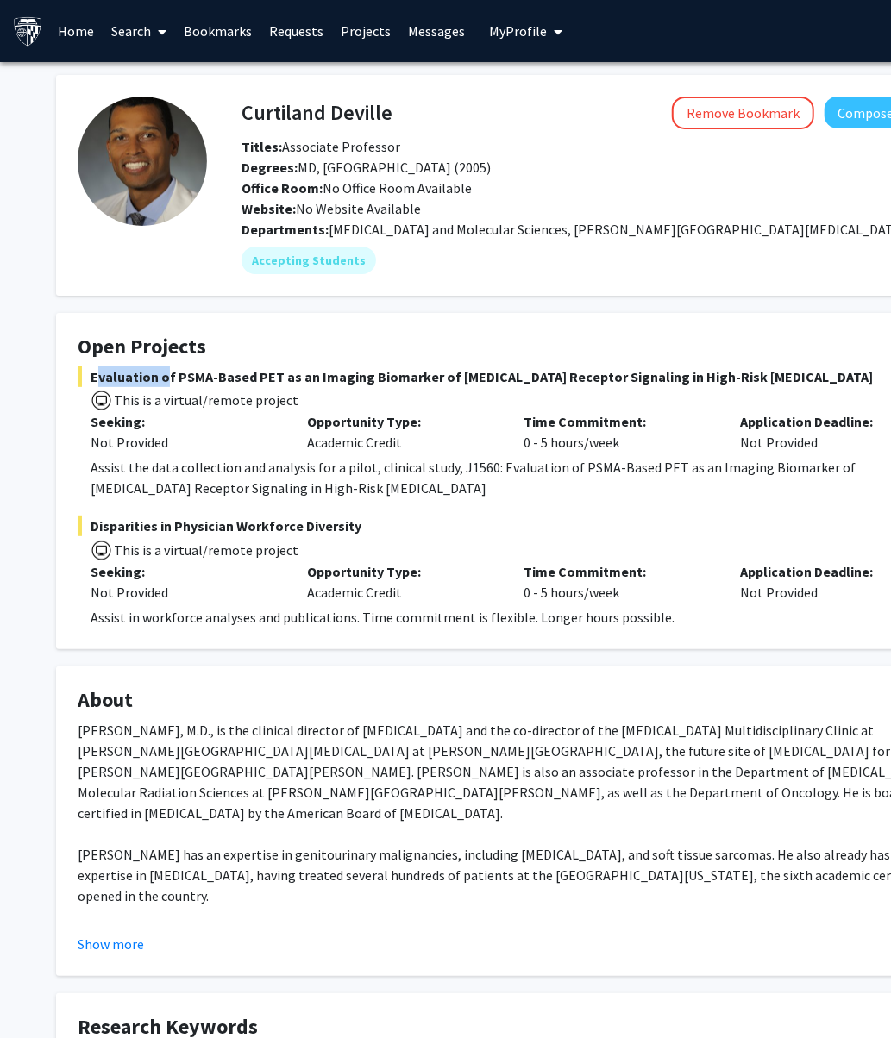
click at [121, 376] on span "Evaluation of PSMA-Based PET as an Imaging Biomarker of [MEDICAL_DATA] Receptor…" at bounding box center [518, 376] width 880 height 21
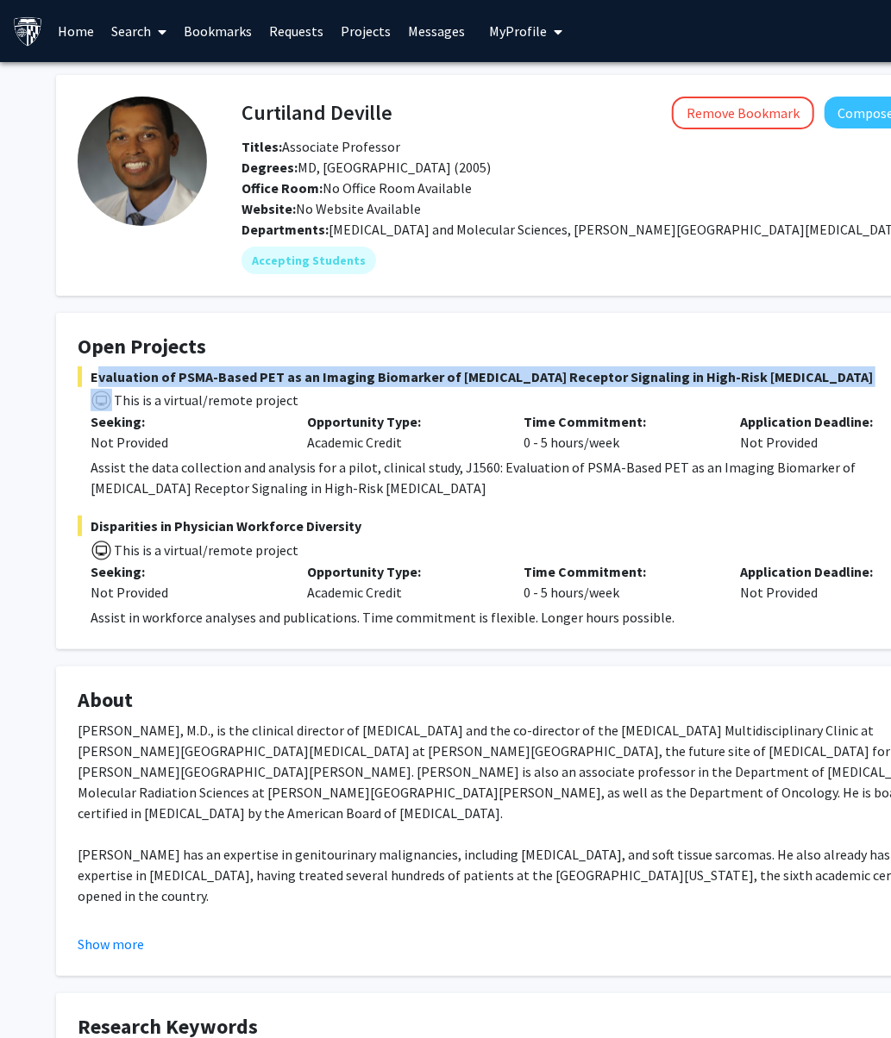
click at [121, 376] on span "Evaluation of PSMA-Based PET as an Imaging Biomarker of [MEDICAL_DATA] Receptor…" at bounding box center [518, 376] width 880 height 21
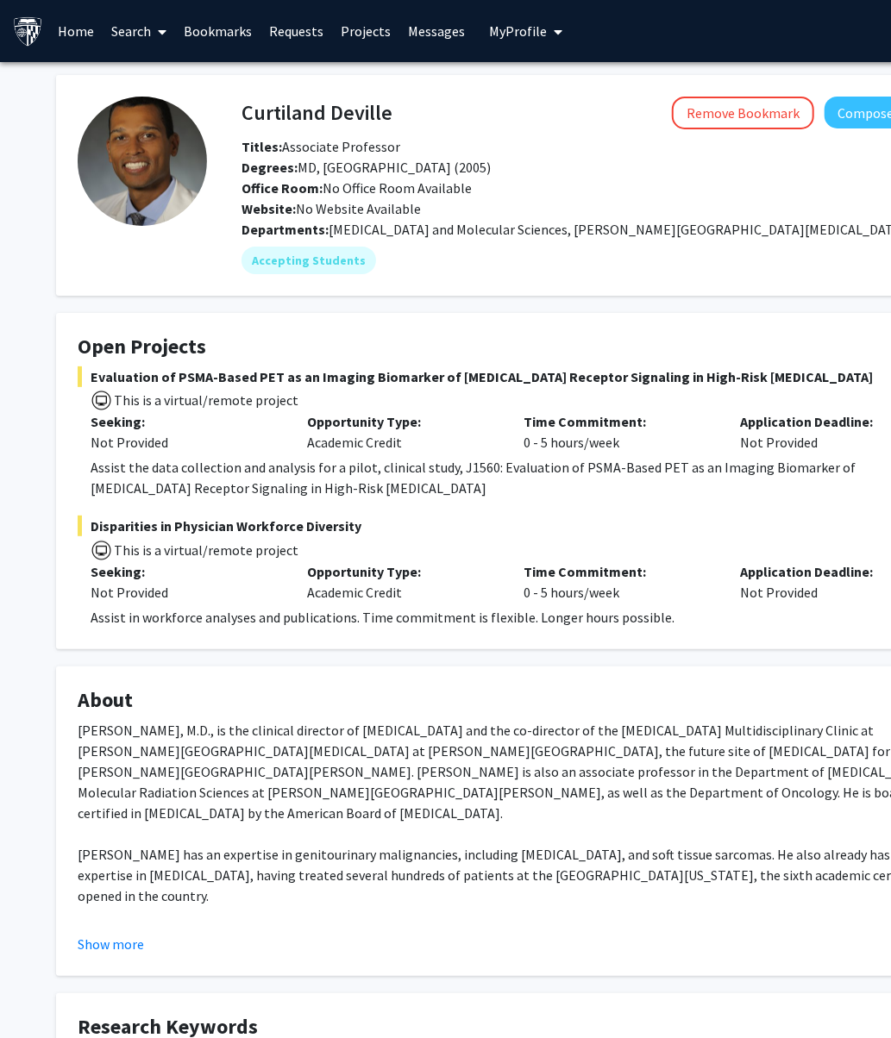
click at [229, 470] on div "Assist the data collection and analysis for a pilot, clinical study, J1560: Eva…" at bounding box center [524, 477] width 867 height 41
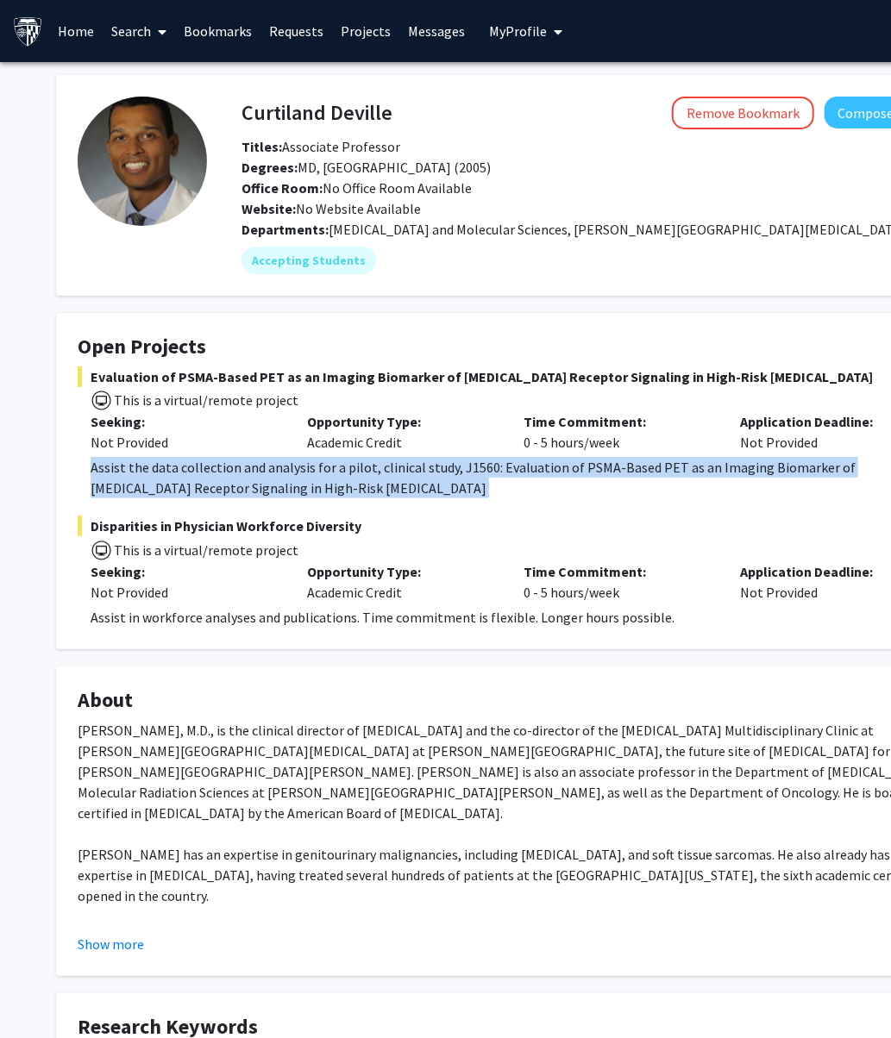
click at [229, 470] on div "Assist the data collection and analysis for a pilot, clinical study, J1560: Eva…" at bounding box center [524, 477] width 867 height 41
copy div "Assist the data collection and analysis for a pilot, clinical study, J1560: Eva…"
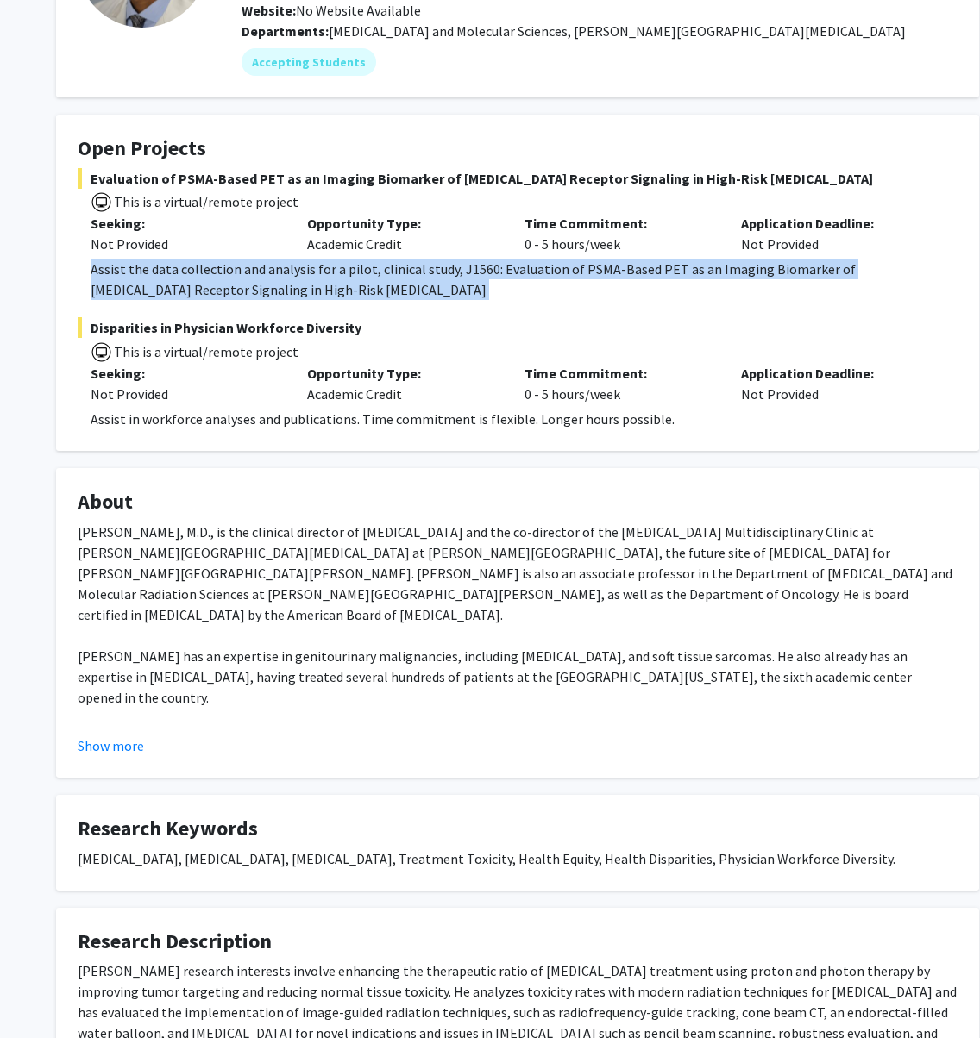
scroll to position [229, 0]
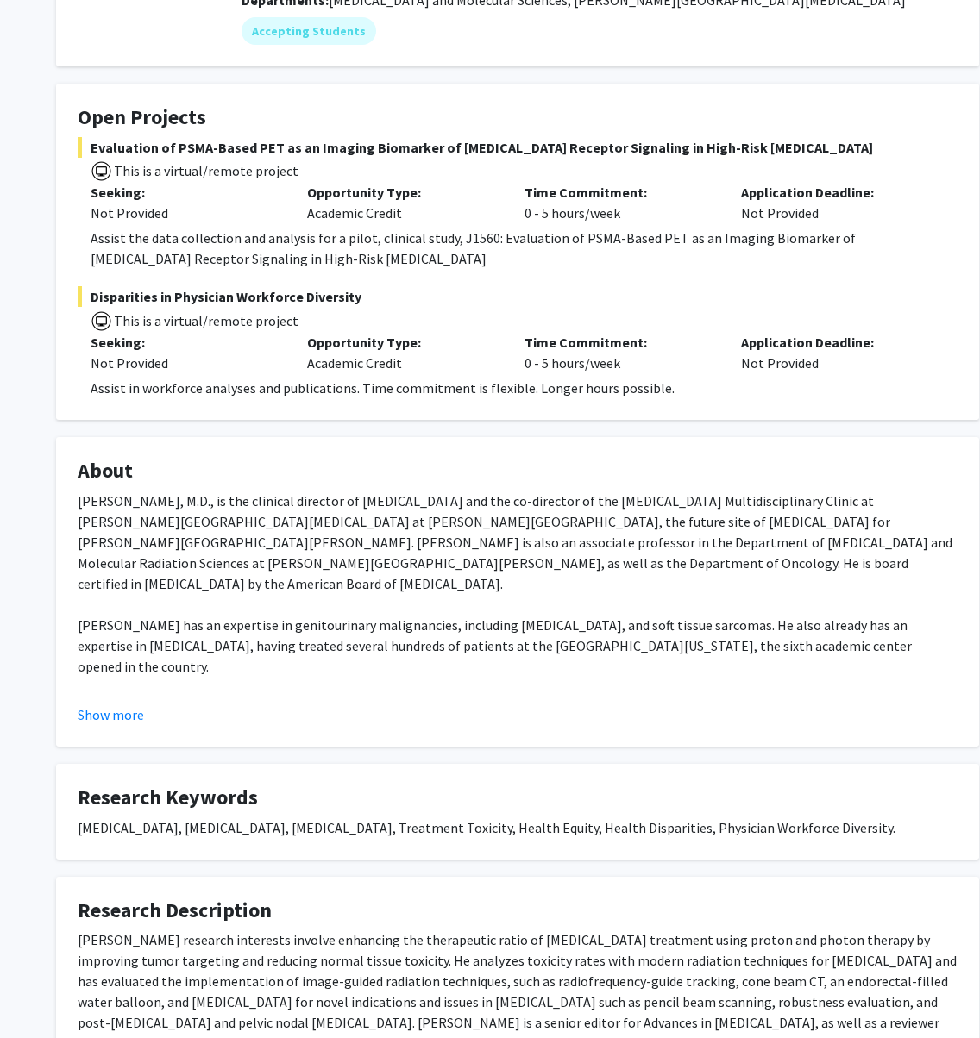
click at [108, 700] on fg-read-more "[PERSON_NAME], M.D., is the clinical director of [MEDICAL_DATA] and the co-dire…" at bounding box center [518, 608] width 880 height 235
click at [117, 712] on button "Show more" at bounding box center [111, 714] width 66 height 21
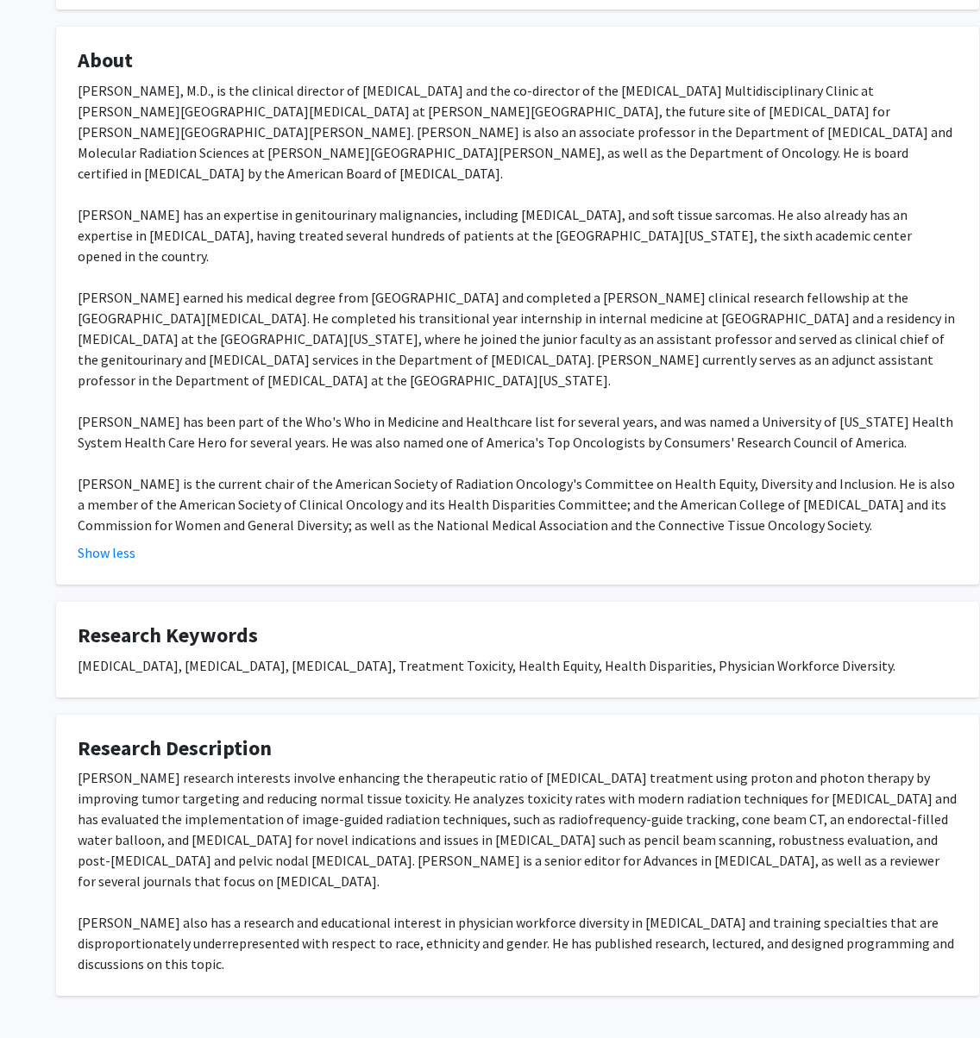
scroll to position [662, 0]
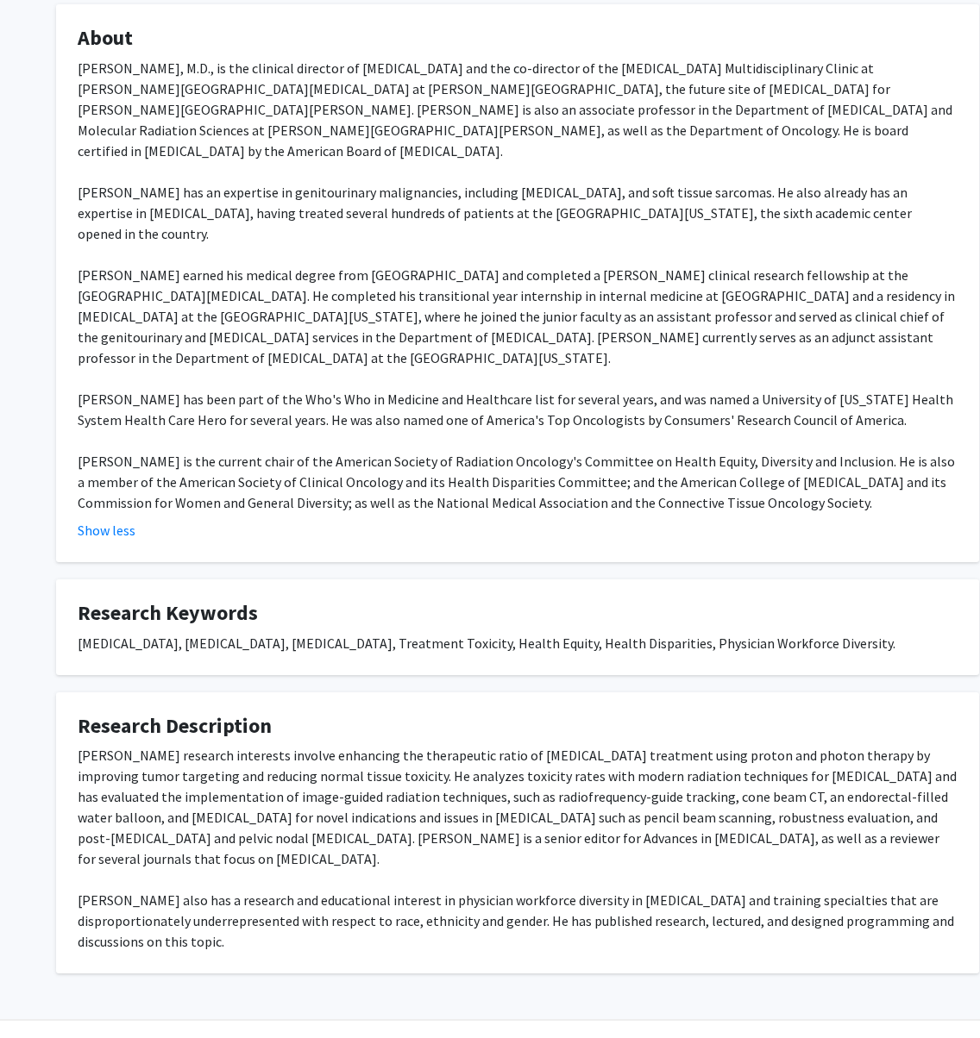
drag, startPoint x: 295, startPoint y: 911, endPoint x: 71, endPoint y: 716, distance: 297.0
click at [71, 716] on fg-card "Research Description [PERSON_NAME] research interests involve enhancing the the…" at bounding box center [517, 833] width 923 height 282
click at [509, 391] on div "[PERSON_NAME], M.D., is the clinical director of [MEDICAL_DATA] and the co-dire…" at bounding box center [518, 285] width 880 height 455
drag, startPoint x: 259, startPoint y: 901, endPoint x: 69, endPoint y: 709, distance: 270.1
click at [69, 709] on fg-card "Research Description [PERSON_NAME] research interests involve enhancing the the…" at bounding box center [517, 833] width 923 height 282
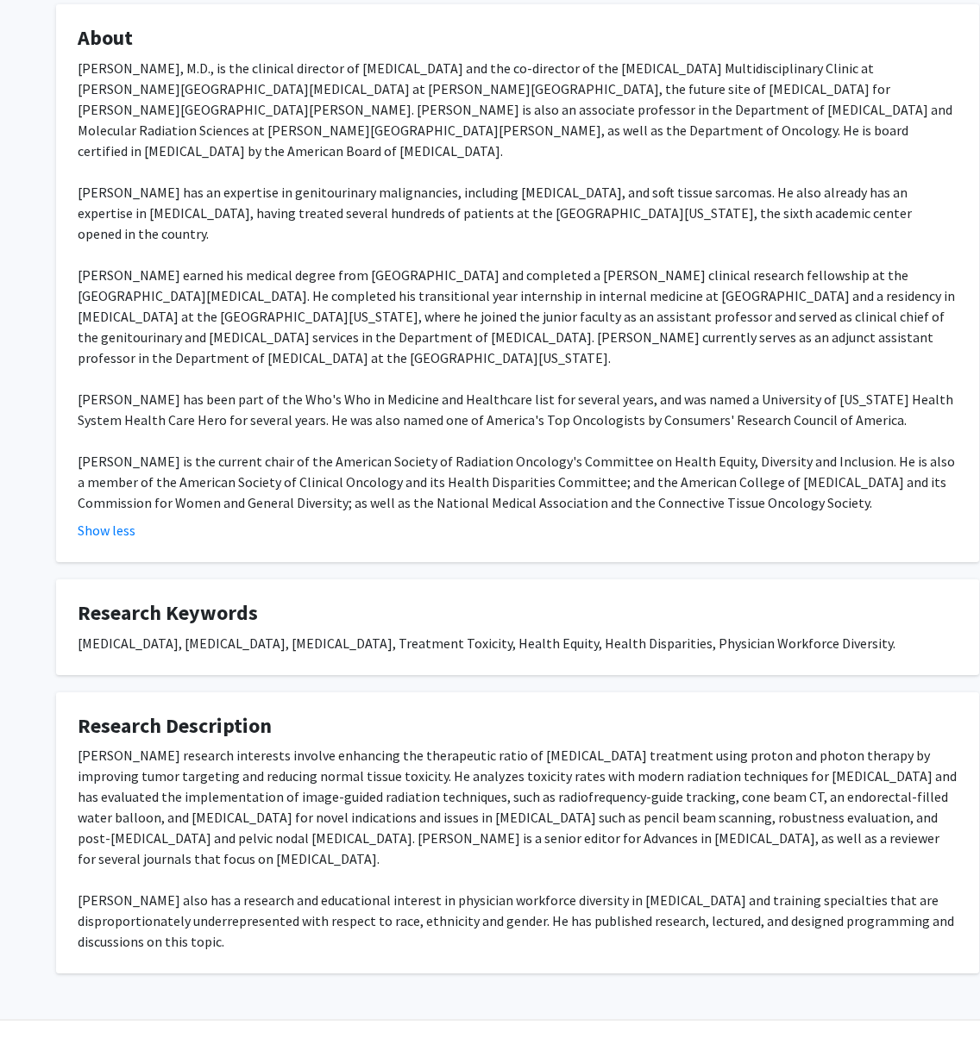
copy div "[PERSON_NAME] research interests involve enhancing the therapeutic ratio of [ME…"
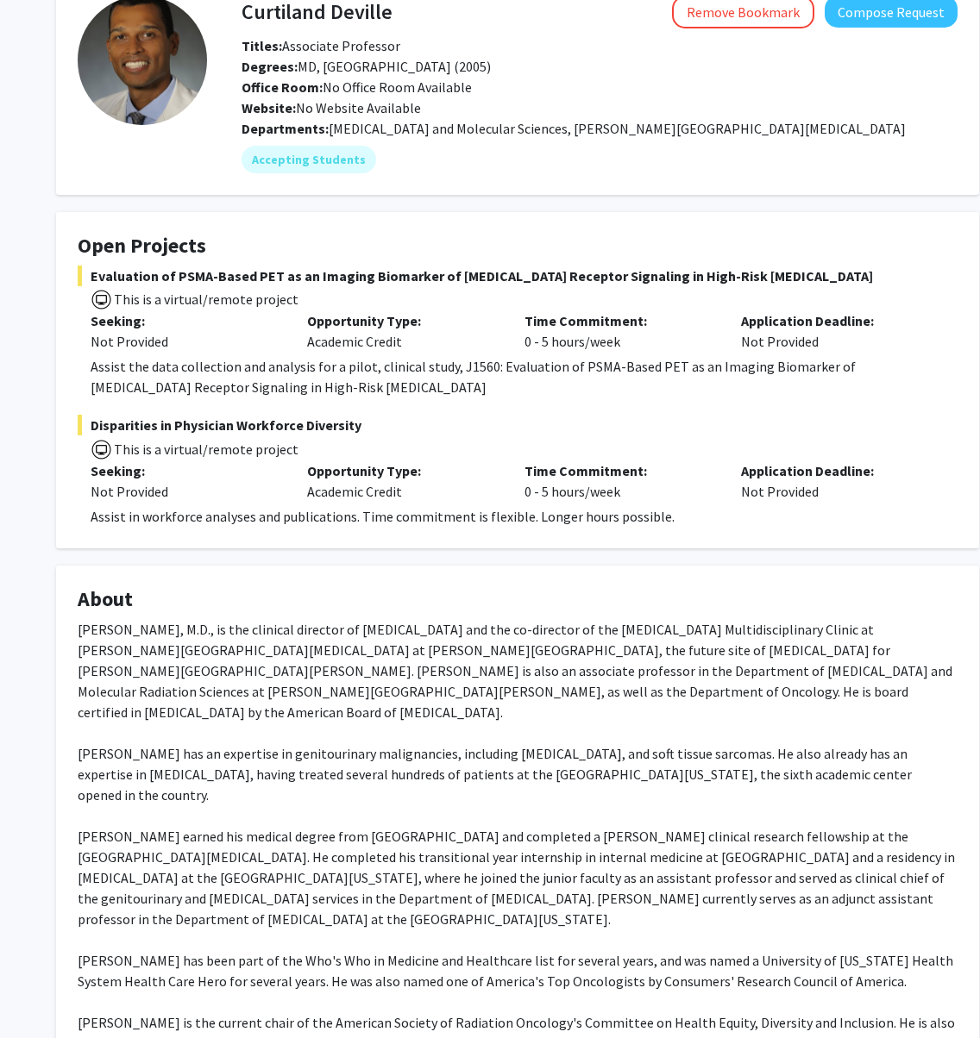
scroll to position [0, 0]
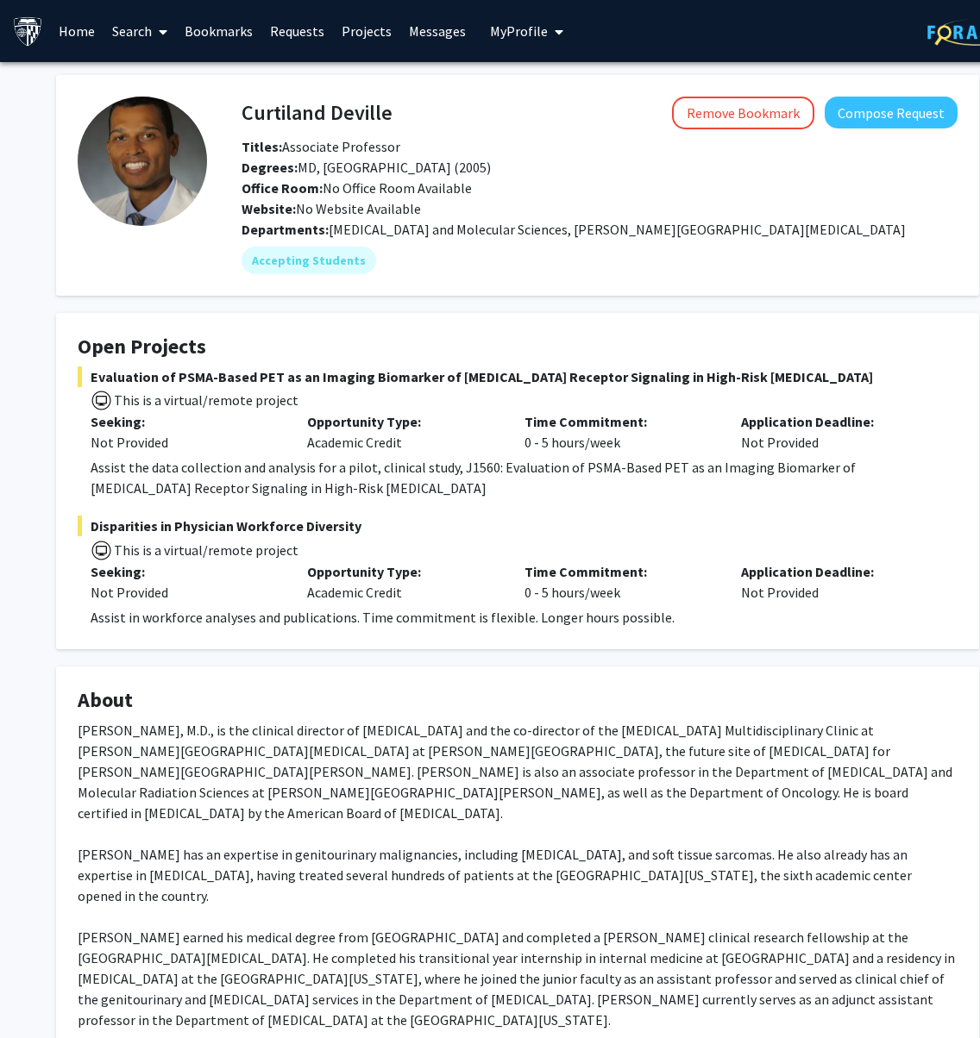
click at [538, 381] on span "Evaluation of PSMA-Based PET as an Imaging Biomarker of [MEDICAL_DATA] Receptor…" at bounding box center [518, 376] width 880 height 21
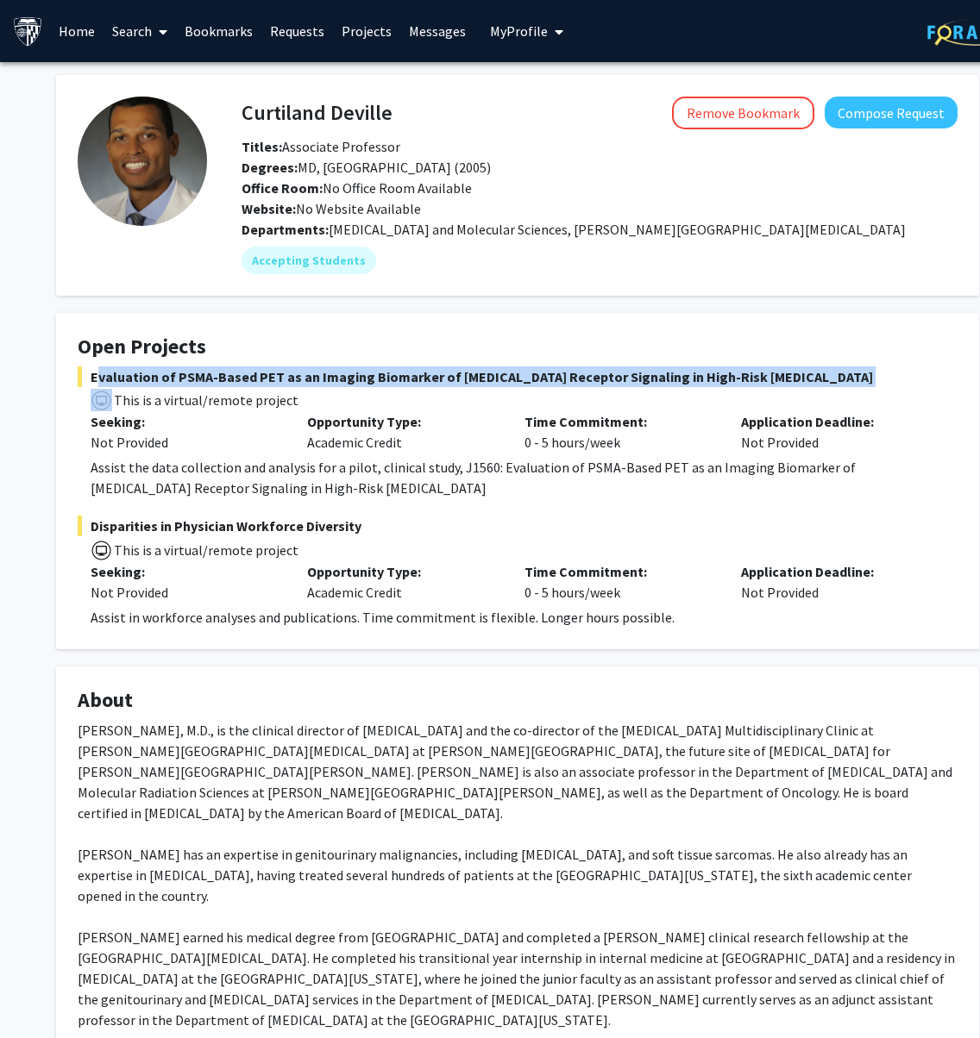
click at [536, 380] on span "Evaluation of PSMA-Based PET as an Imaging Biomarker of [MEDICAL_DATA] Receptor…" at bounding box center [518, 376] width 880 height 21
copy span "Evaluation of PSMA-Based PET as an Imaging Biomarker of [MEDICAL_DATA] Receptor…"
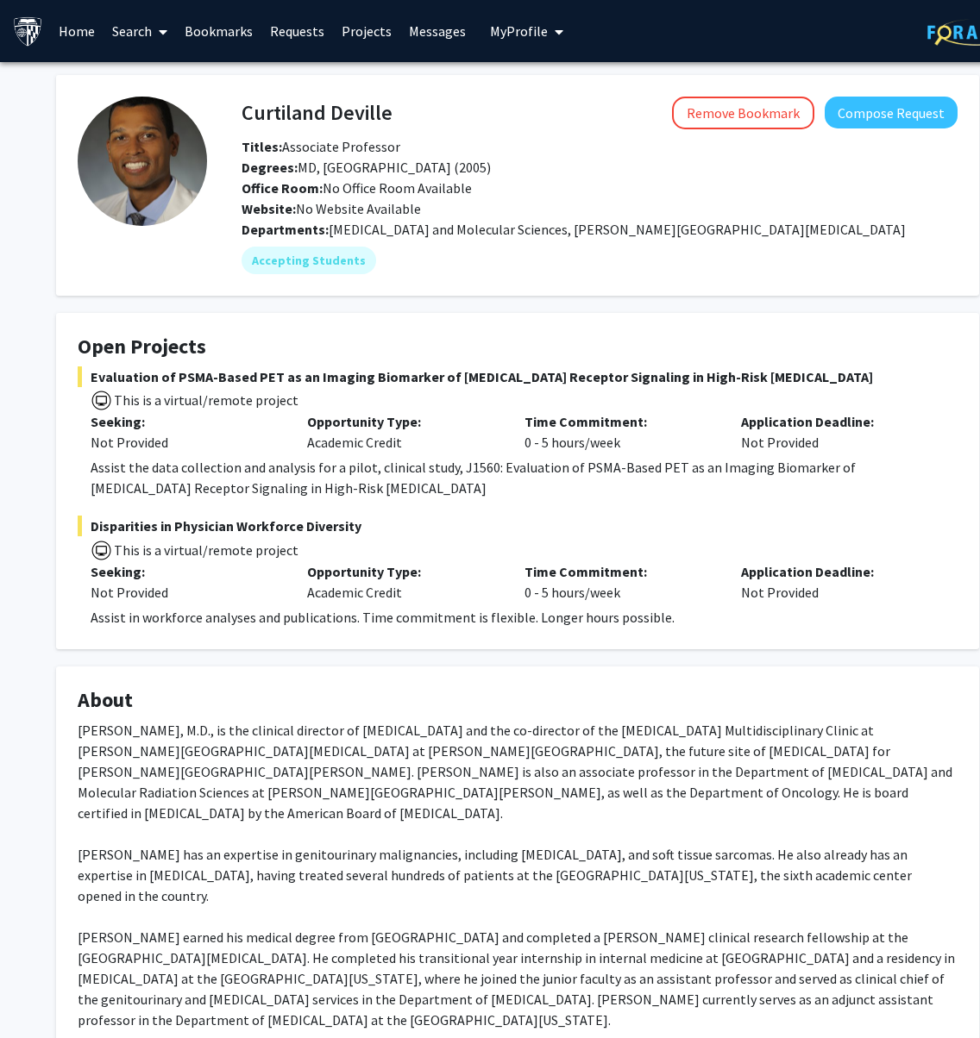
click at [285, 483] on div "Assist the data collection and analysis for a pilot, clinical study, J1560: Eva…" at bounding box center [524, 477] width 867 height 41
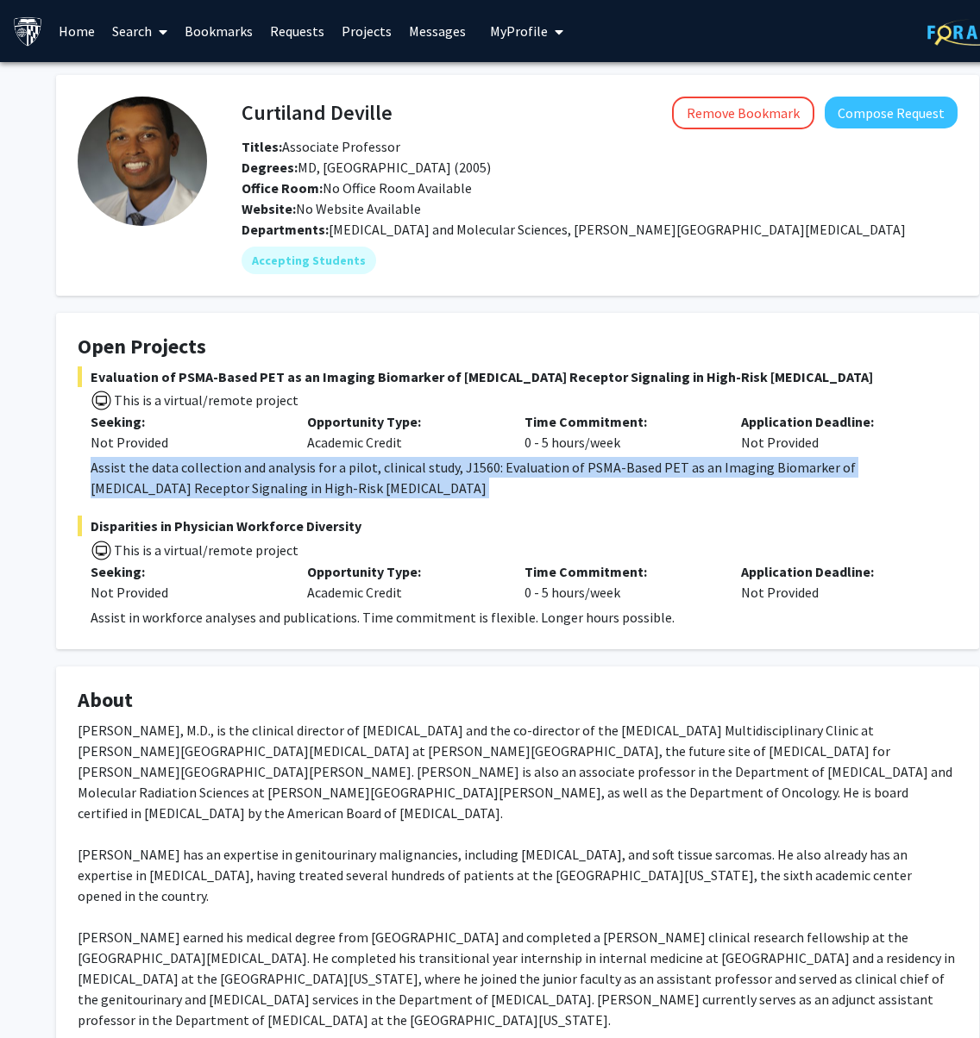
copy div "Assist the data collection and analysis for a pilot, clinical study, J1560: Eva…"
drag, startPoint x: 381, startPoint y: 525, endPoint x: 56, endPoint y: 514, distance: 325.3
click at [56, 514] on fg-card "Open Projects Evaluation of PSMA-Based PET as an Imaging Biomarker of [MEDICAL_…" at bounding box center [517, 481] width 923 height 336
copy span "Disparities in Physician Workforce Diversity"
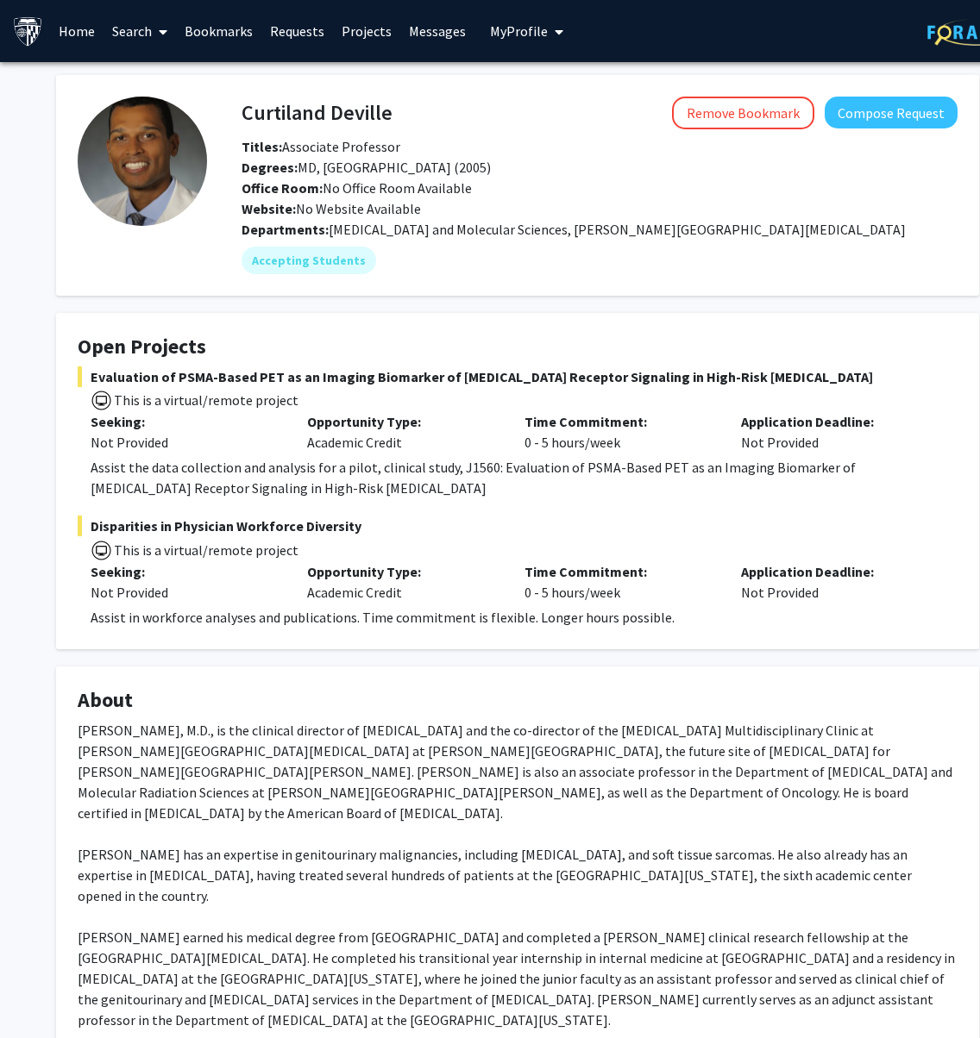
click at [518, 602] on div "Disparities in Physician Workforce Diversity This is a virtual/remote project S…" at bounding box center [518, 572] width 880 height 112
click at [529, 607] on div "Assist in workforce analyses and publications. Time commitment is flexible. Lon…" at bounding box center [524, 617] width 867 height 21
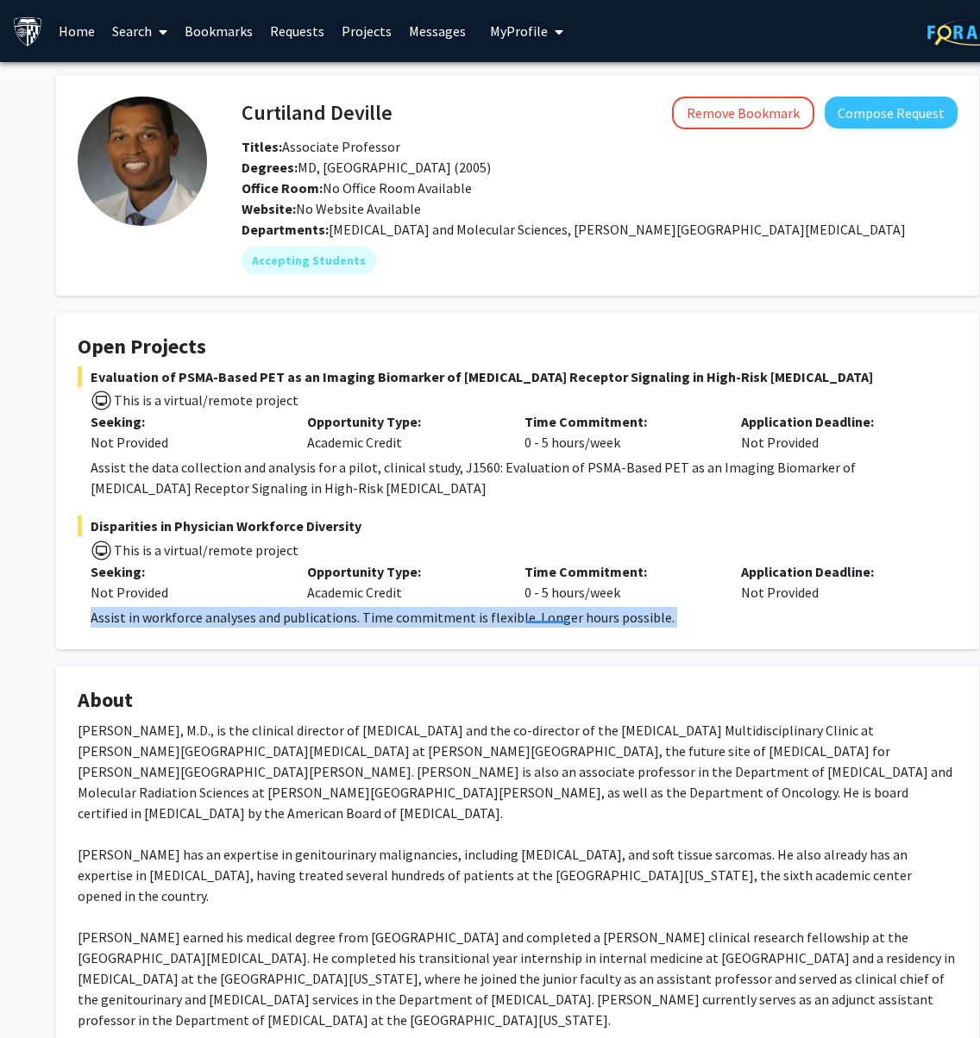
click at [529, 607] on div "Assist in workforce analyses and publications. Time commitment is flexible. Lon…" at bounding box center [524, 617] width 867 height 21
copy div "Assist in workforce analyses and publications. Time commitment is flexible. Lon…"
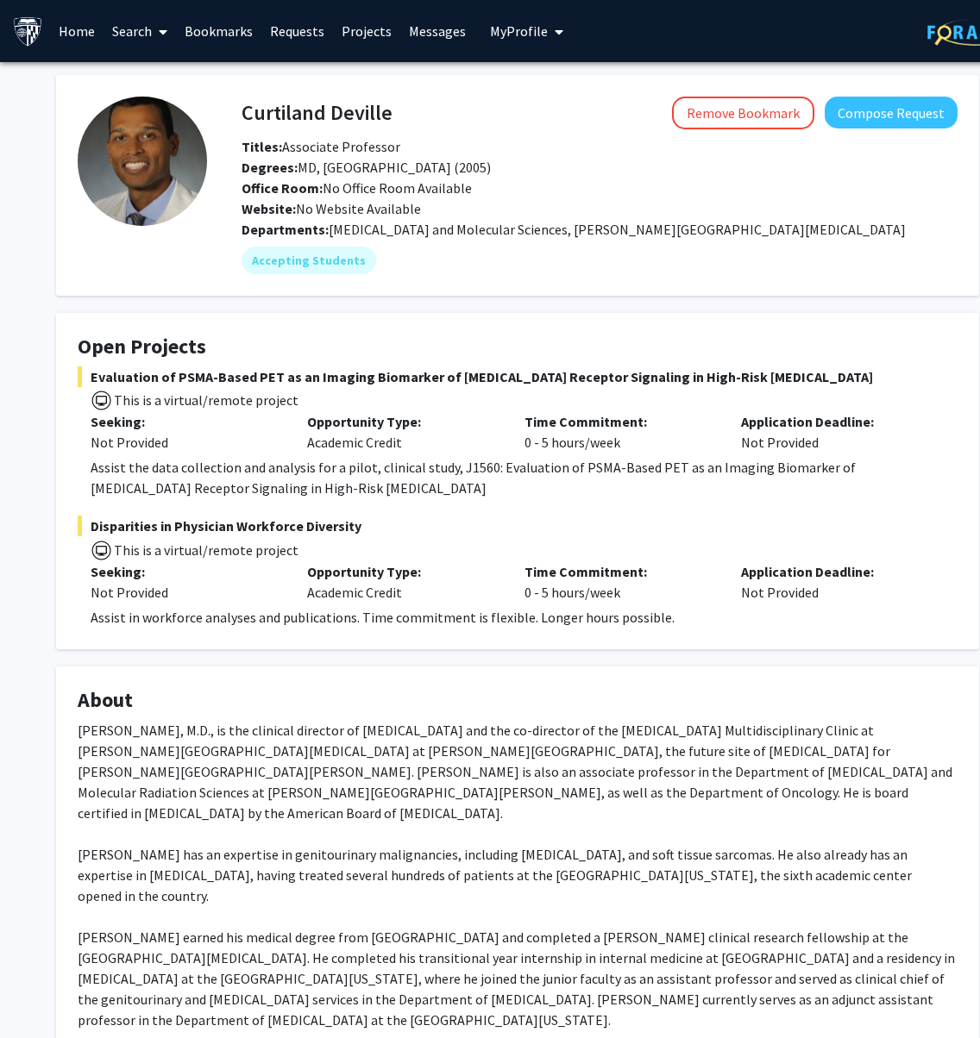
click at [147, 25] on link "Search" at bounding box center [139, 31] width 72 height 60
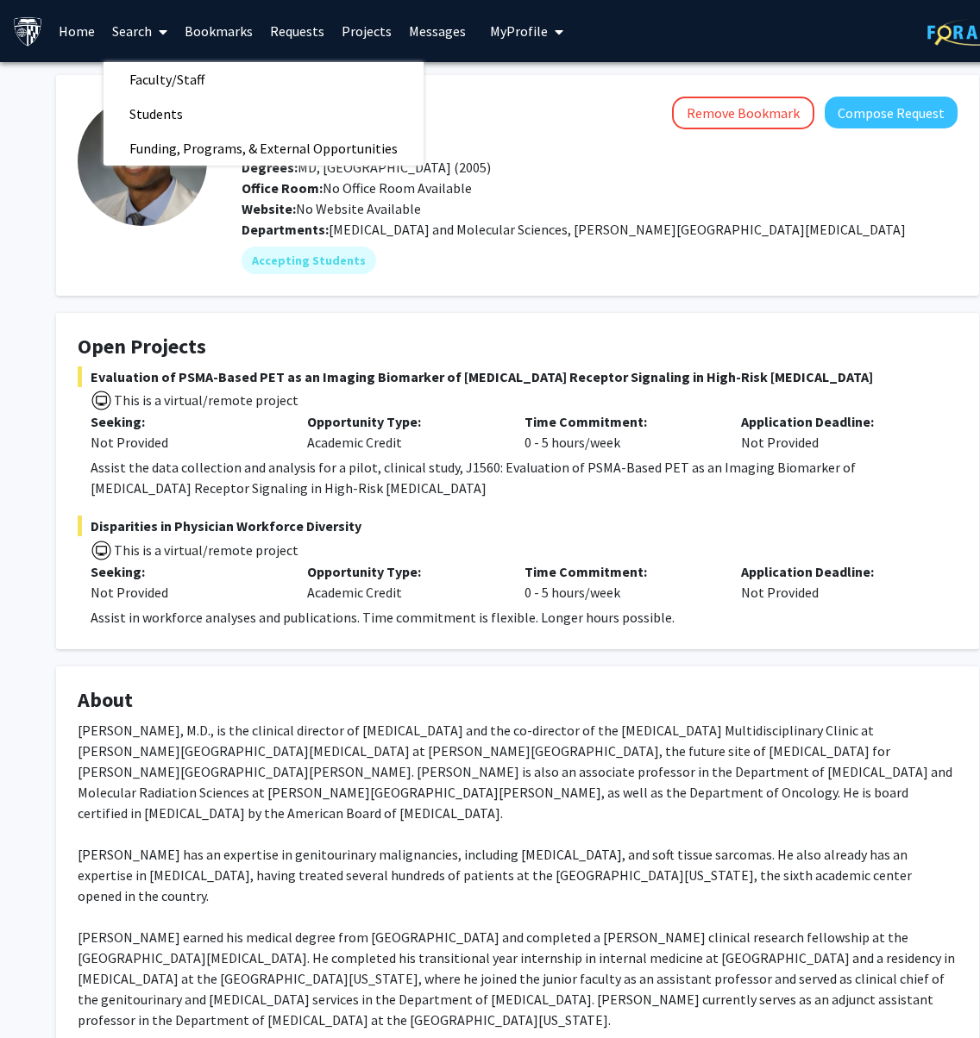
click at [142, 57] on link "Search" at bounding box center [139, 31] width 72 height 60
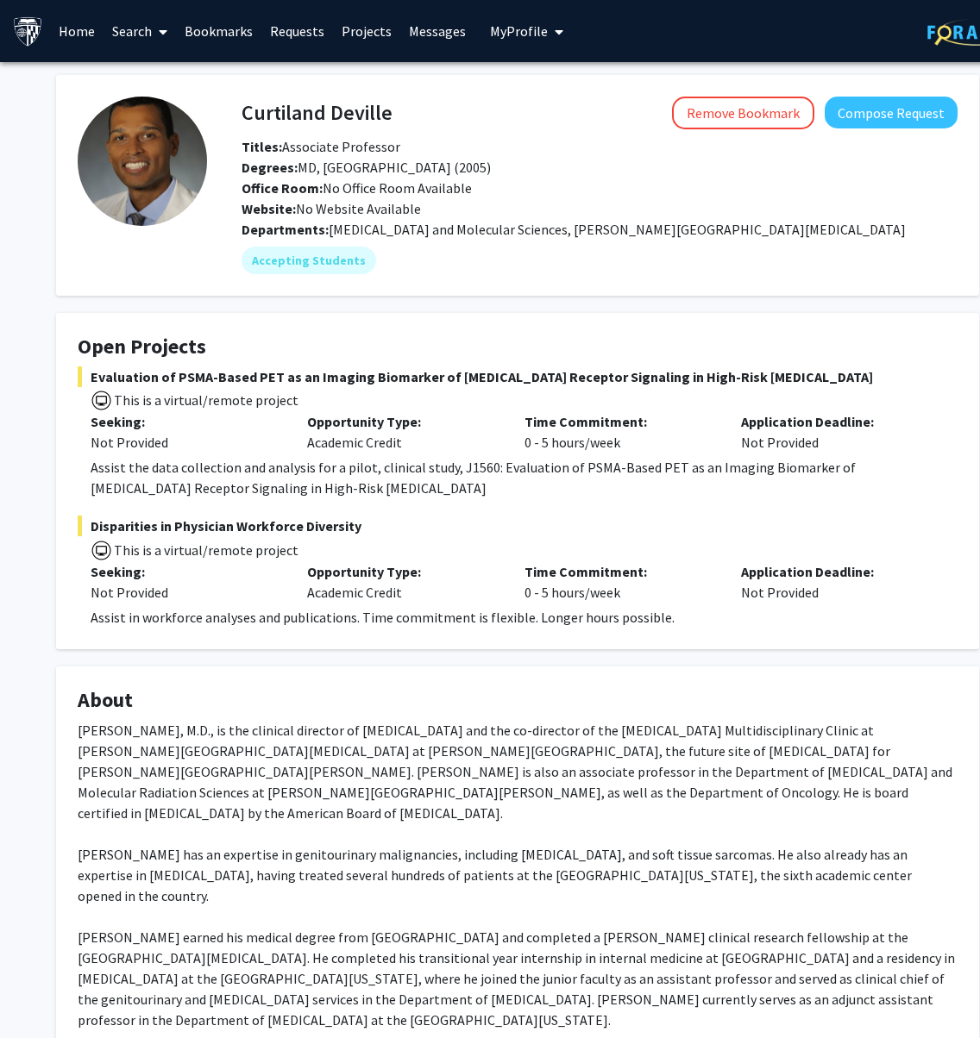
click at [147, 41] on link "Search" at bounding box center [139, 31] width 72 height 60
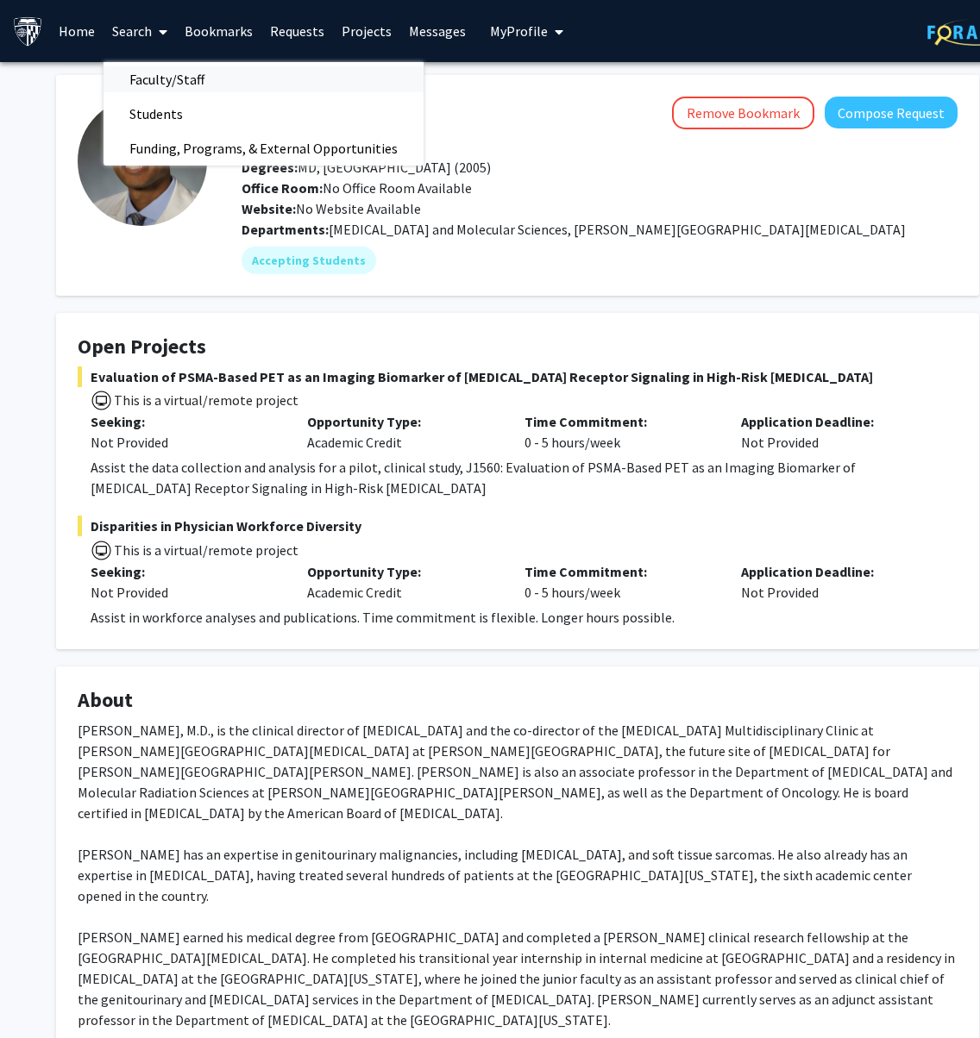
click at [145, 78] on span "Faculty/Staff" at bounding box center [166, 79] width 127 height 34
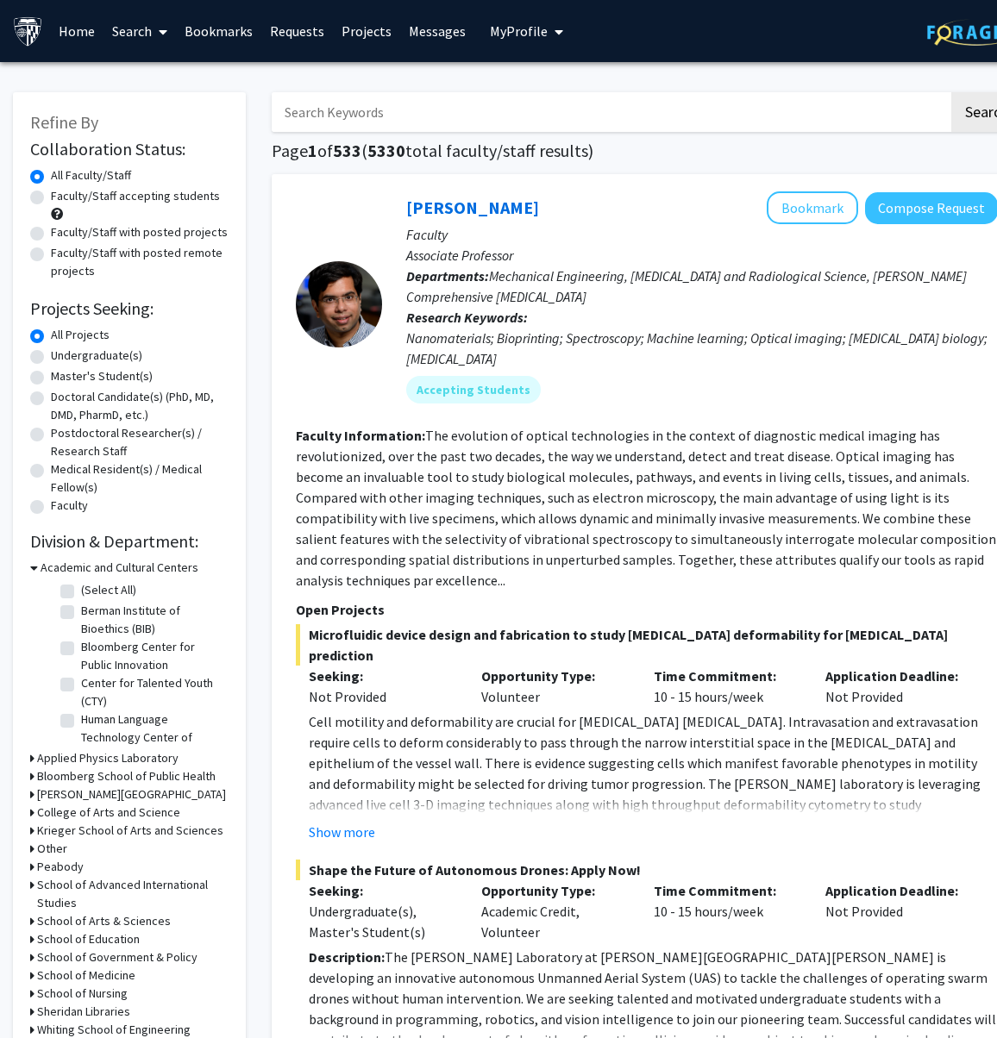
click at [319, 114] on input "Search Keywords" at bounding box center [610, 112] width 677 height 40
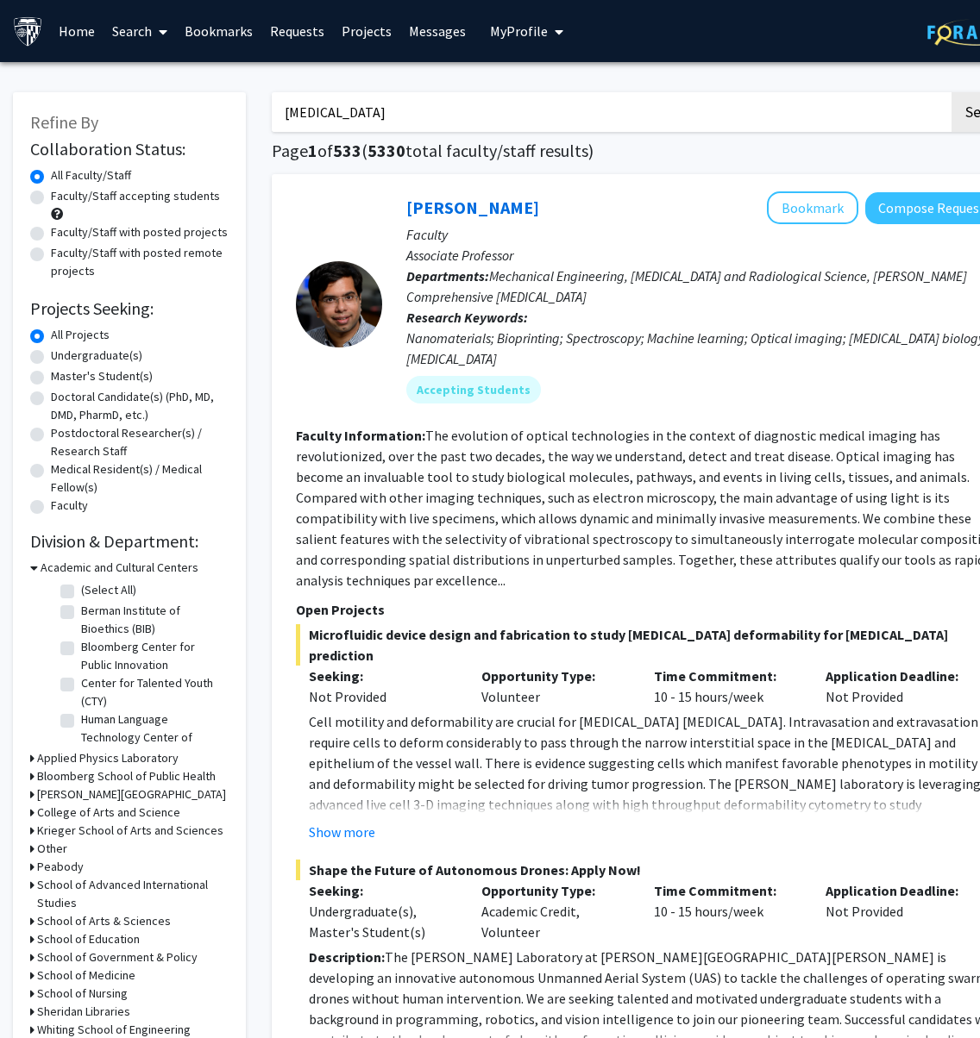
type input "[MEDICAL_DATA]"
click at [907, 92] on button "Search" at bounding box center [986, 112] width 71 height 40
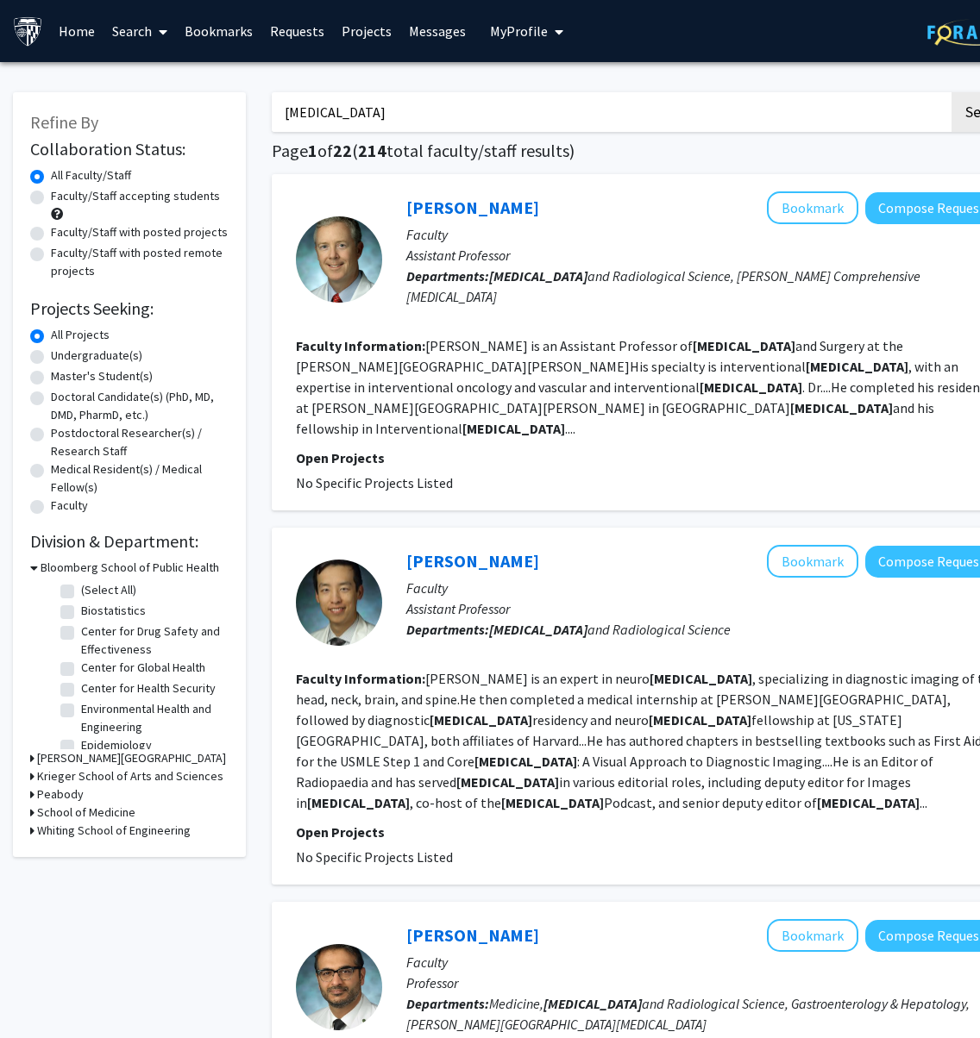
click at [201, 239] on label "Faculty/Staff with posted projects" at bounding box center [139, 232] width 177 height 18
click at [62, 235] on input "Faculty/Staff with posted projects" at bounding box center [56, 228] width 11 height 11
radio input "true"
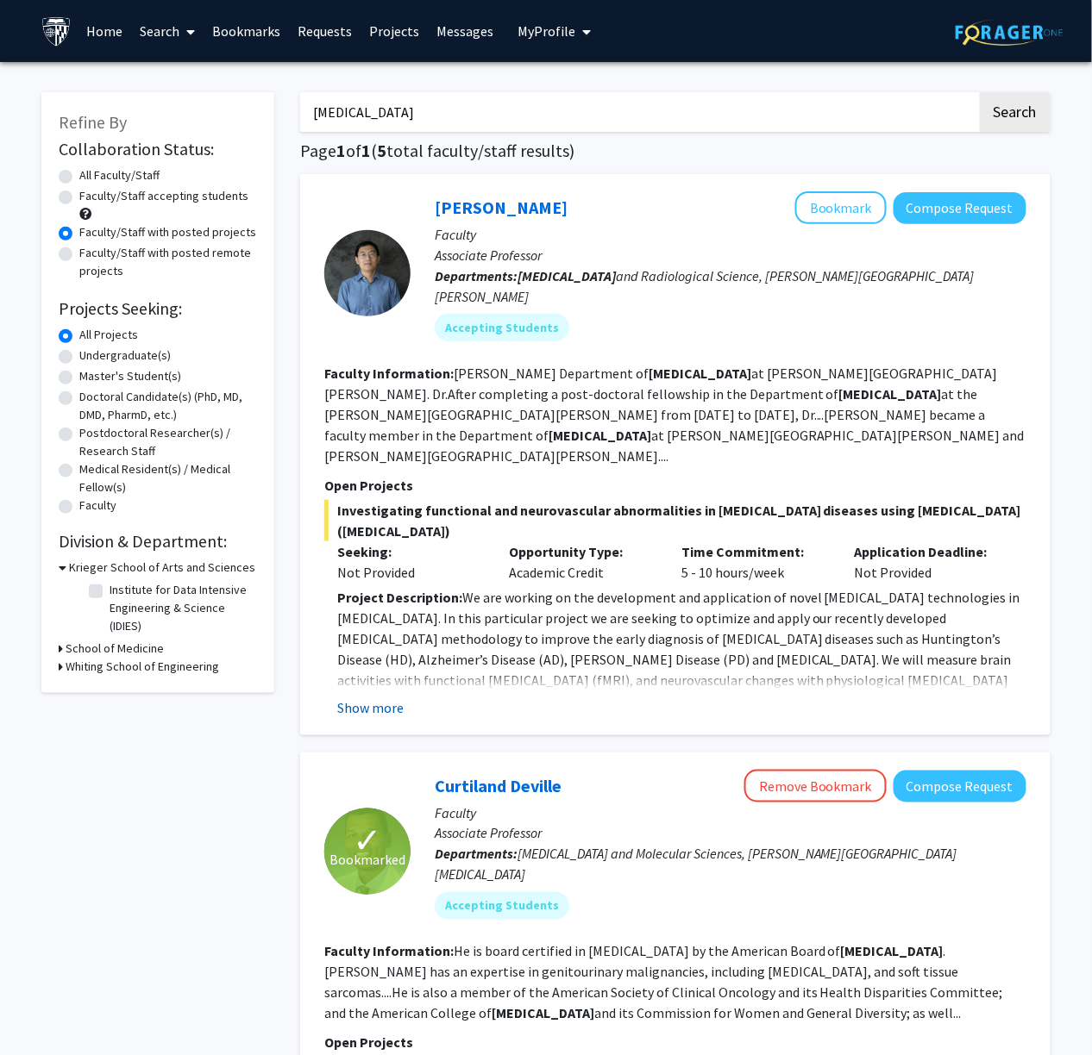
click at [369, 698] on button "Show more" at bounding box center [370, 708] width 66 height 21
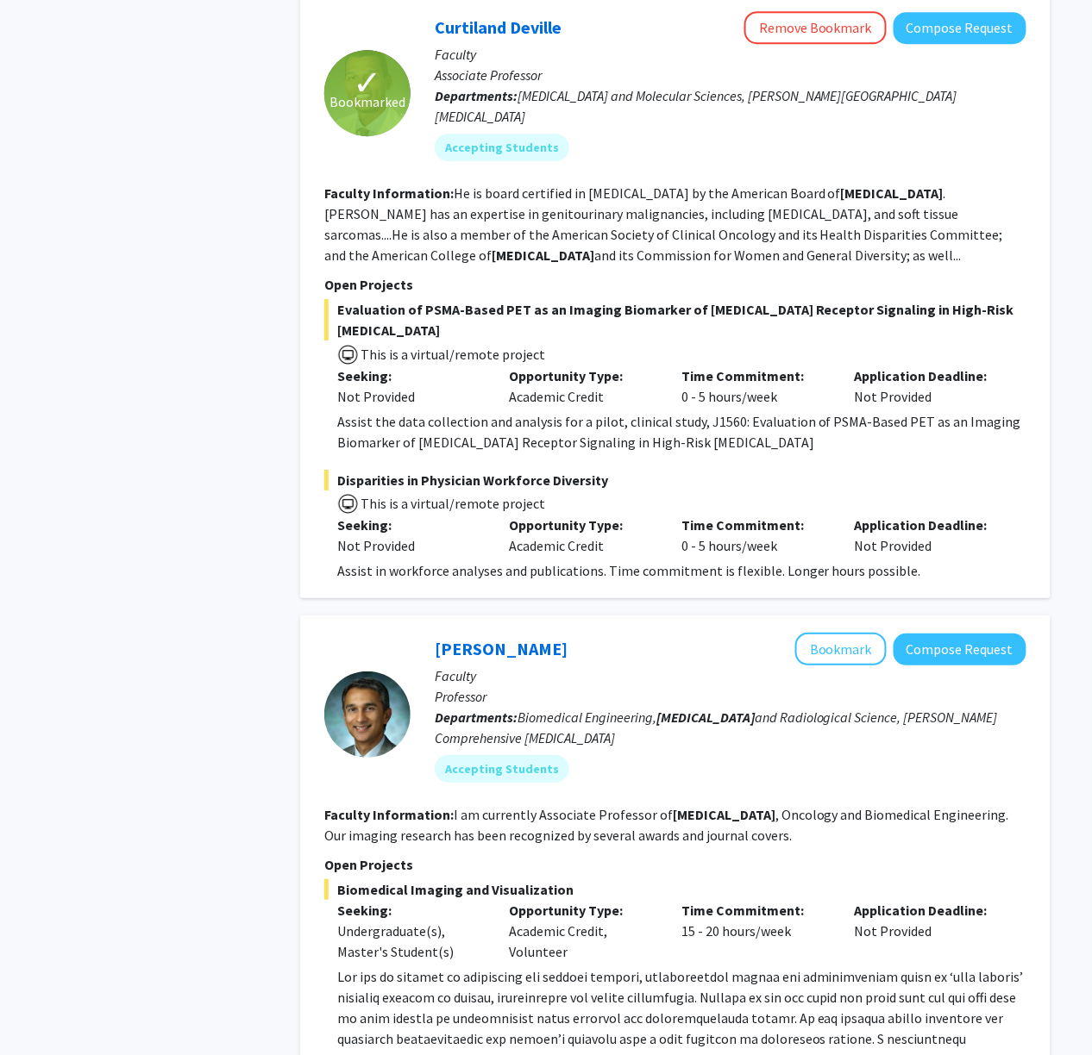
scroll to position [1380, 0]
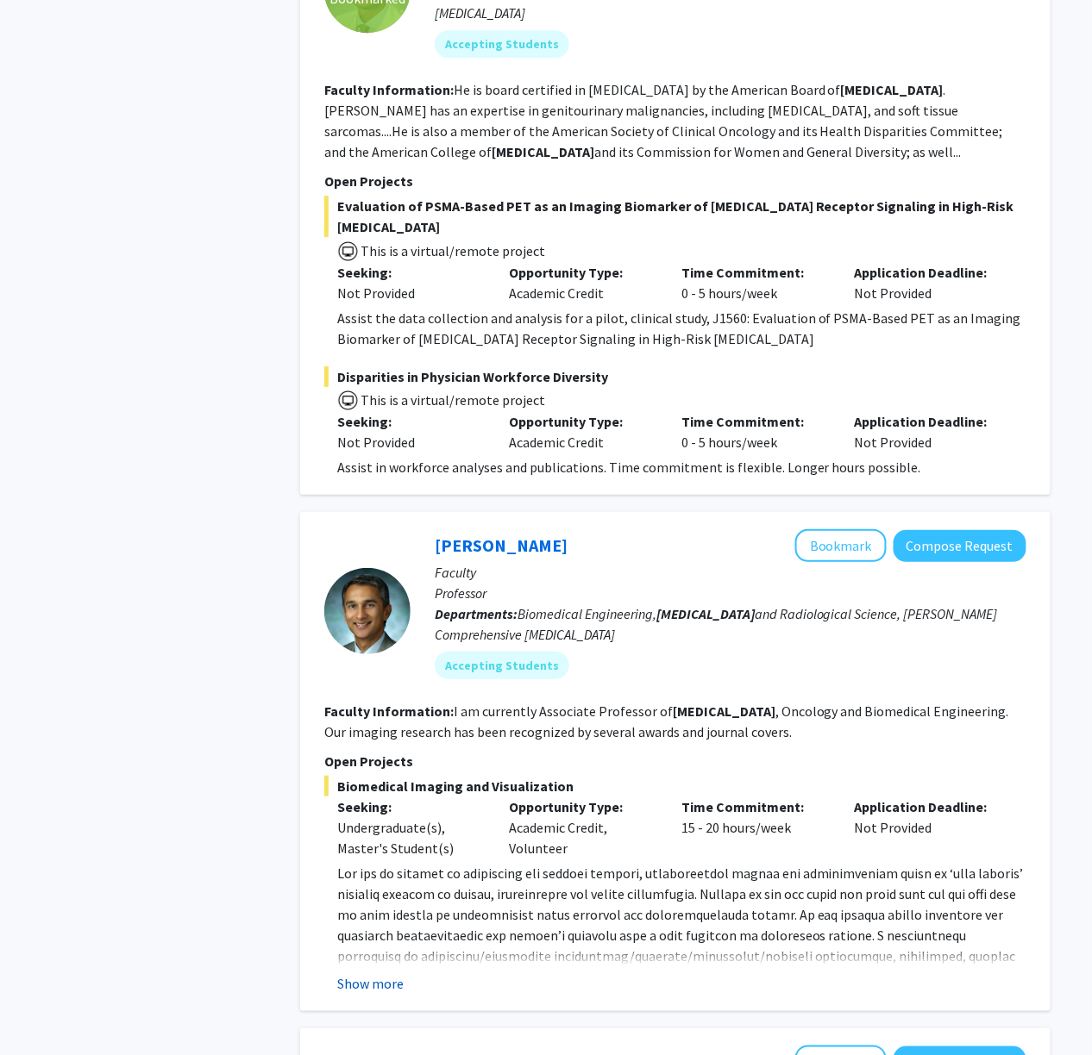
click at [387, 973] on button "Show more" at bounding box center [370, 983] width 66 height 21
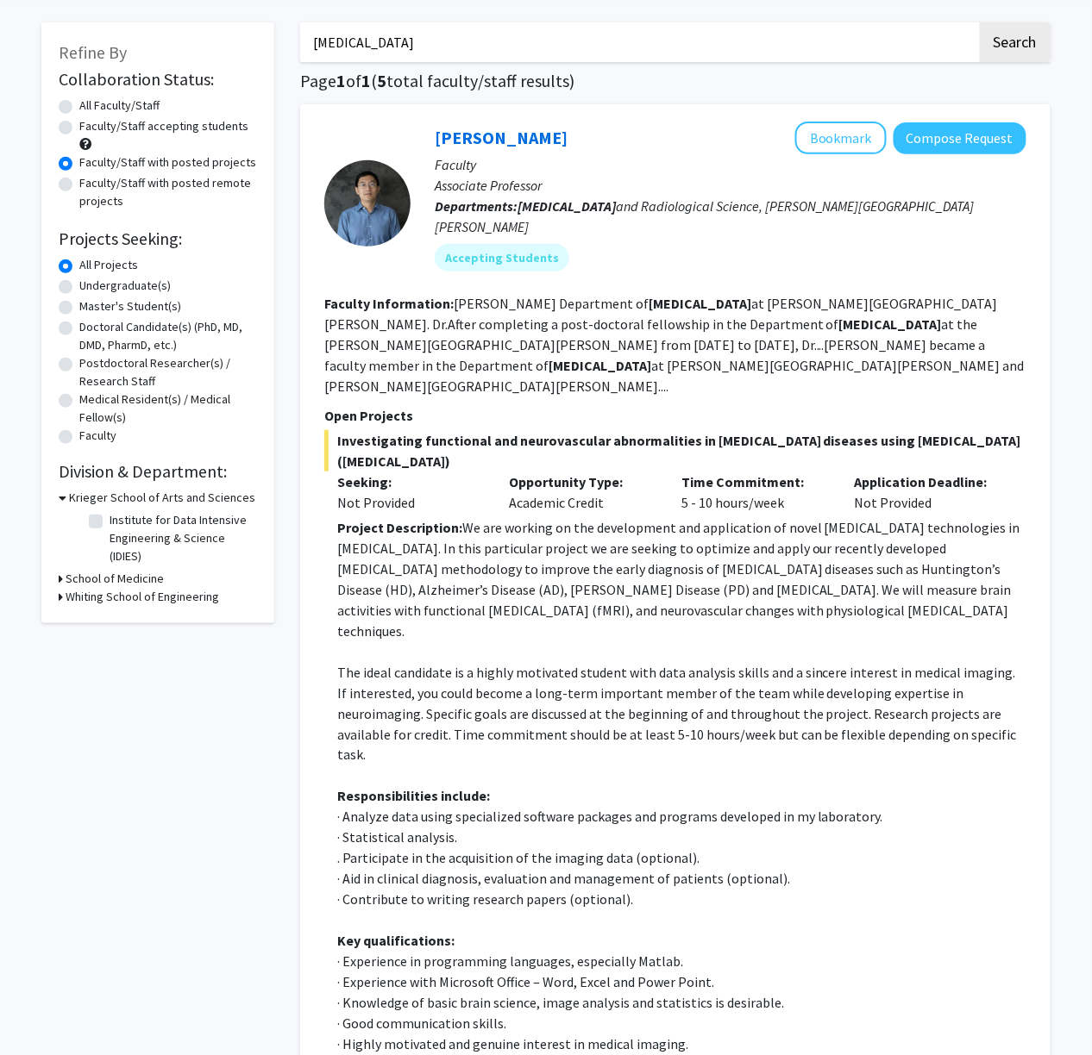
scroll to position [0, 0]
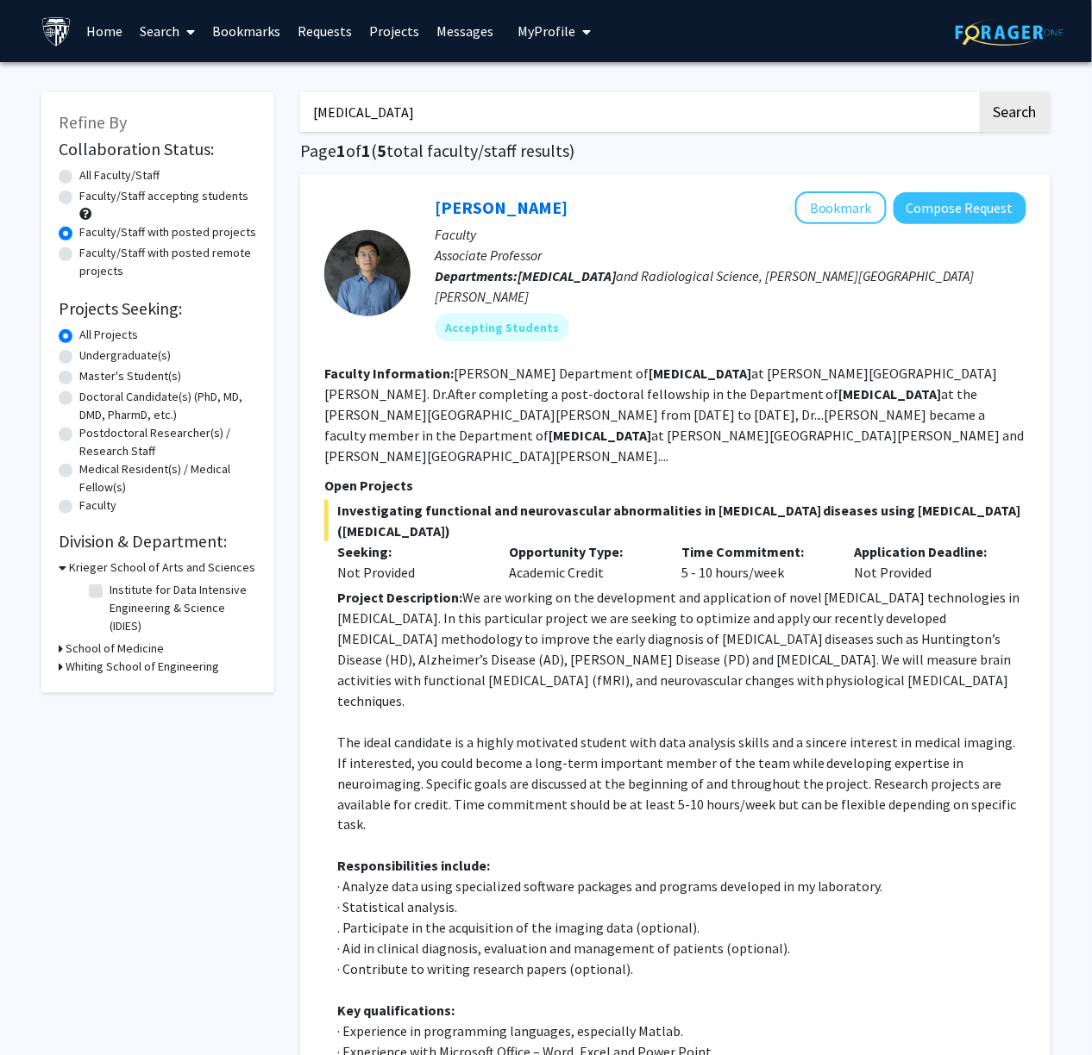
click at [476, 115] on input "[MEDICAL_DATA]" at bounding box center [638, 112] width 677 height 40
type input "imaging"
click at [907, 92] on button "Search" at bounding box center [1015, 112] width 71 height 40
radio input "true"
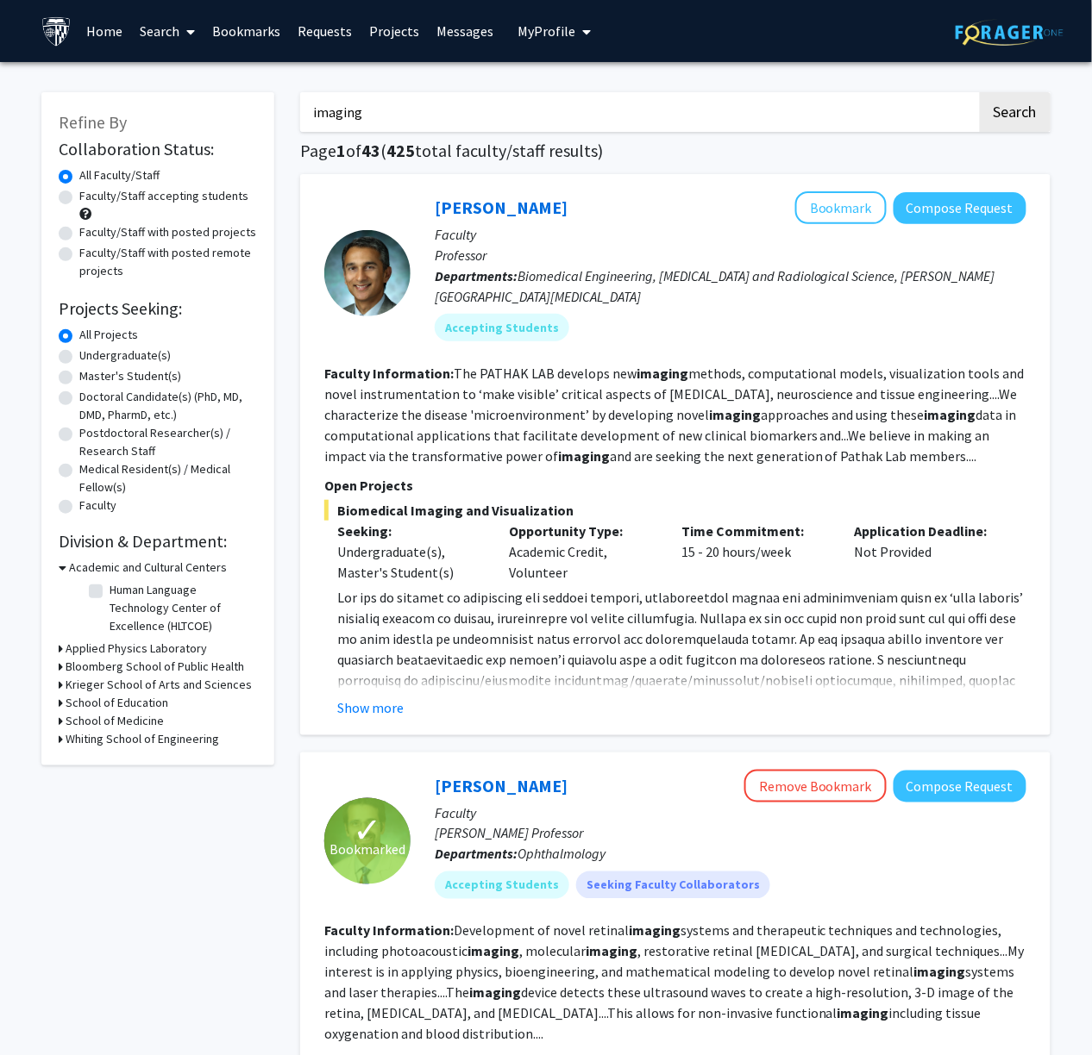
click at [181, 225] on label "Faculty/Staff with posted projects" at bounding box center [167, 232] width 177 height 18
click at [91, 225] on input "Faculty/Staff with posted projects" at bounding box center [84, 228] width 11 height 11
radio input "true"
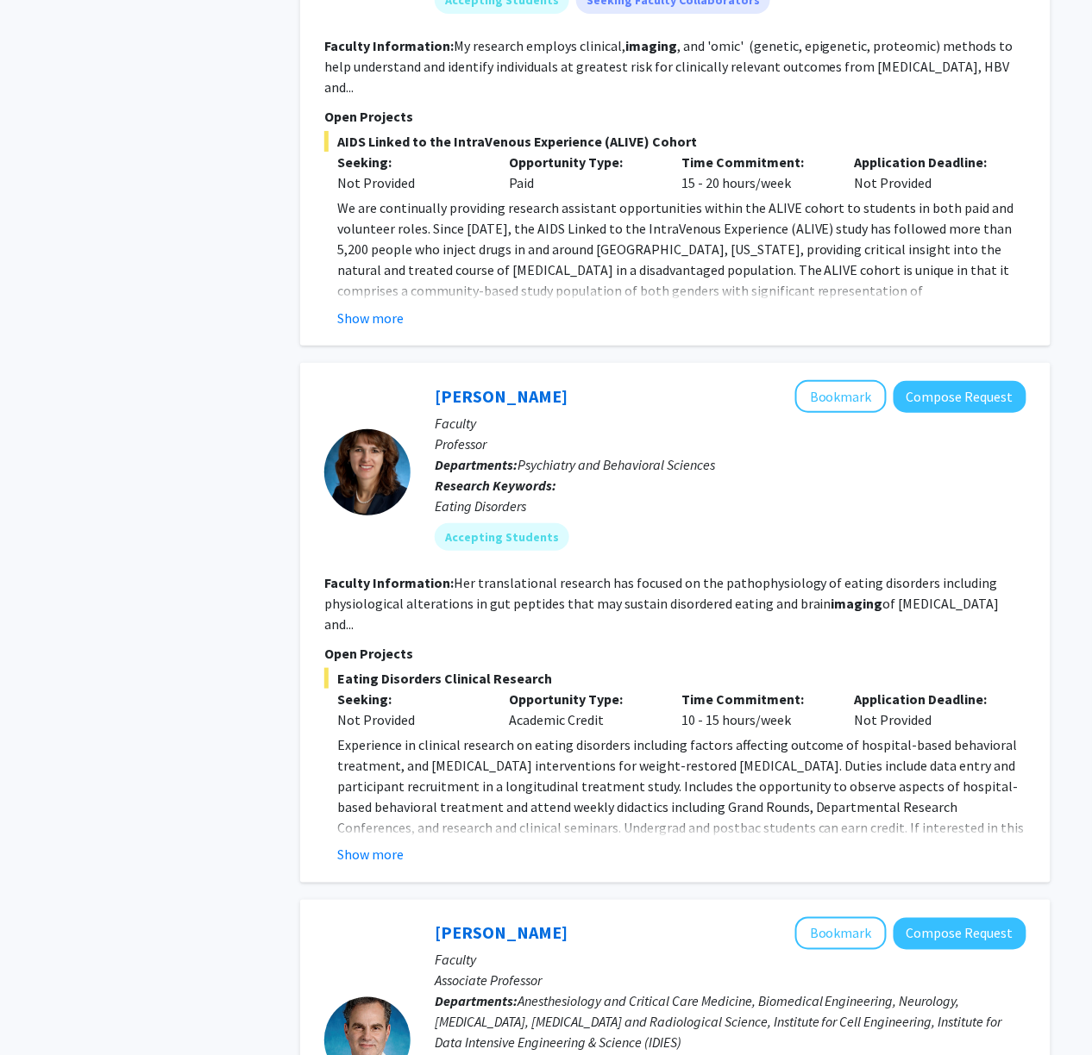
scroll to position [4943, 0]
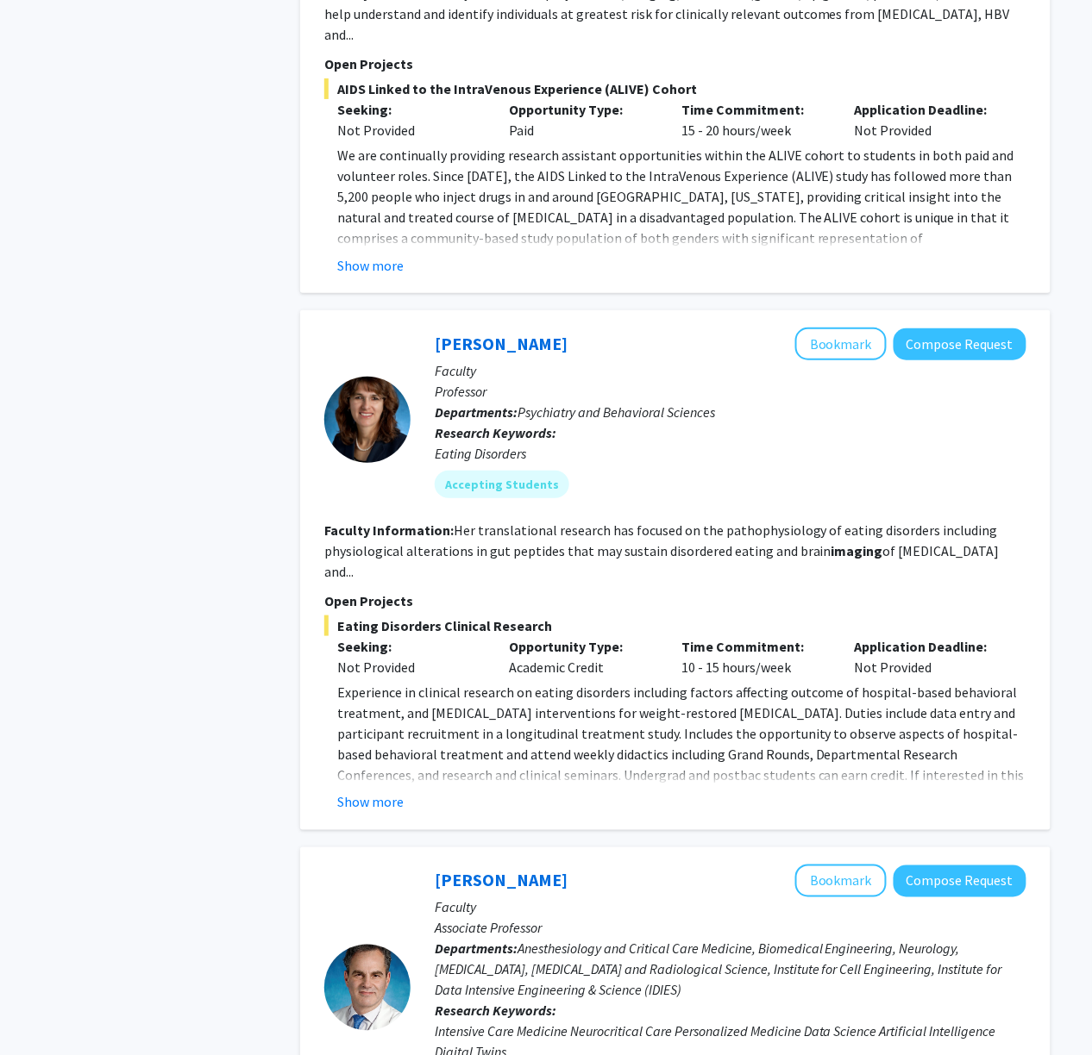
click at [354, 792] on button "Show more" at bounding box center [370, 802] width 66 height 21
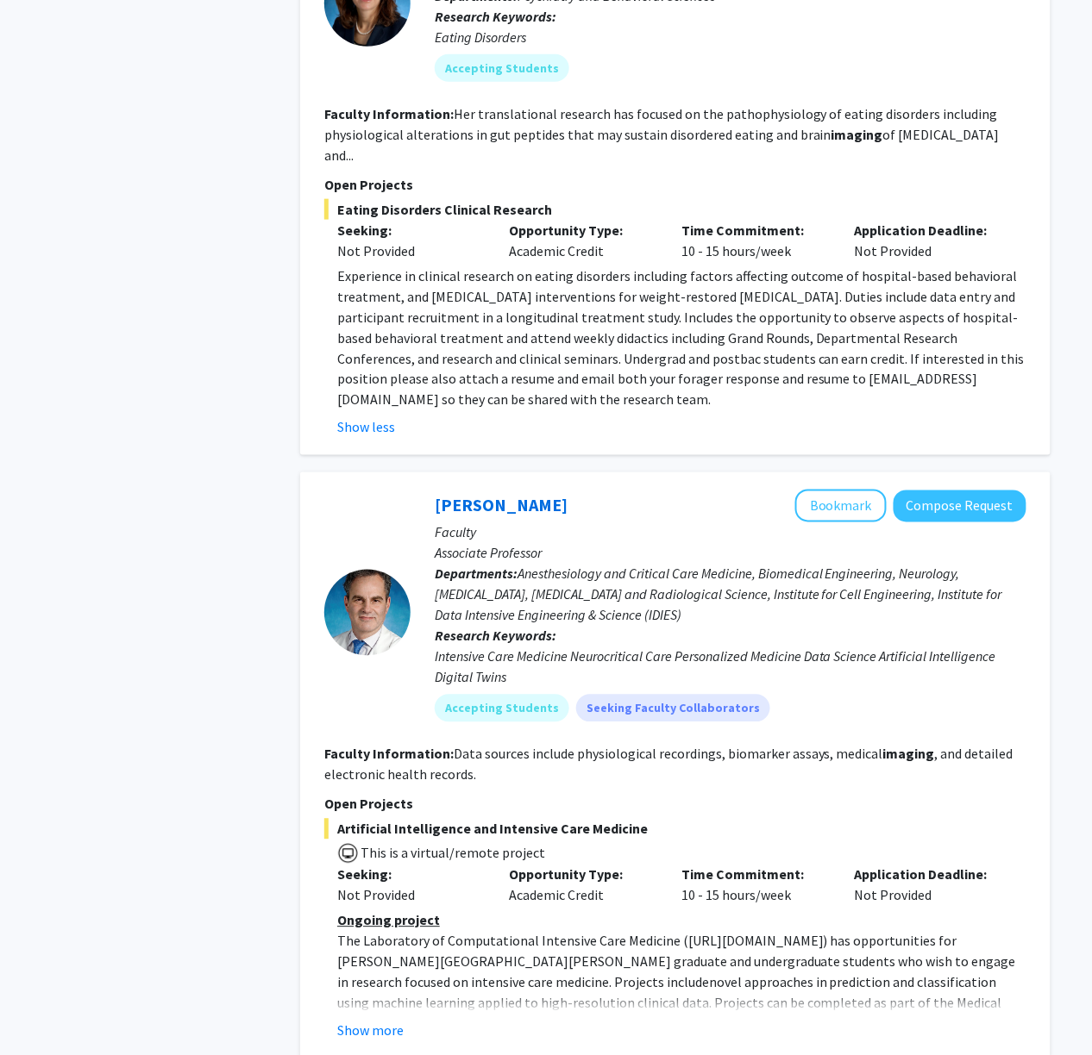
scroll to position [5399, 0]
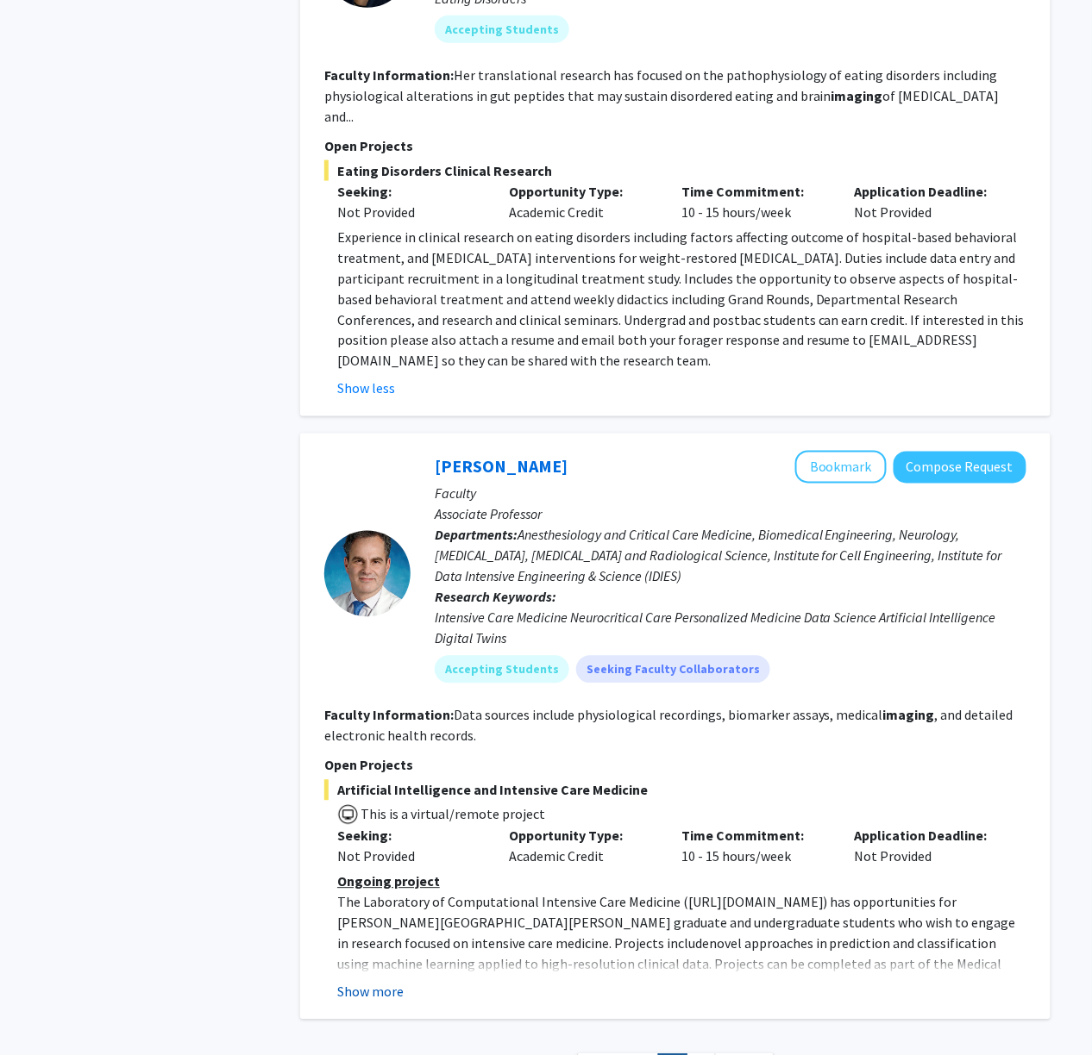
click at [367, 982] on button "Show more" at bounding box center [370, 992] width 66 height 21
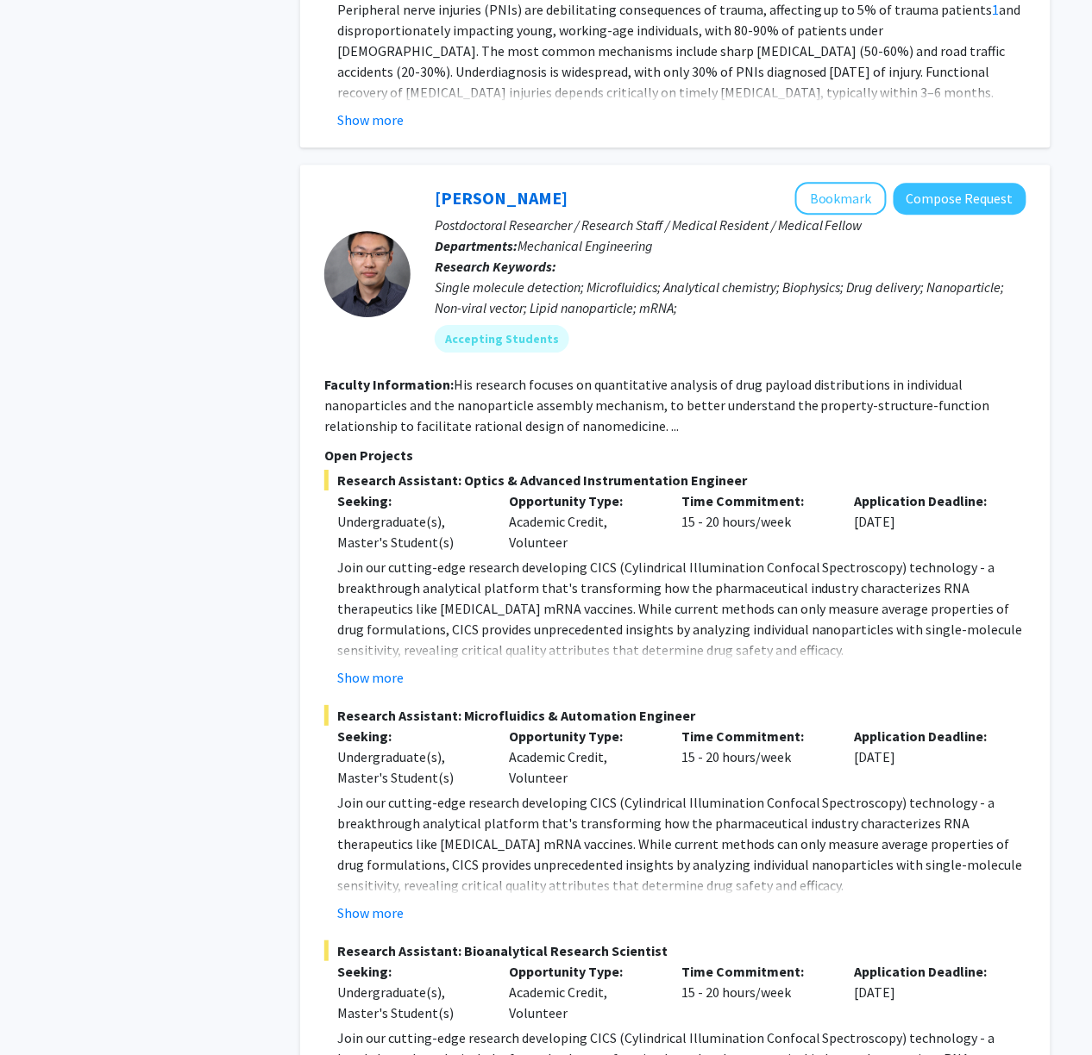
scroll to position [2874, 0]
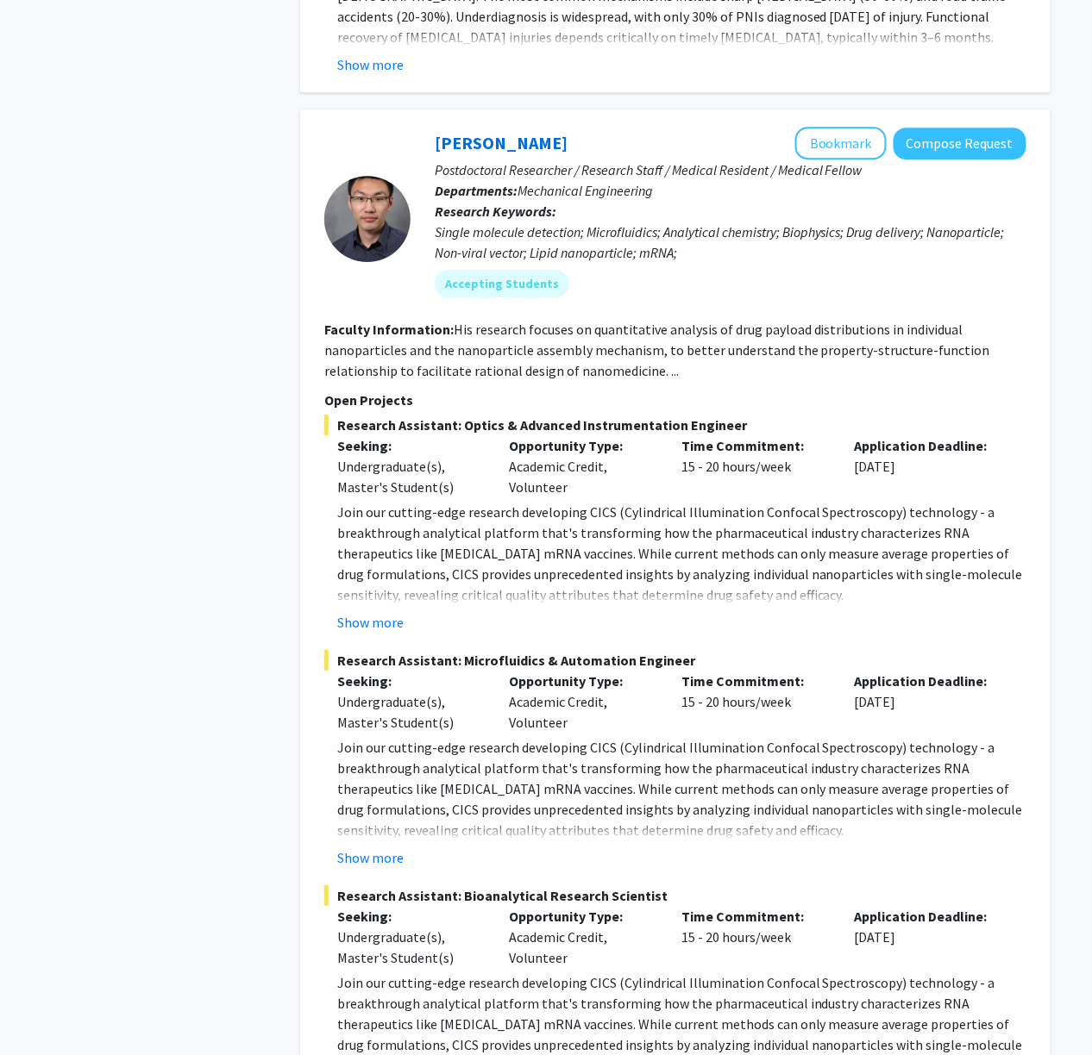
click at [419, 612] on div "Show more" at bounding box center [681, 622] width 689 height 21
click at [407, 612] on div "Show more" at bounding box center [681, 622] width 689 height 21
click at [385, 612] on button "Show more" at bounding box center [370, 622] width 66 height 21
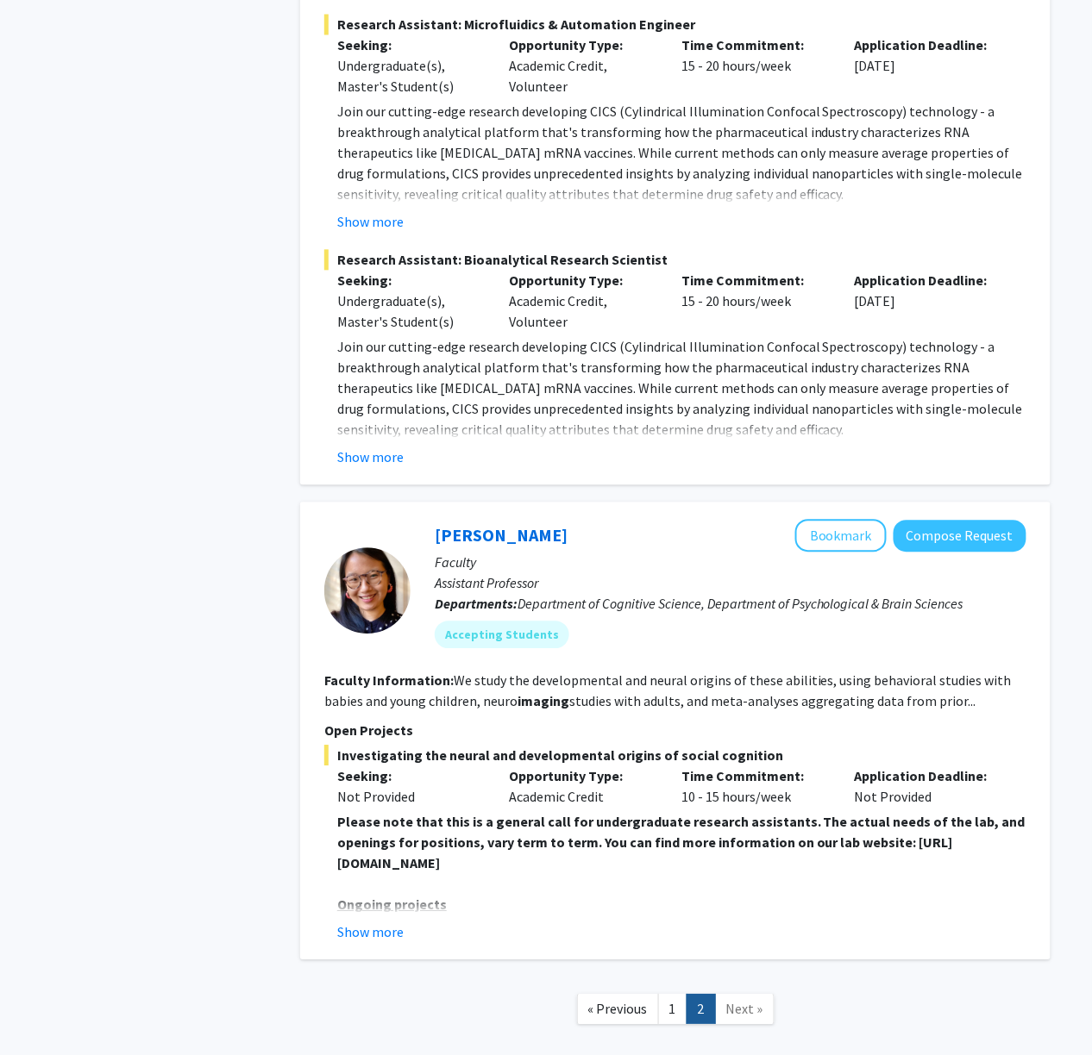
scroll to position [4118, 0]
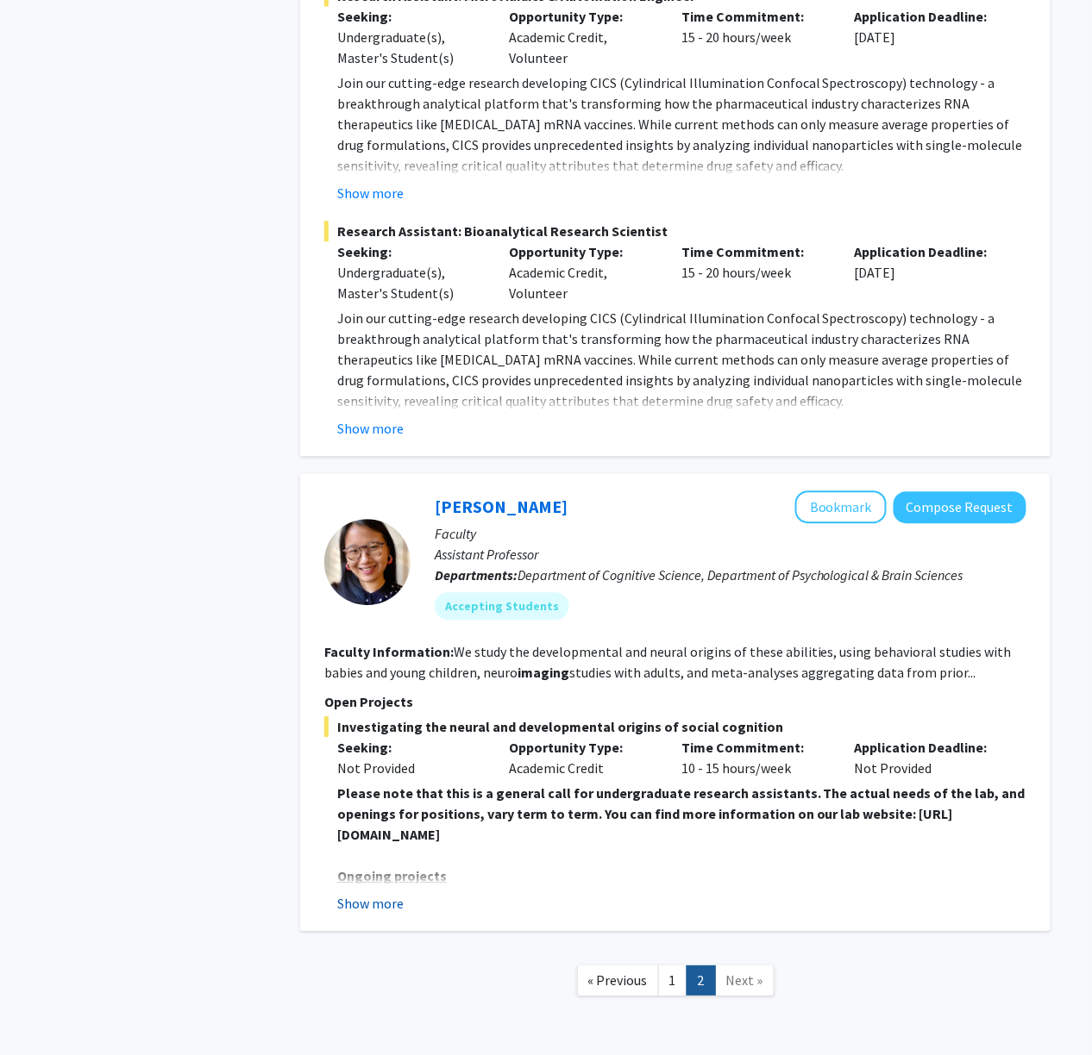
click at [366, 893] on button "Show more" at bounding box center [370, 903] width 66 height 21
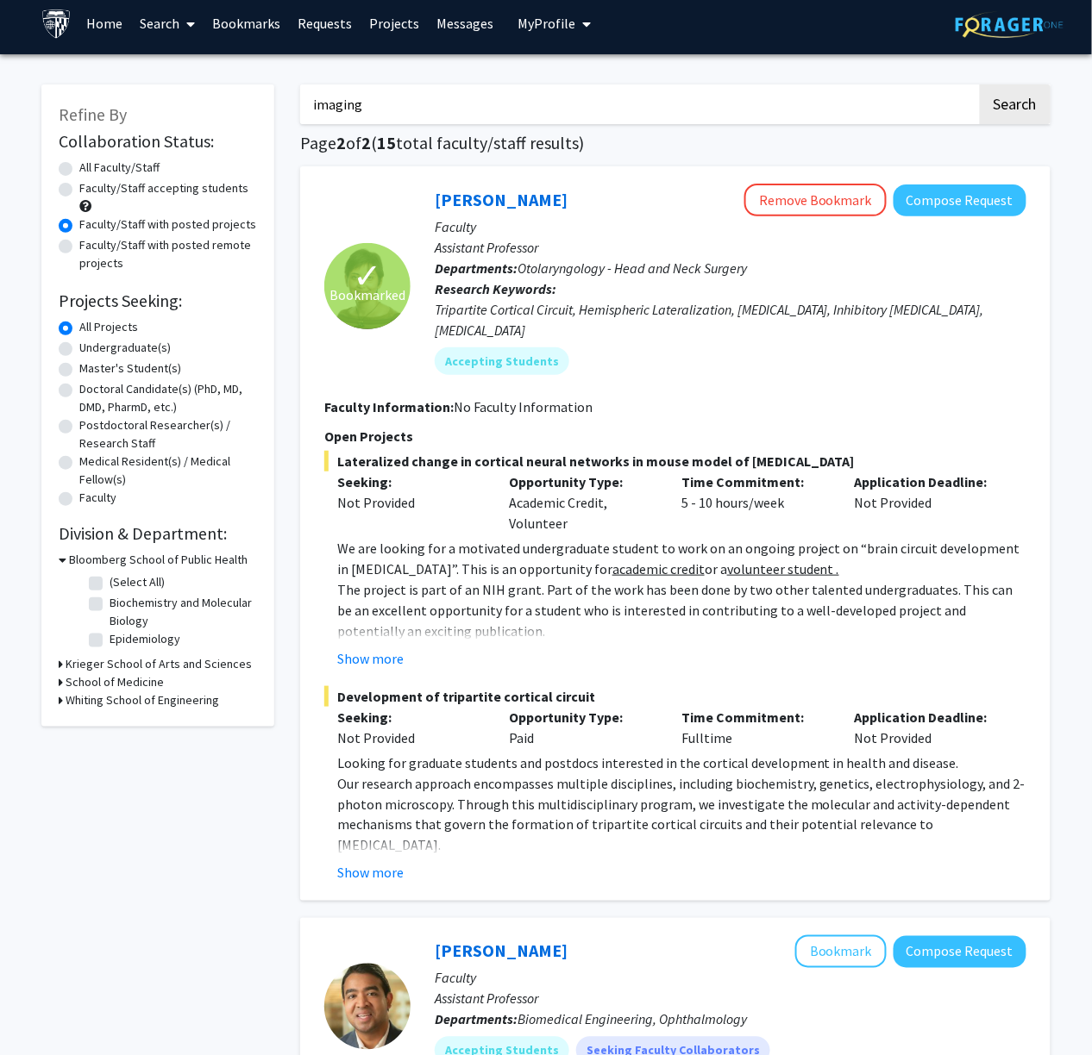
scroll to position [0, 0]
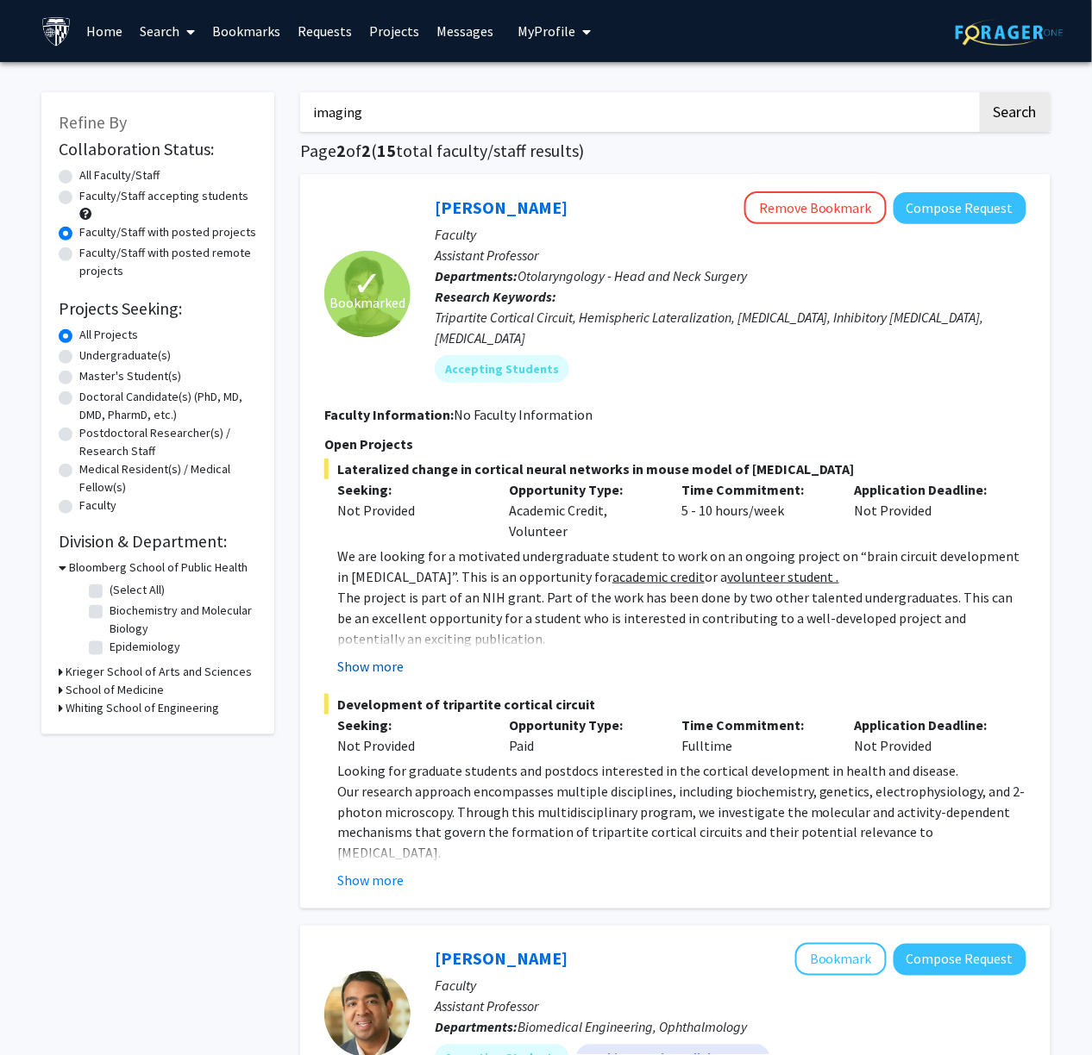
click at [401, 656] on button "Show more" at bounding box center [370, 666] width 66 height 21
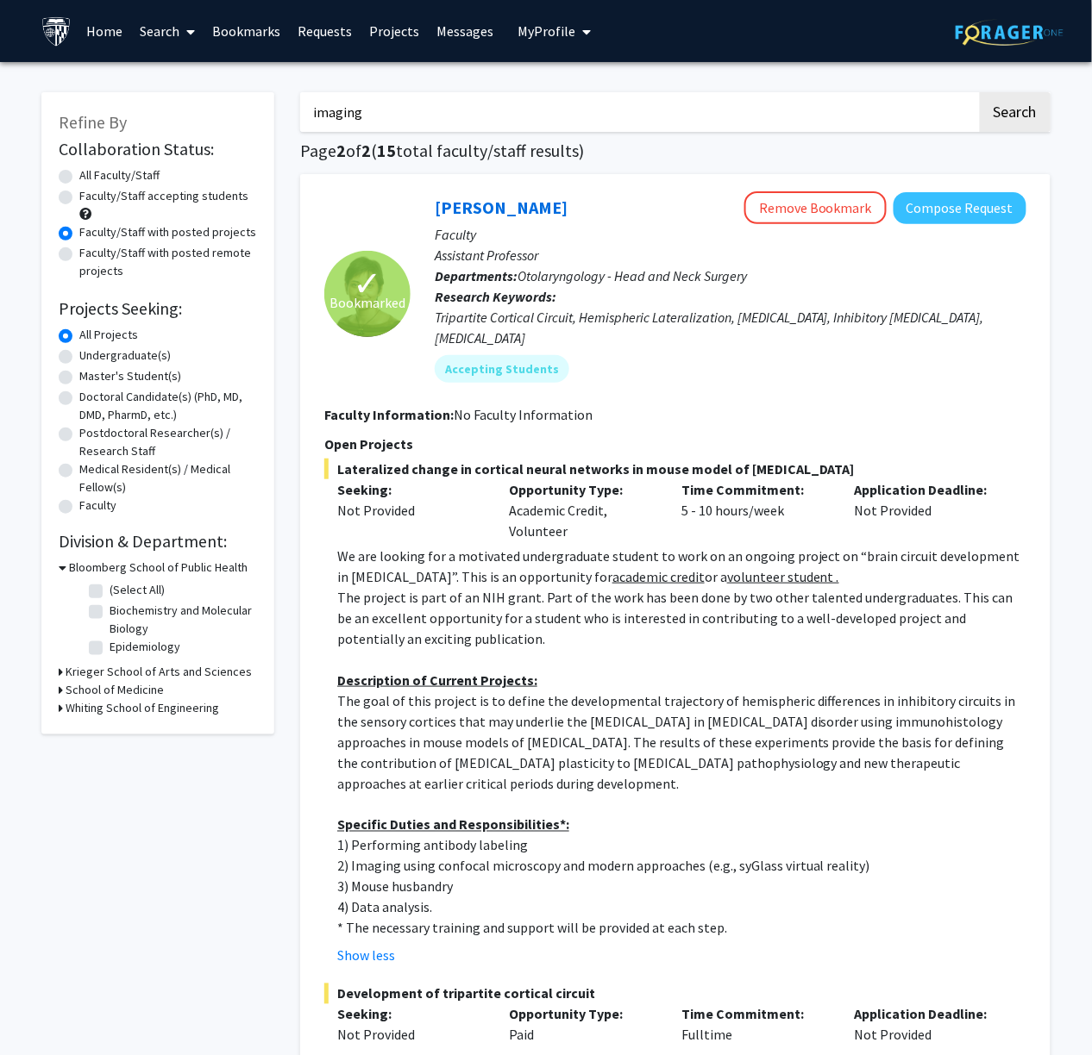
click at [571, 126] on input "imaging" at bounding box center [638, 112] width 677 height 40
click at [577, 124] on input "imaging" at bounding box center [638, 112] width 677 height 40
type input "e"
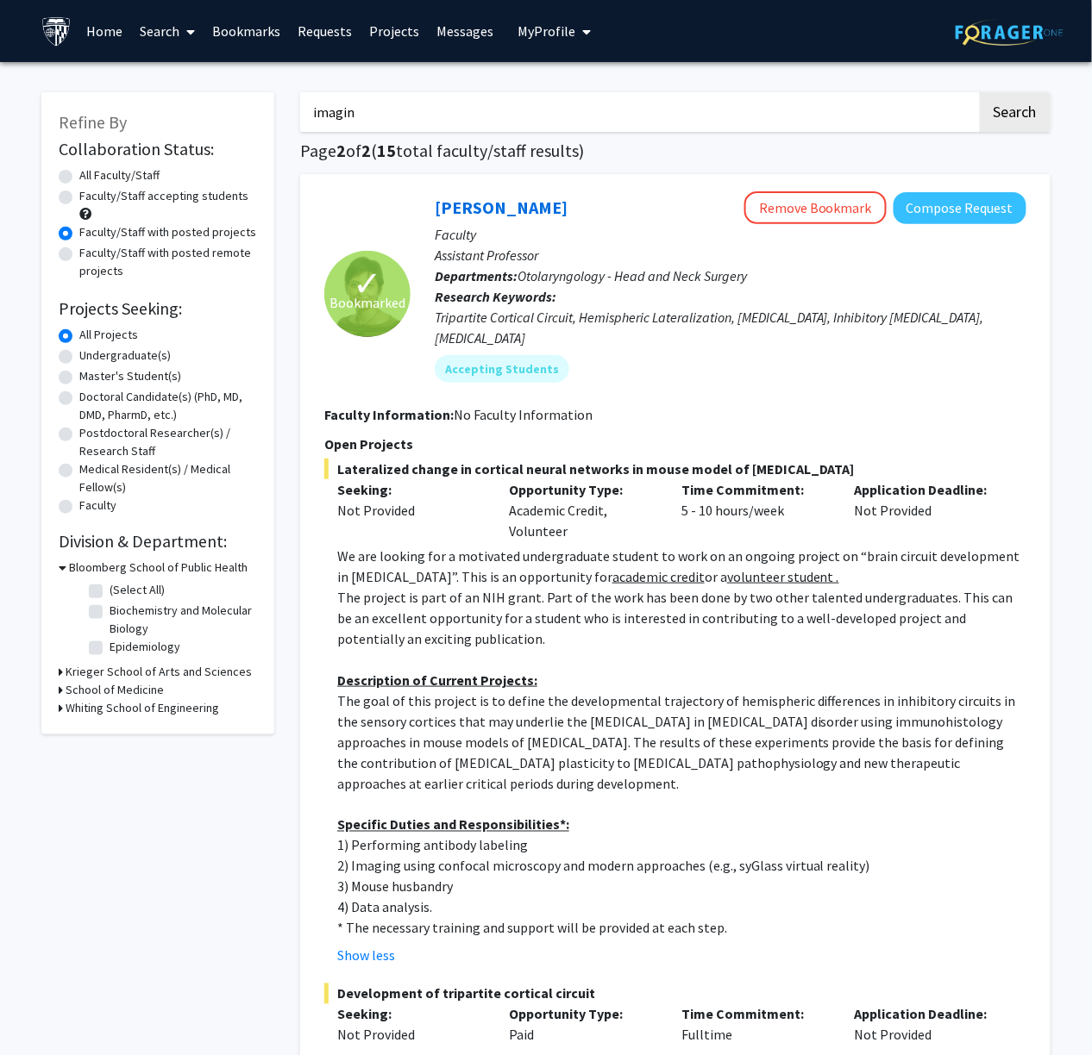
type input "imaging"
click at [907, 92] on button "Search" at bounding box center [1015, 112] width 71 height 40
radio input "true"
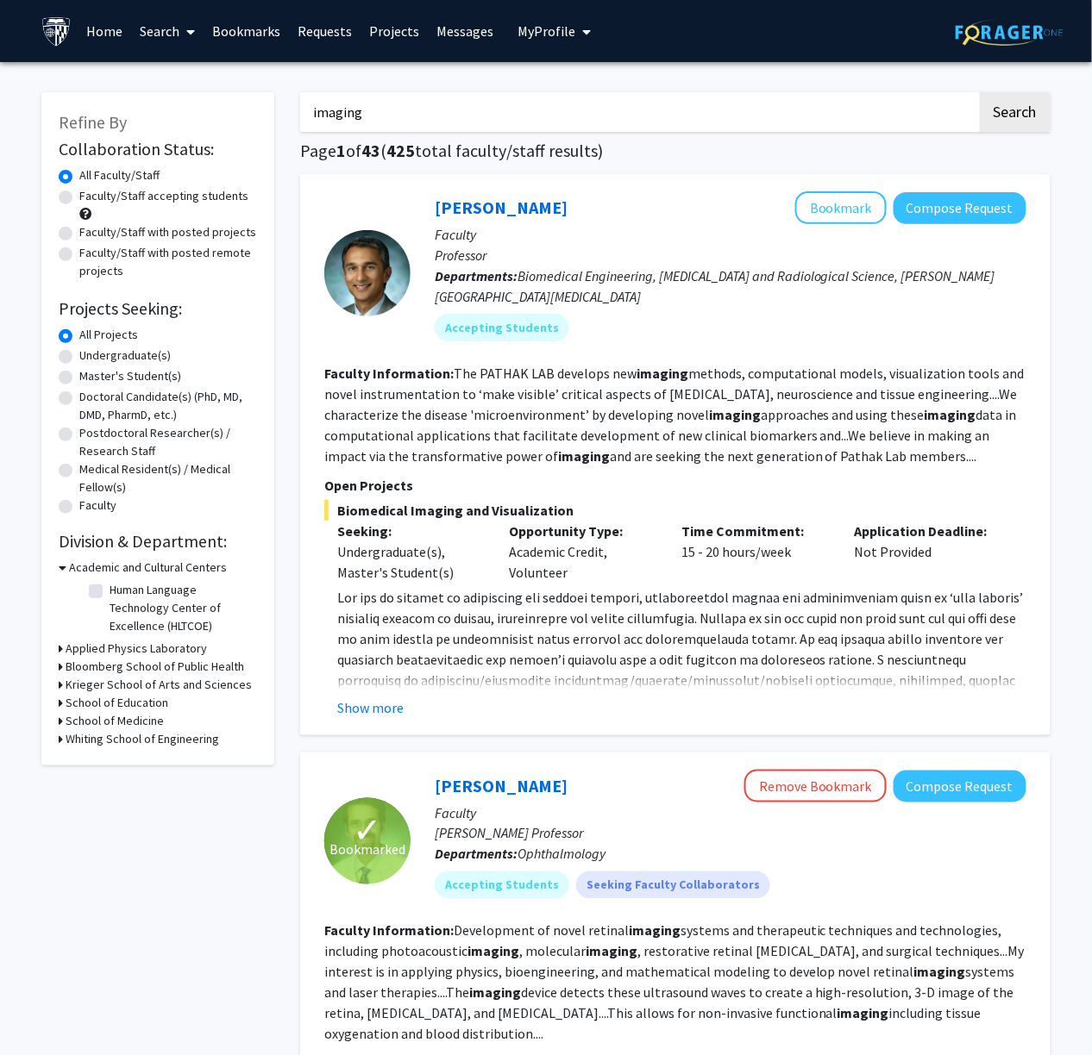
click at [187, 197] on label "Faculty/Staff accepting students" at bounding box center [163, 196] width 169 height 18
click at [91, 197] on input "Faculty/Staff accepting students" at bounding box center [84, 192] width 11 height 11
radio input "true"
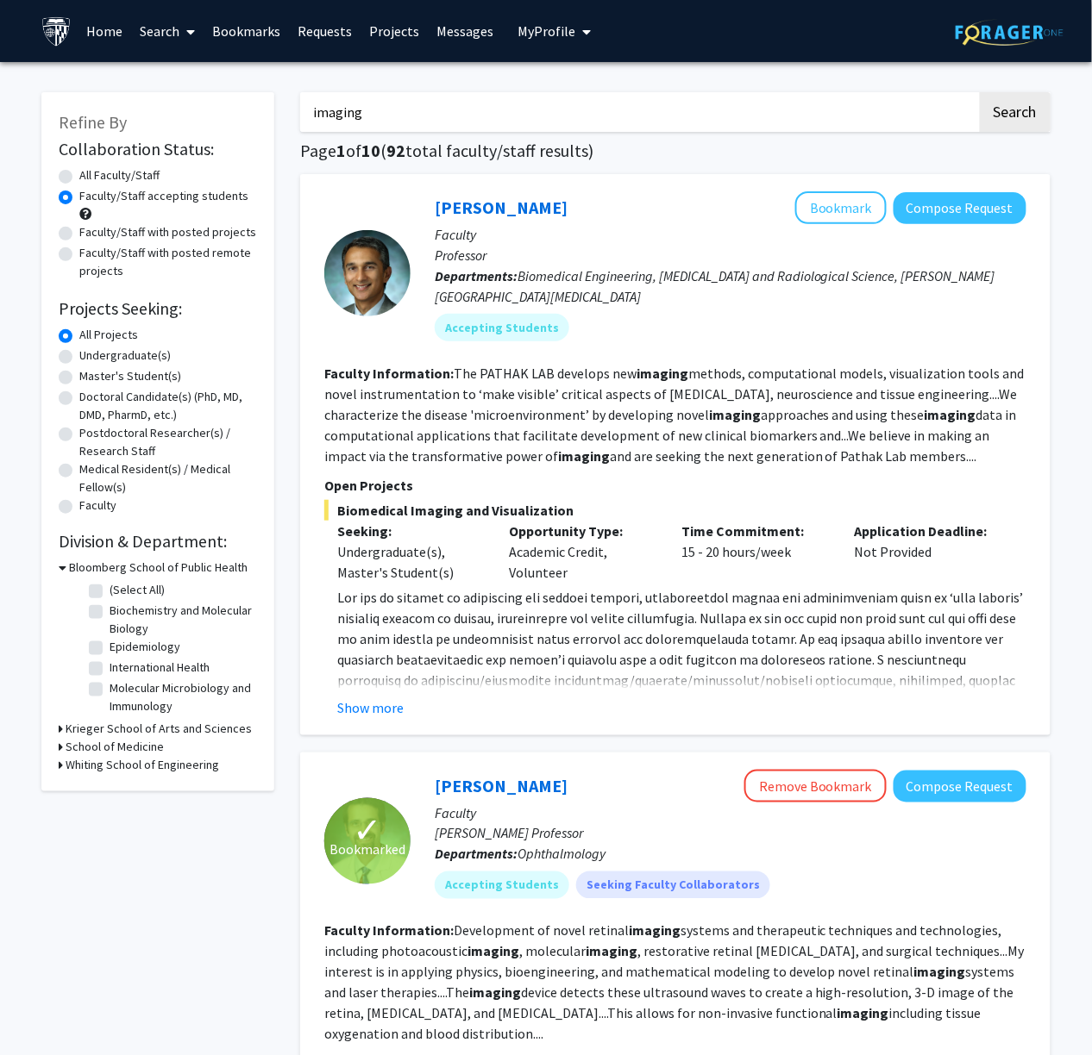
click at [493, 101] on input "imaging" at bounding box center [638, 112] width 677 height 40
type input "[MEDICAL_DATA]"
click at [907, 92] on button "Search" at bounding box center [1015, 112] width 71 height 40
radio input "true"
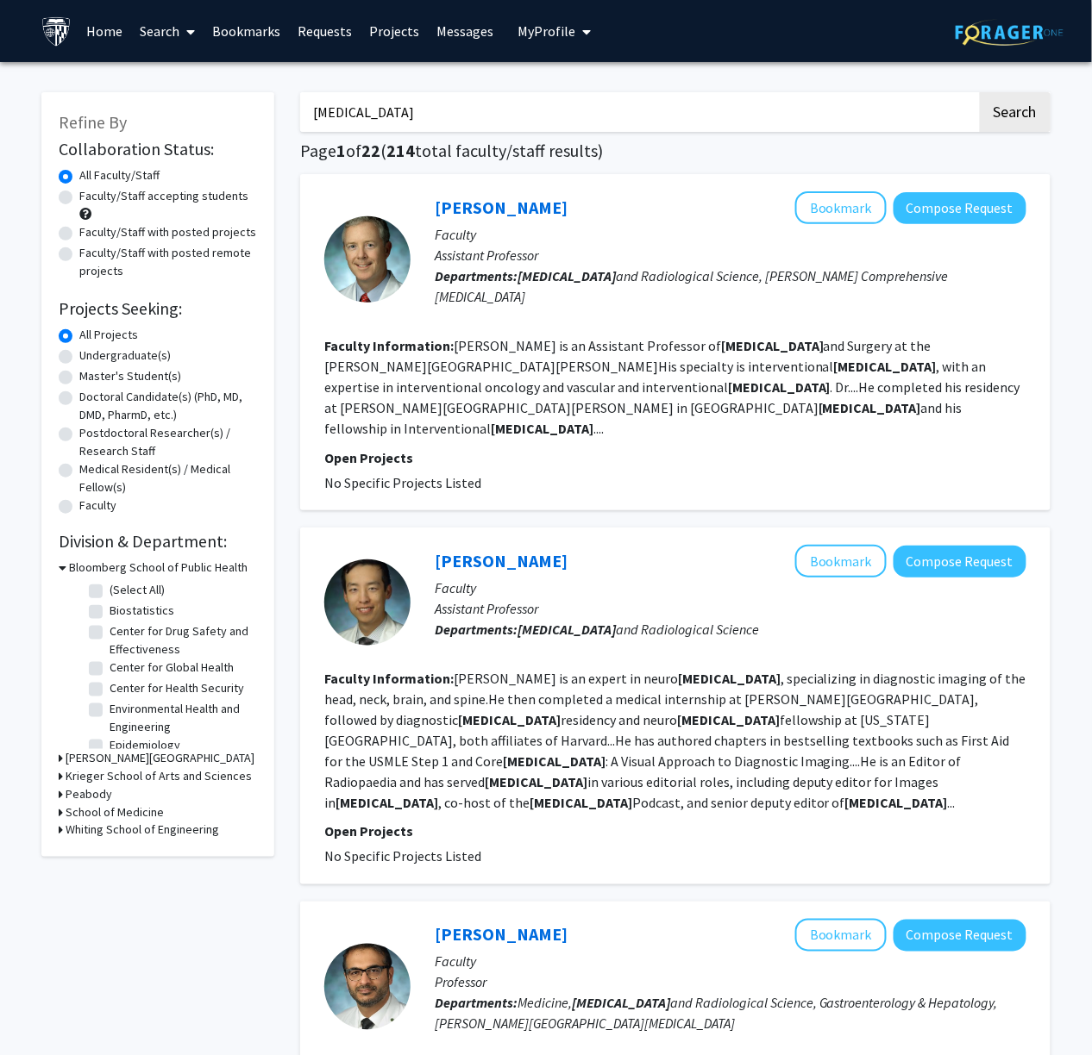
click at [198, 194] on label "Faculty/Staff accepting students" at bounding box center [163, 196] width 169 height 18
click at [91, 194] on input "Faculty/Staff accepting students" at bounding box center [84, 192] width 11 height 11
radio input "true"
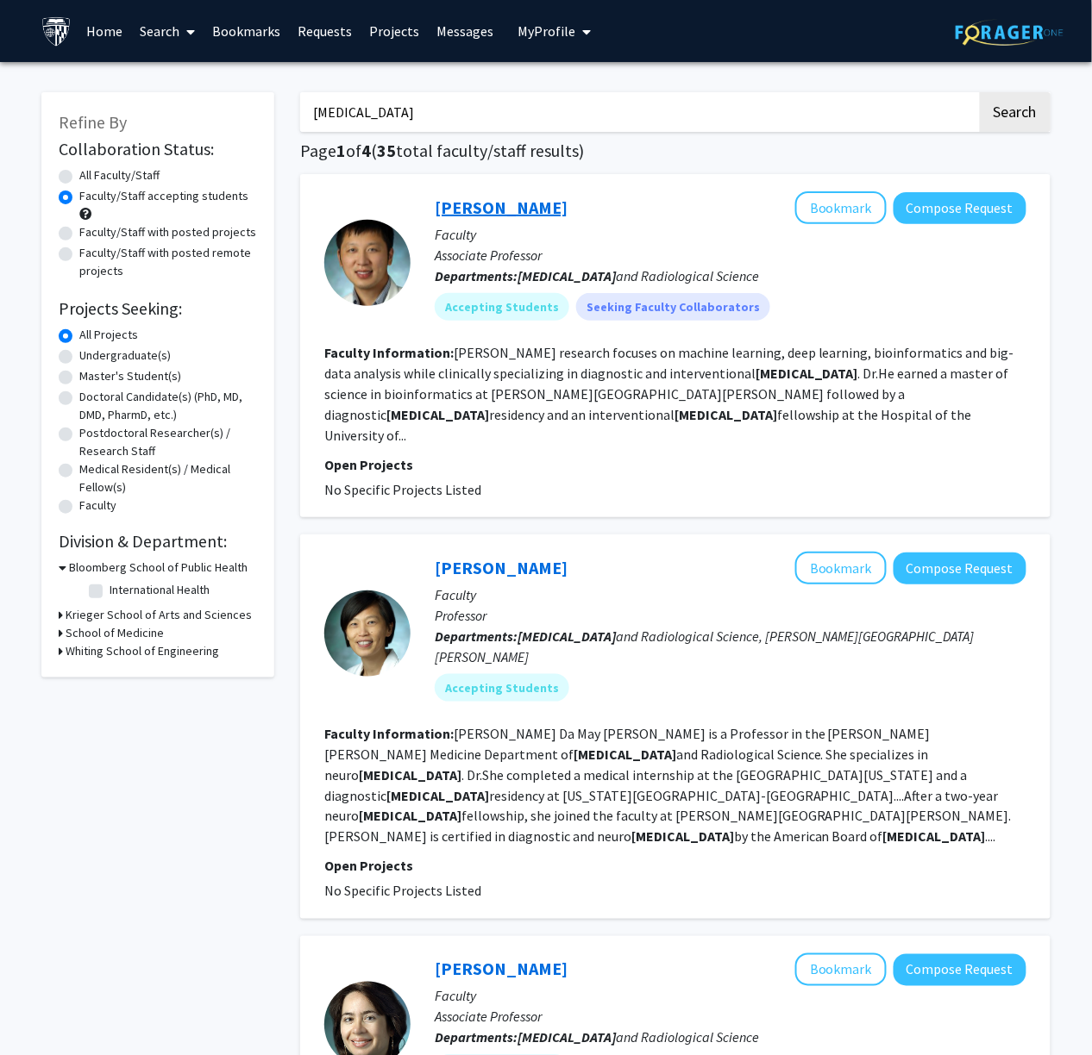
click at [498, 210] on link "[PERSON_NAME]" at bounding box center [501, 208] width 133 height 22
click at [463, 557] on link "[PERSON_NAME]" at bounding box center [501, 568] width 133 height 22
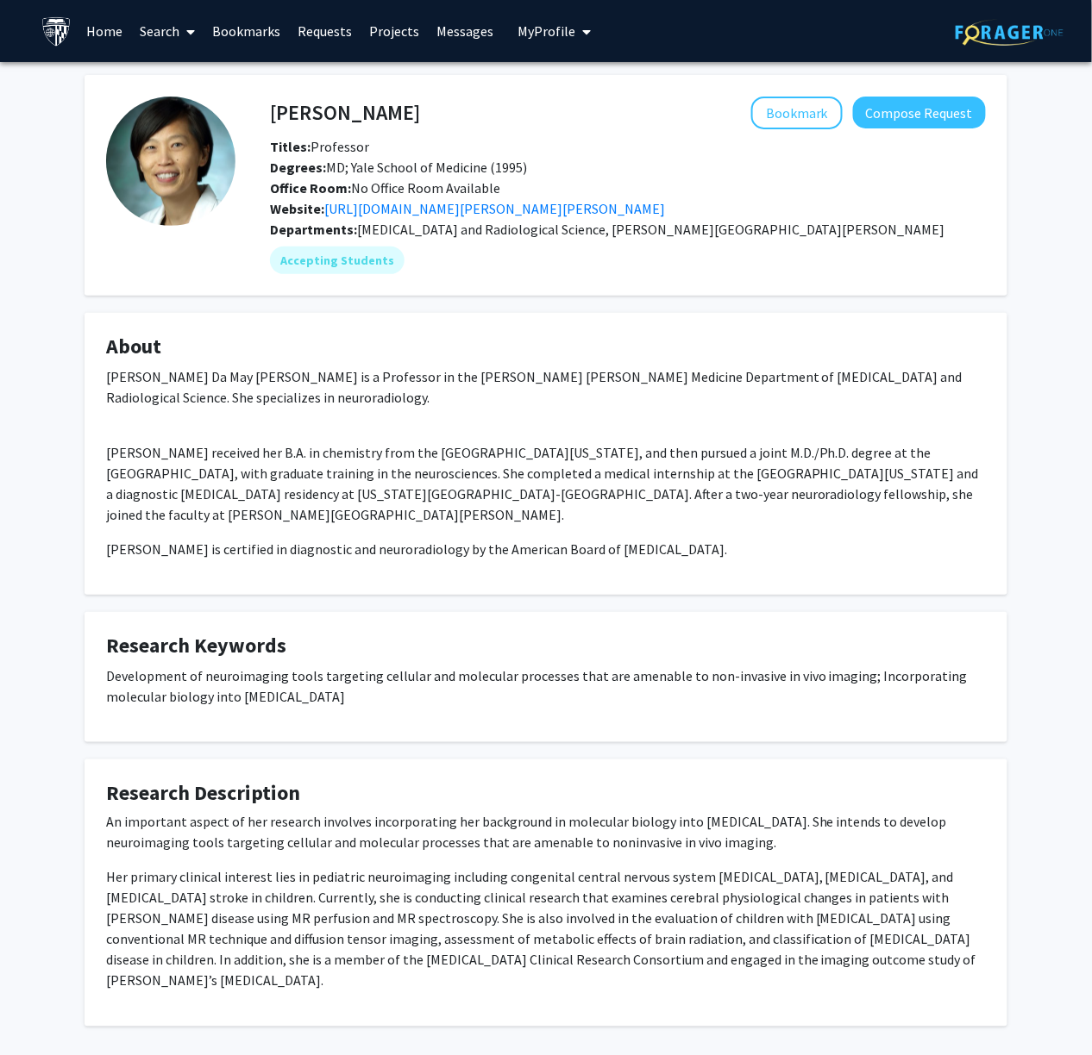
scroll to position [59, 0]
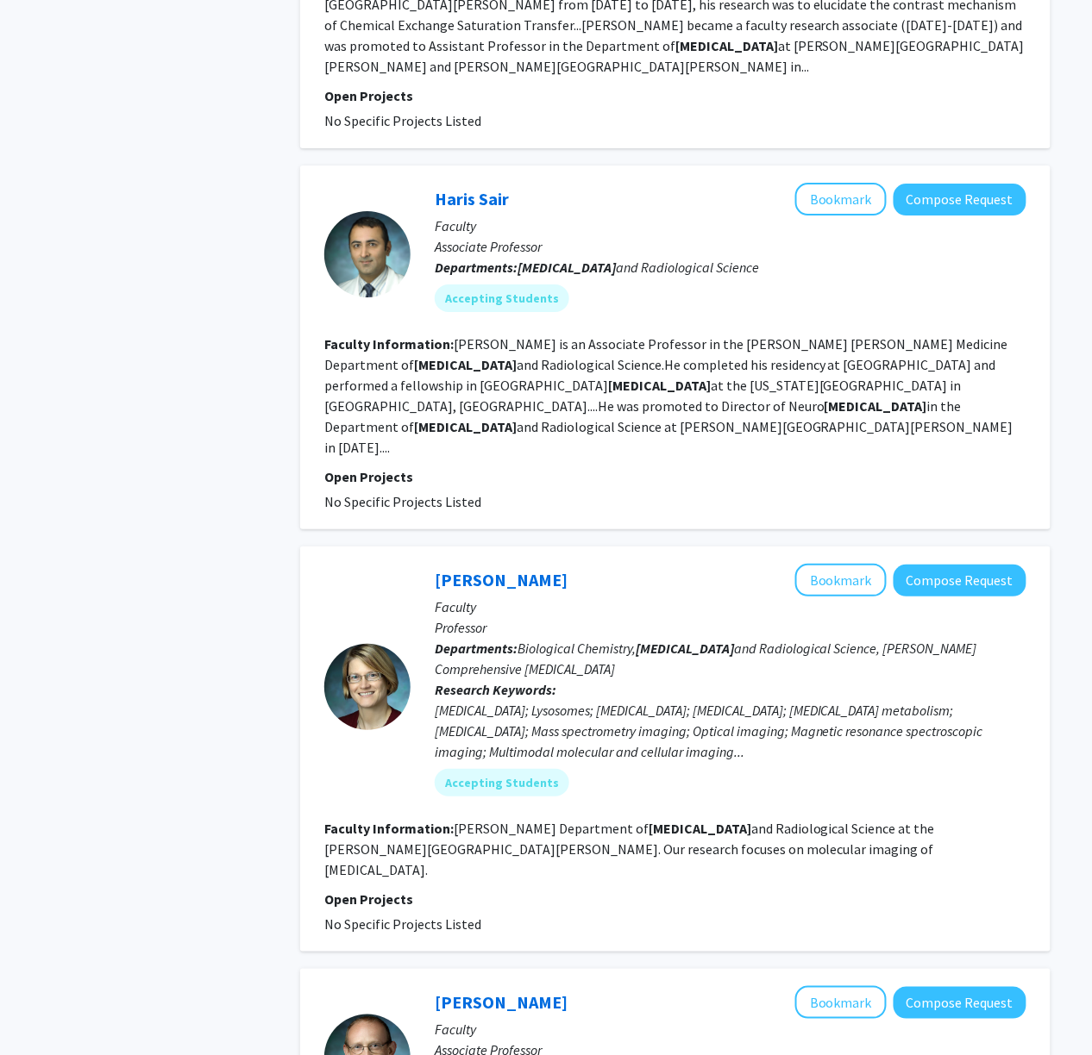
scroll to position [3044, 0]
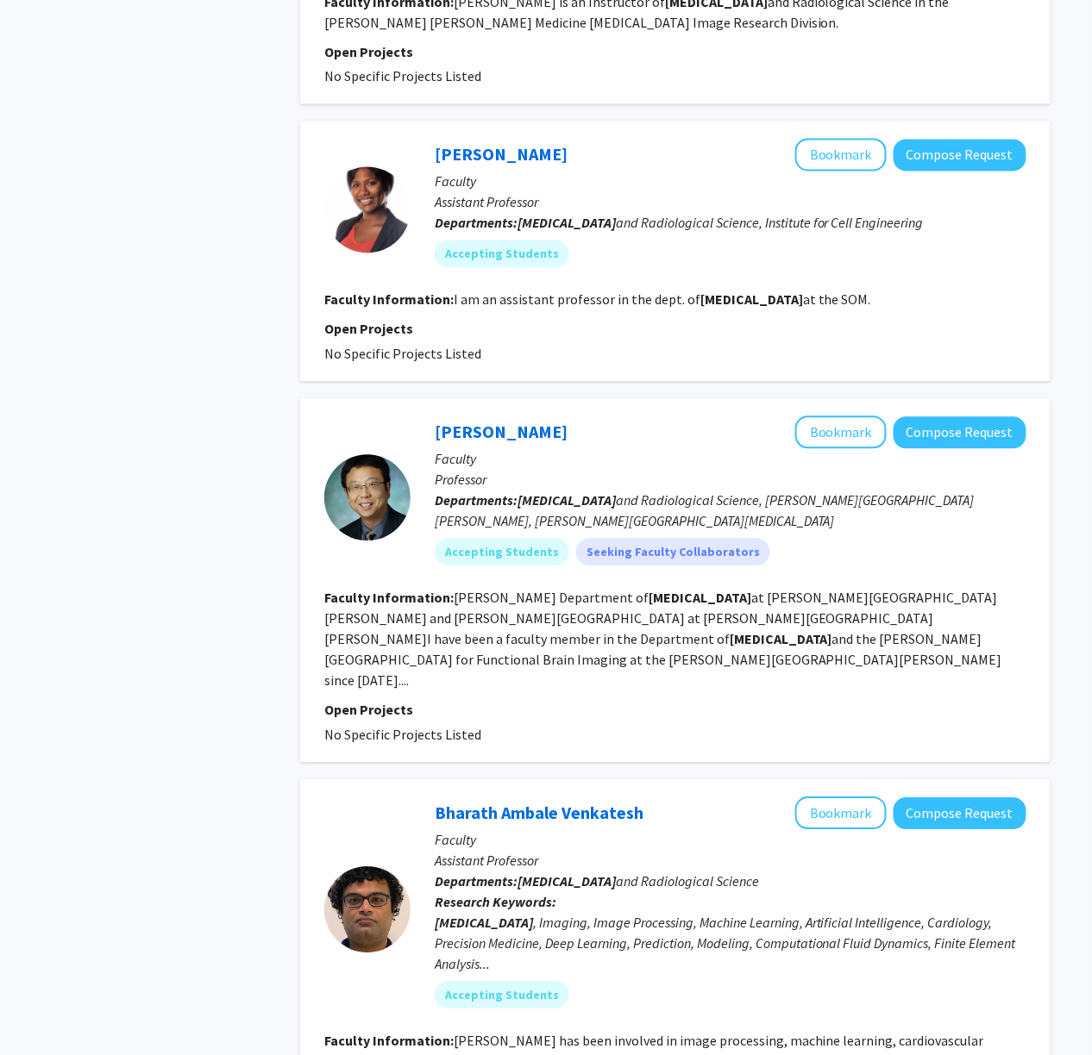
scroll to position [804, 0]
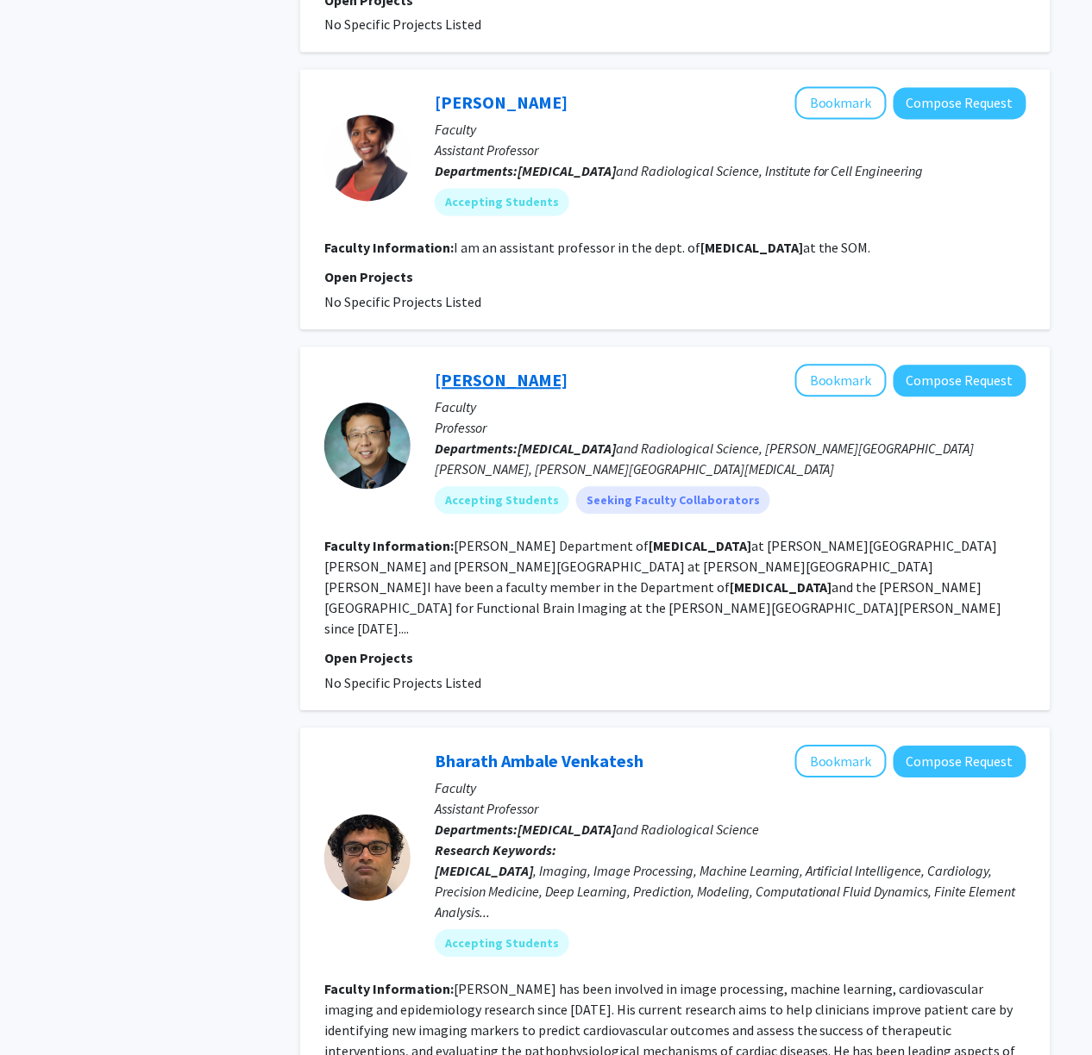
click at [512, 370] on link "[PERSON_NAME]" at bounding box center [501, 381] width 133 height 22
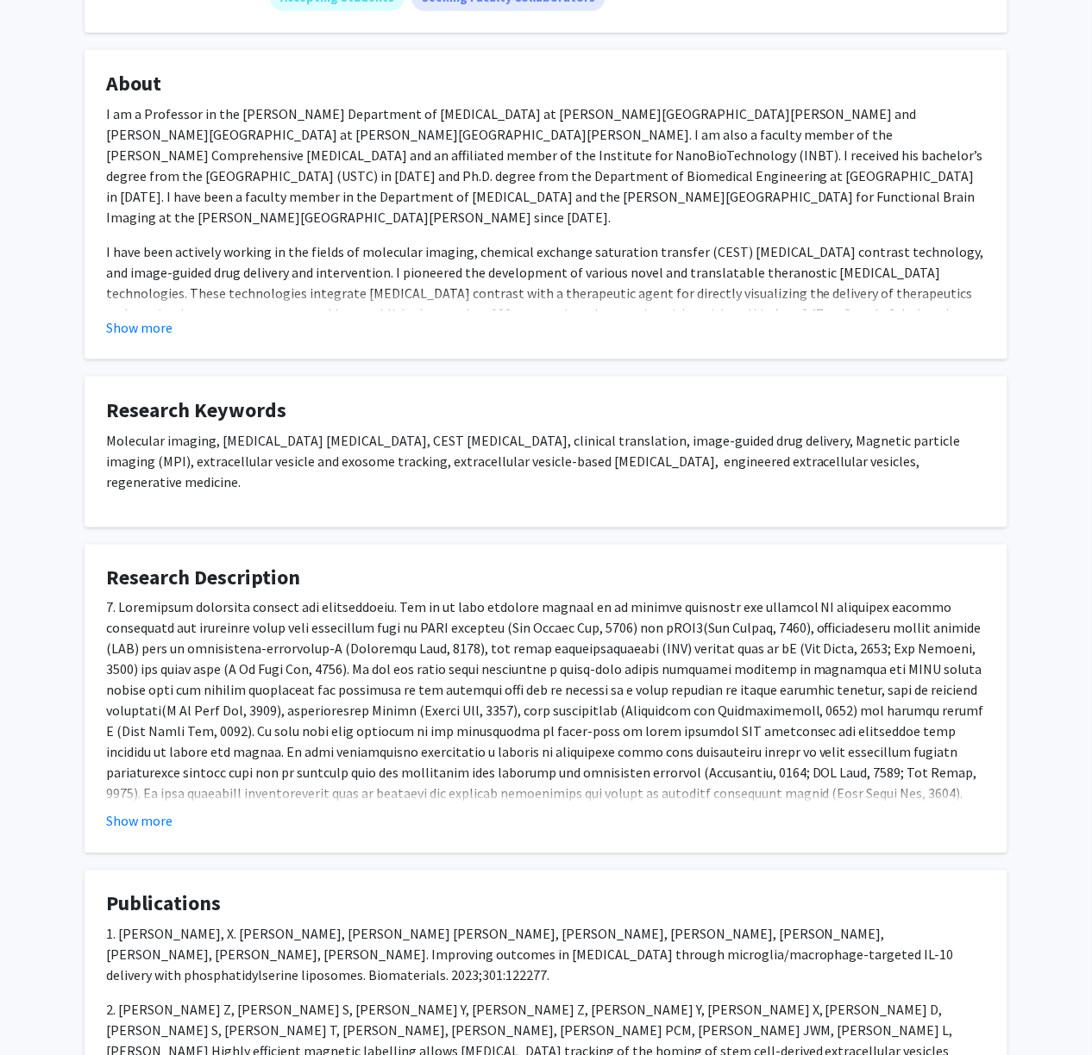
scroll to position [229, 0]
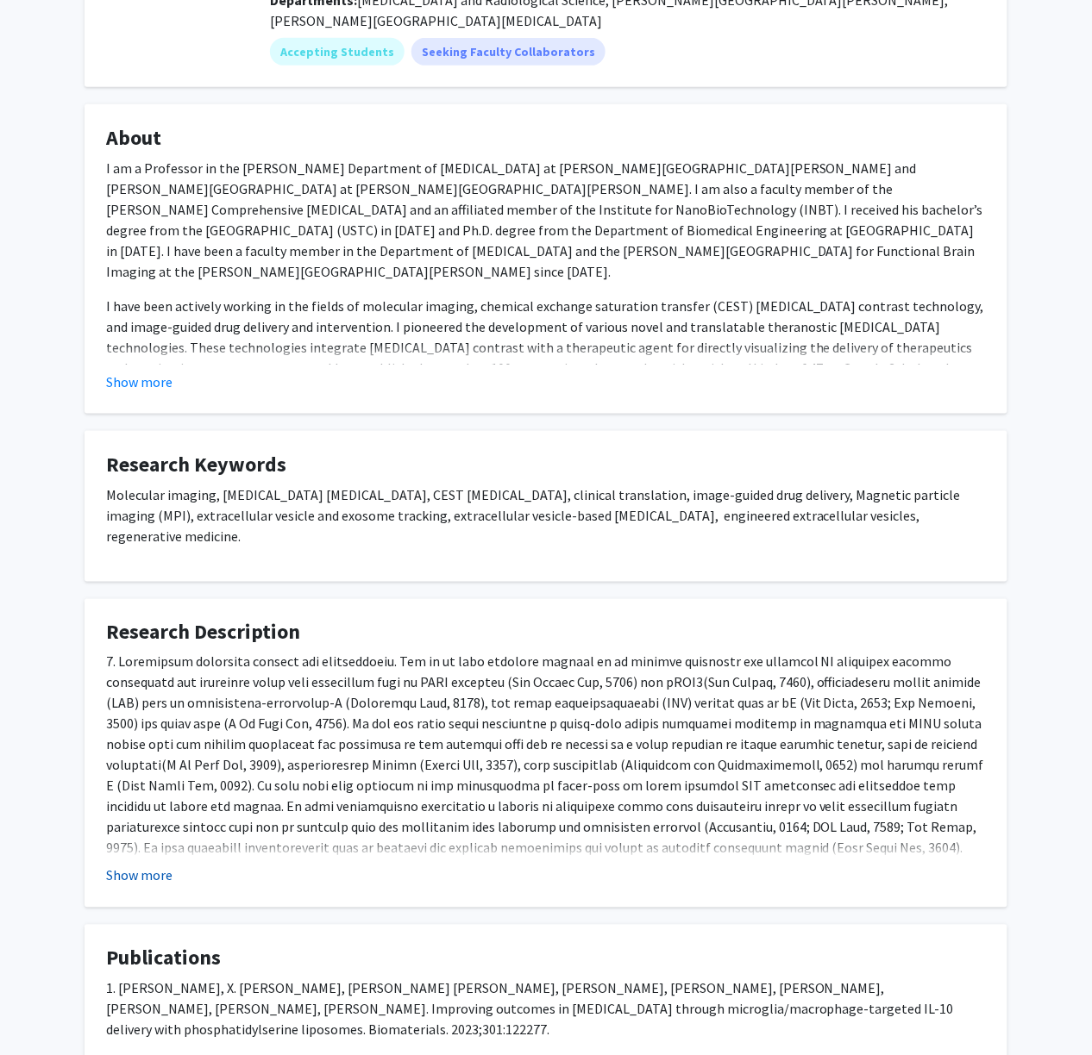
click at [155, 866] on button "Show more" at bounding box center [139, 876] width 66 height 21
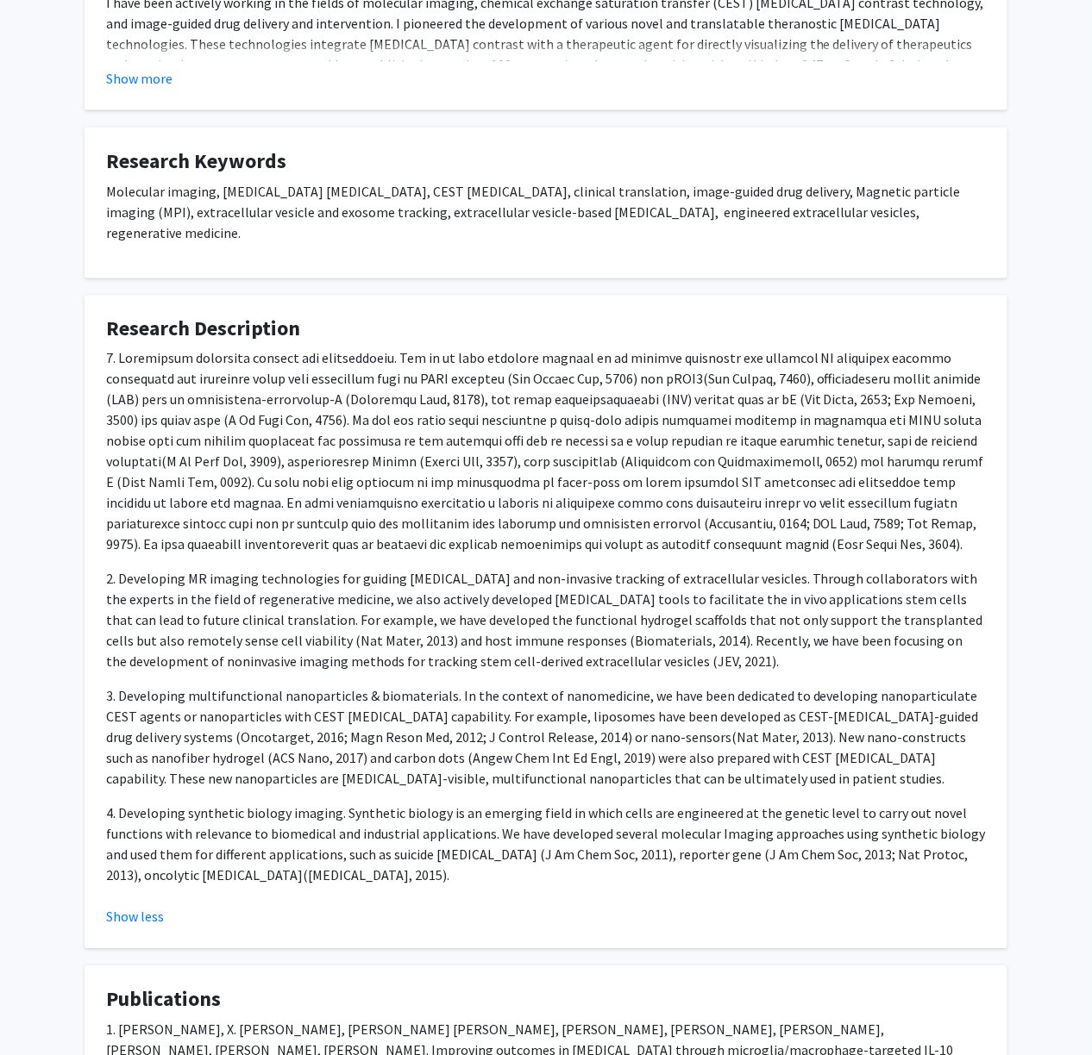
scroll to position [574, 0]
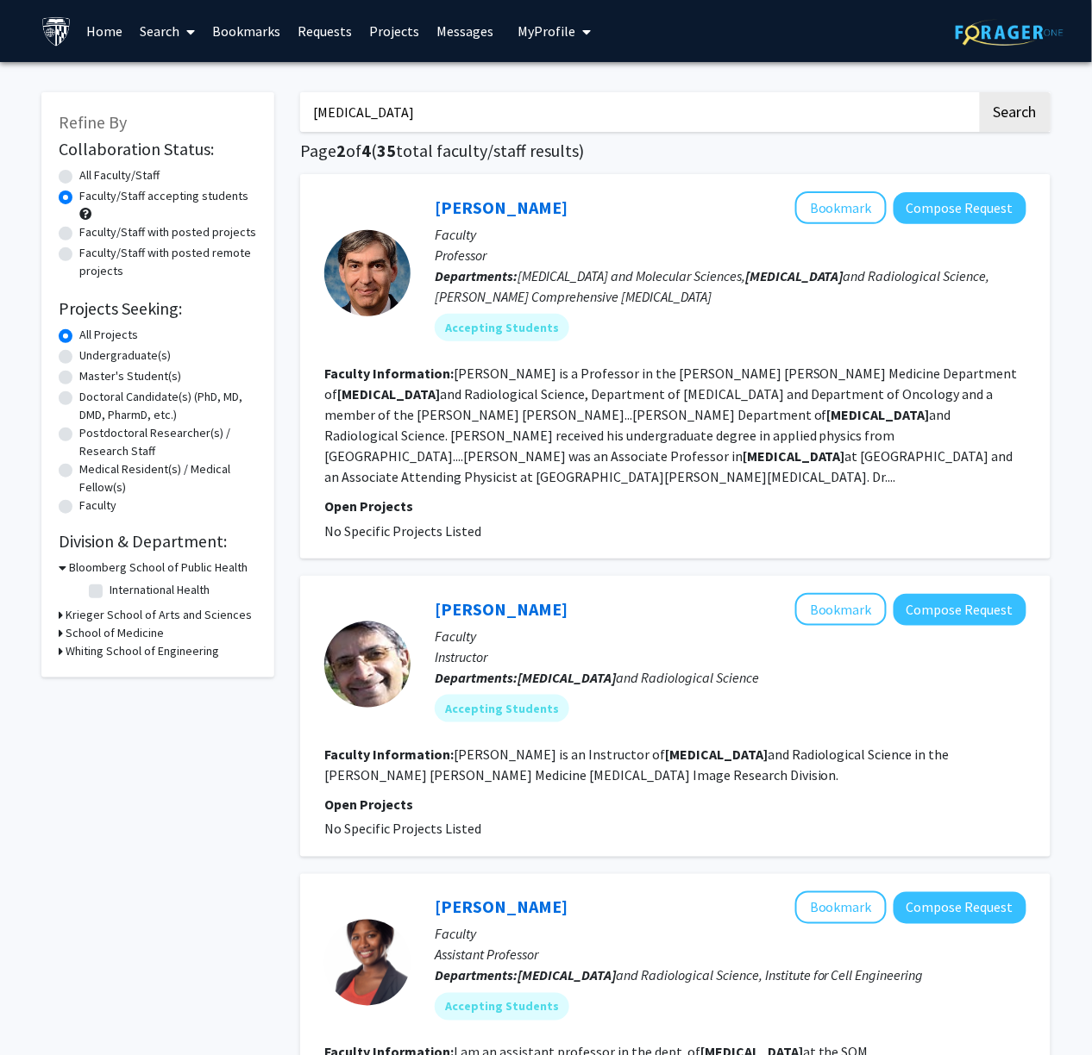
drag, startPoint x: 529, startPoint y: 94, endPoint x: 226, endPoint y: 85, distance: 302.8
type input "pathology"
click at [907, 92] on button "Search" at bounding box center [1015, 112] width 71 height 40
radio input "true"
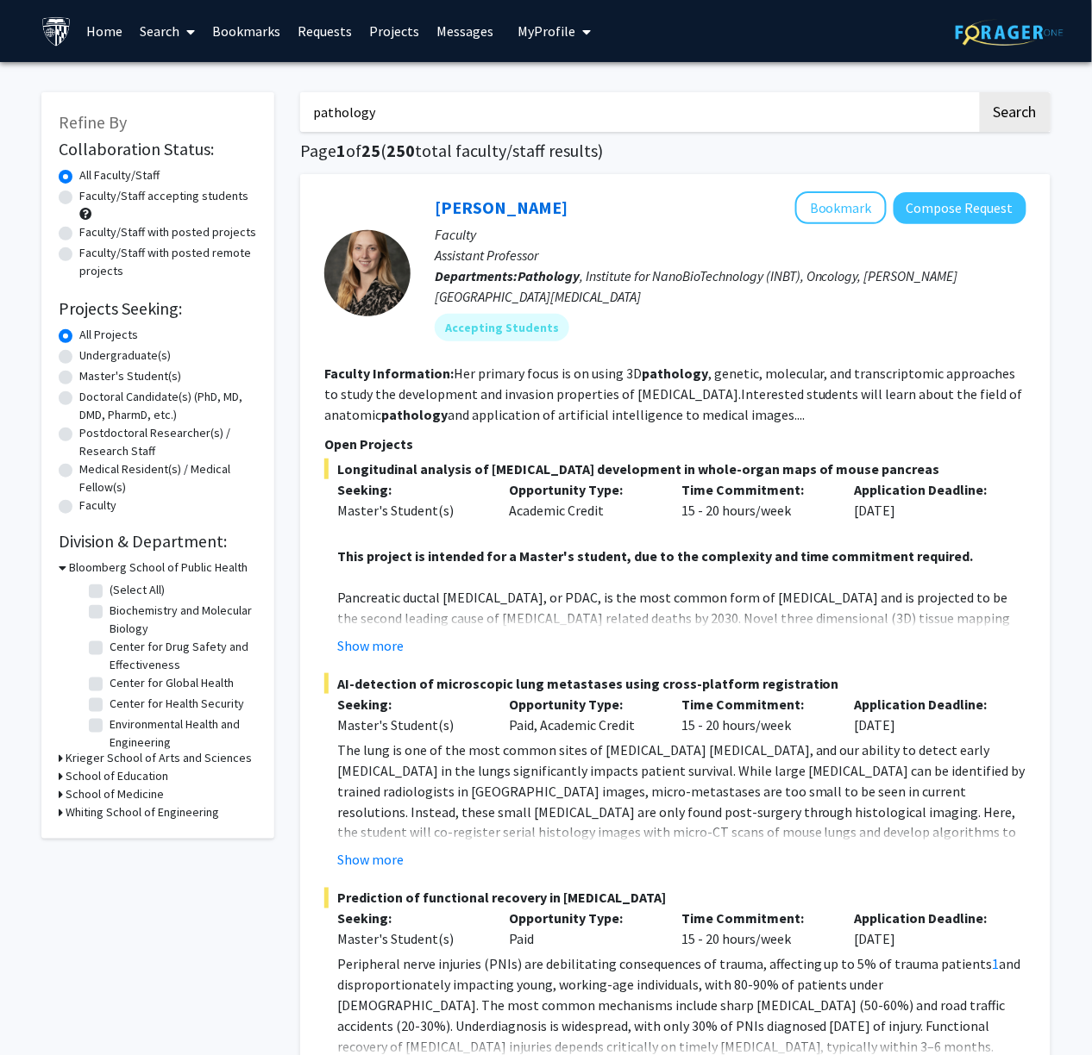
click at [209, 235] on label "Faculty/Staff with posted projects" at bounding box center [167, 232] width 177 height 18
click at [91, 235] on input "Faculty/Staff with posted projects" at bounding box center [84, 228] width 11 height 11
radio input "true"
